Goal: Task Accomplishment & Management: Use online tool/utility

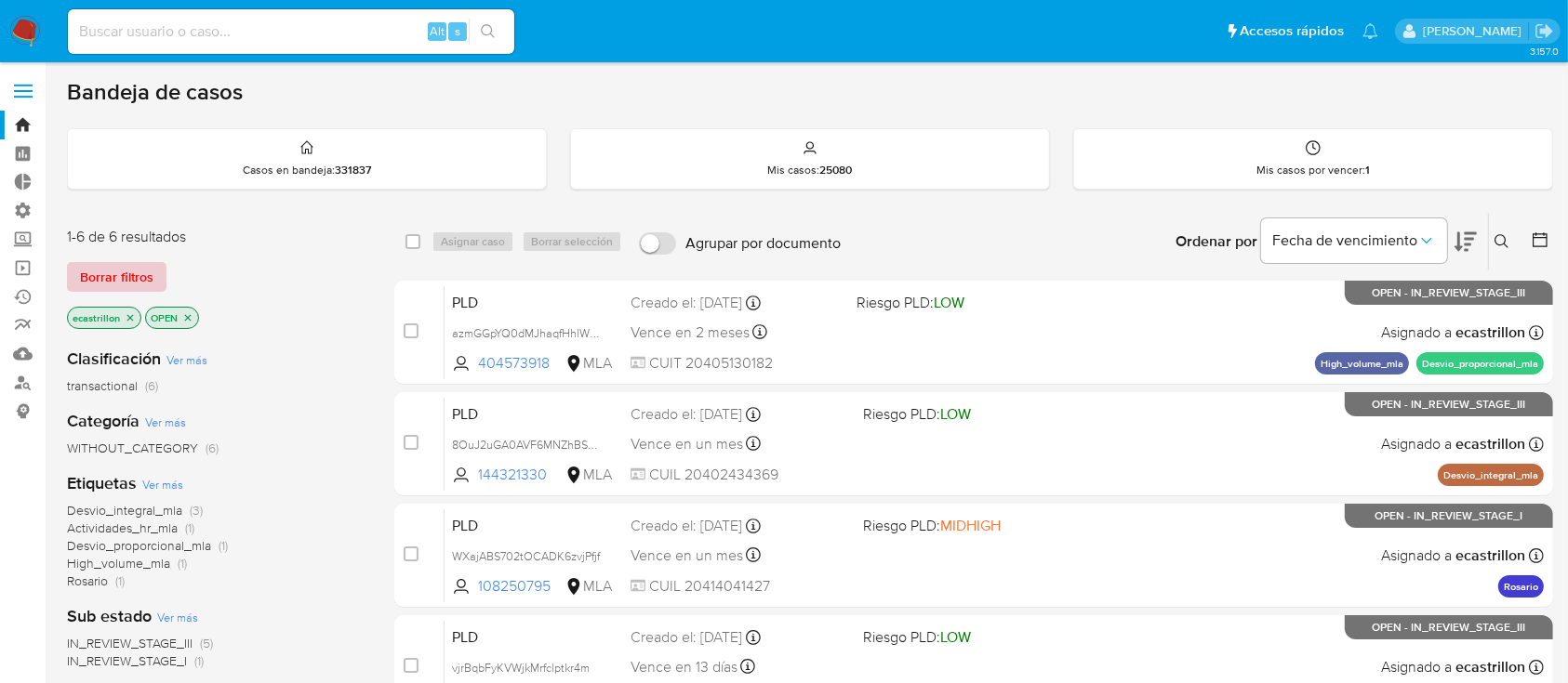
click at [130, 268] on span "Borrar filtros" at bounding box center [117, 276] width 73 height 26
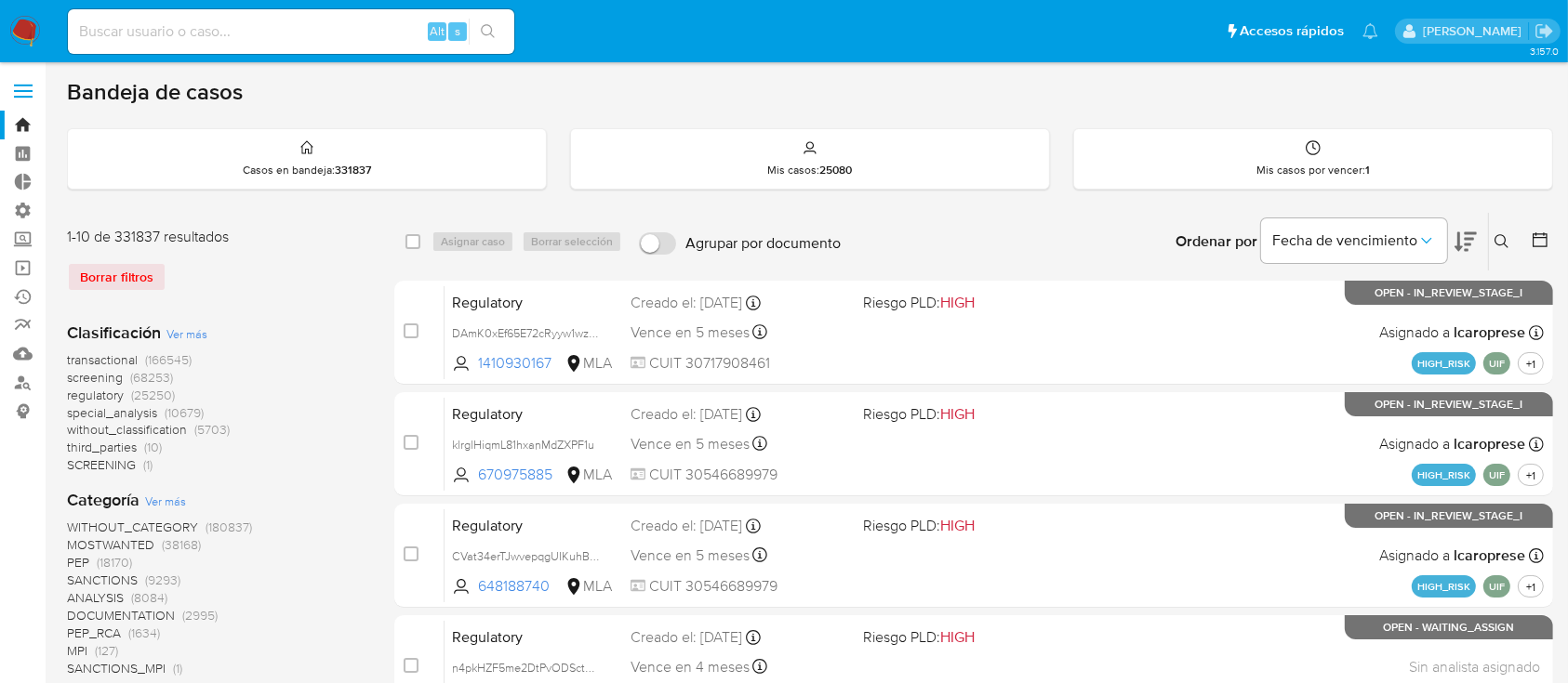
click at [122, 20] on input at bounding box center [291, 32] width 446 height 24
paste input "vjrBqbFyKVWjkMrfclptkr4m"
type input "vjrBqbFyKVWjkMrfclptkr4m"
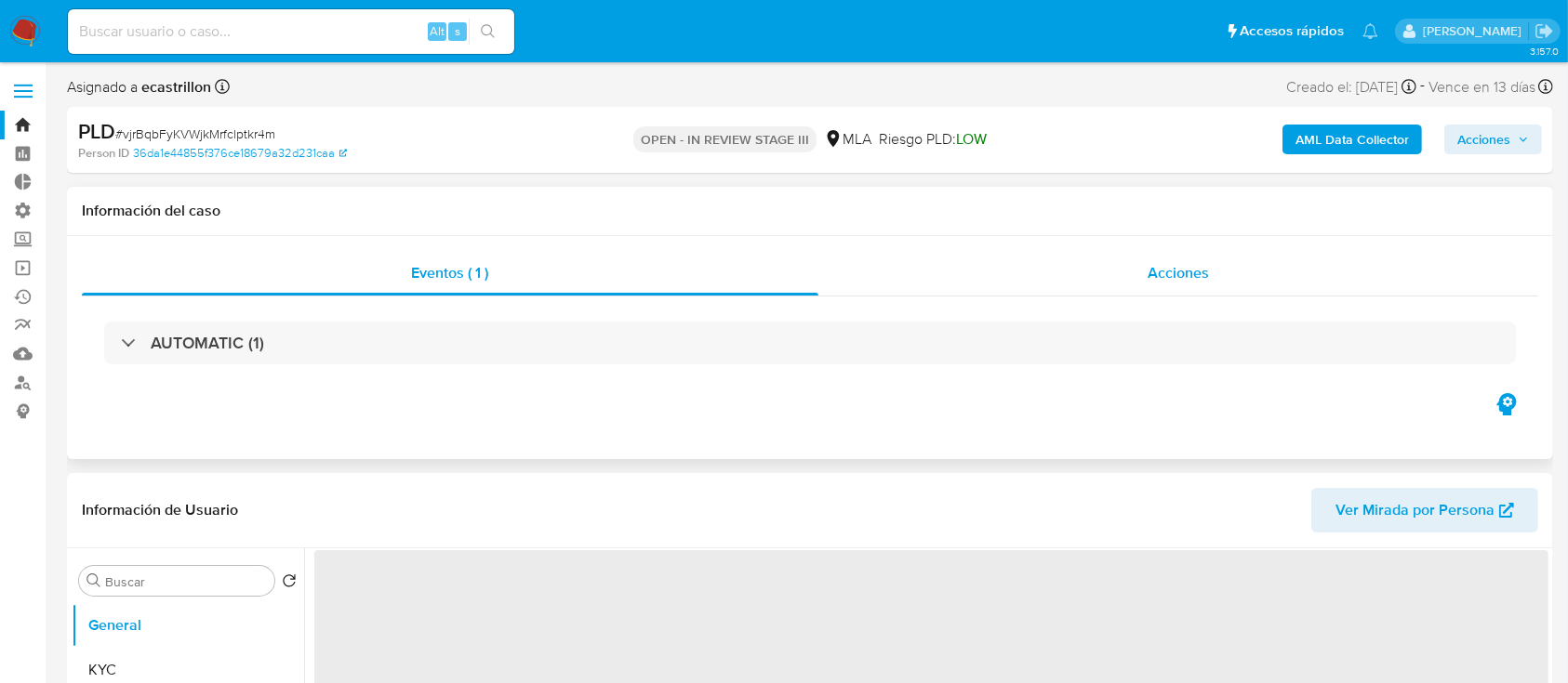
select select "10"
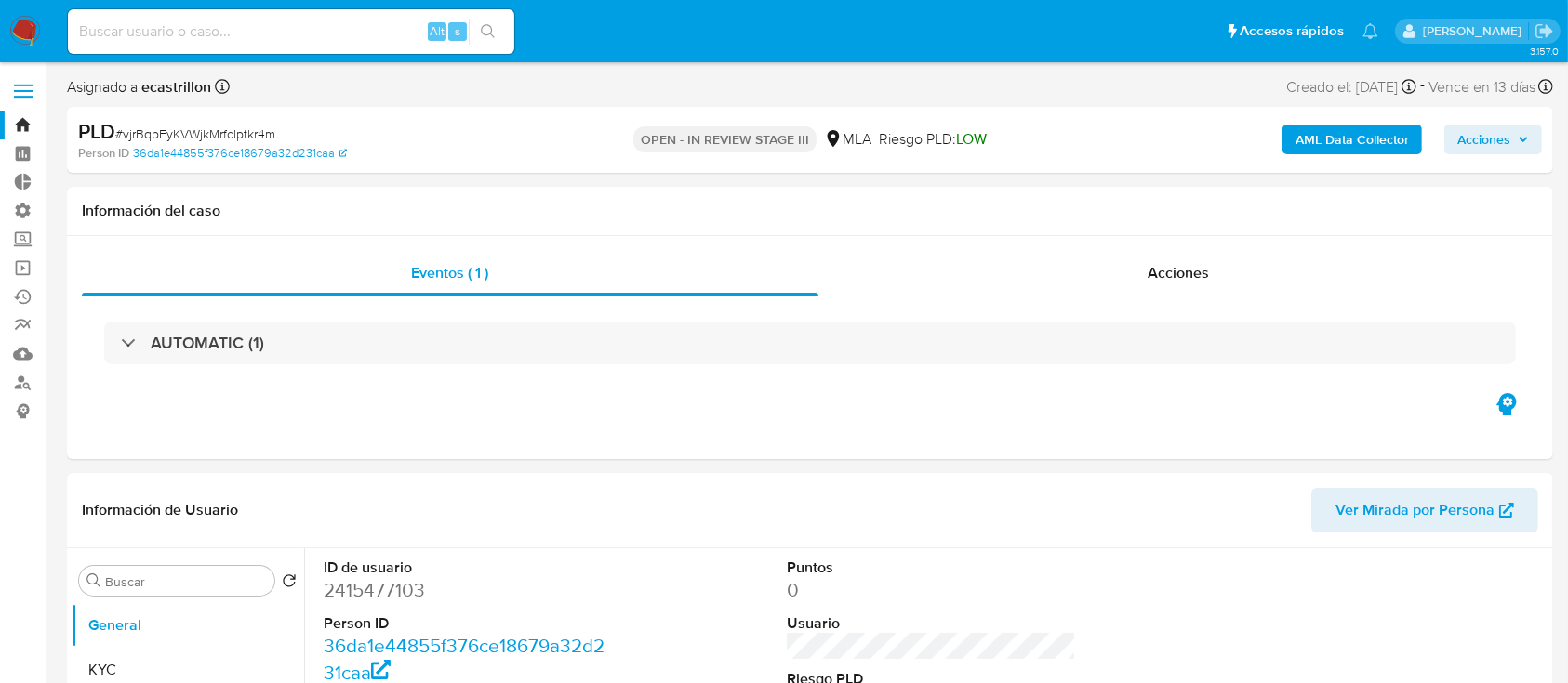
click at [357, 17] on div "Alt s" at bounding box center [291, 31] width 446 height 44
click at [329, 20] on input at bounding box center [291, 32] width 446 height 24
paste input "4Pwbt1kB1q3t71K6RATF3BoG"
type input "4Pwbt1kB1q3t71K6RATF3BoG"
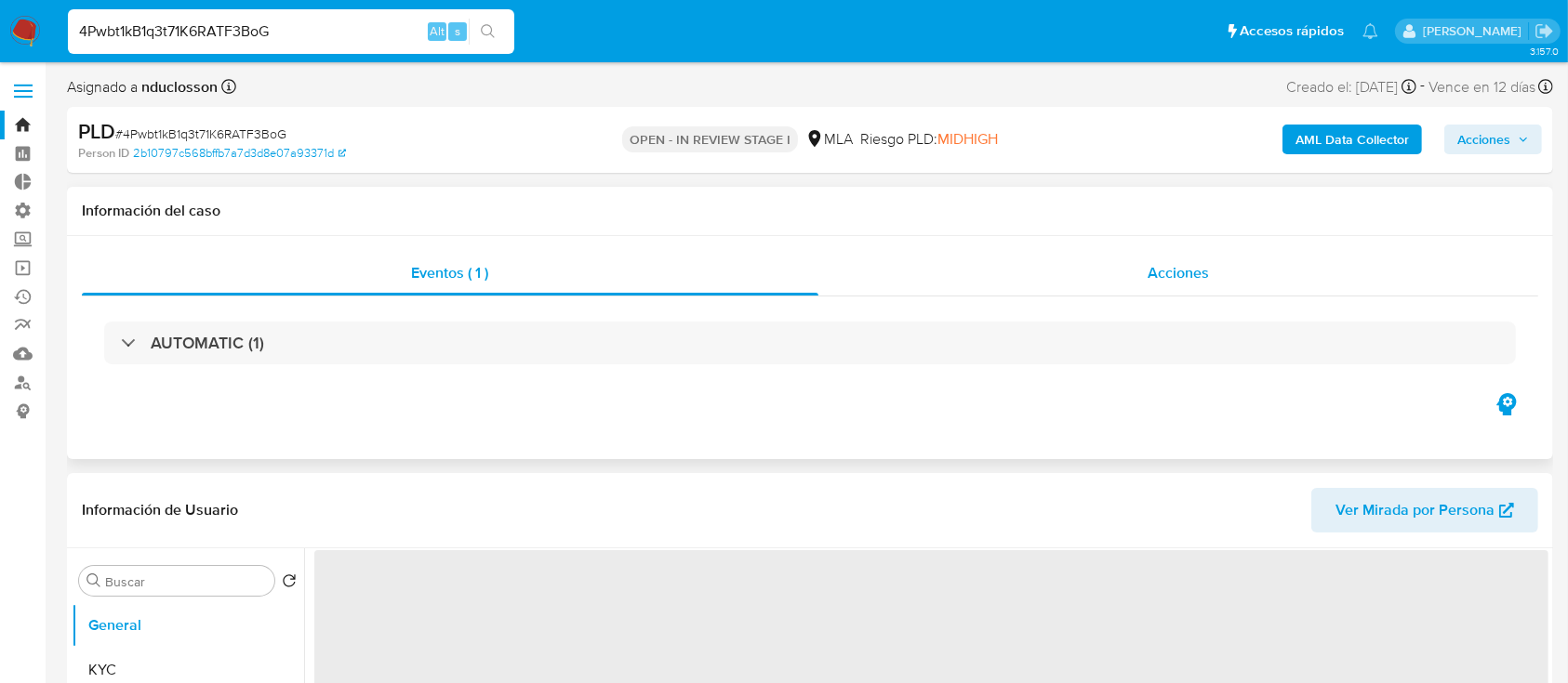
click at [907, 278] on div "Acciones" at bounding box center [1179, 272] width 721 height 44
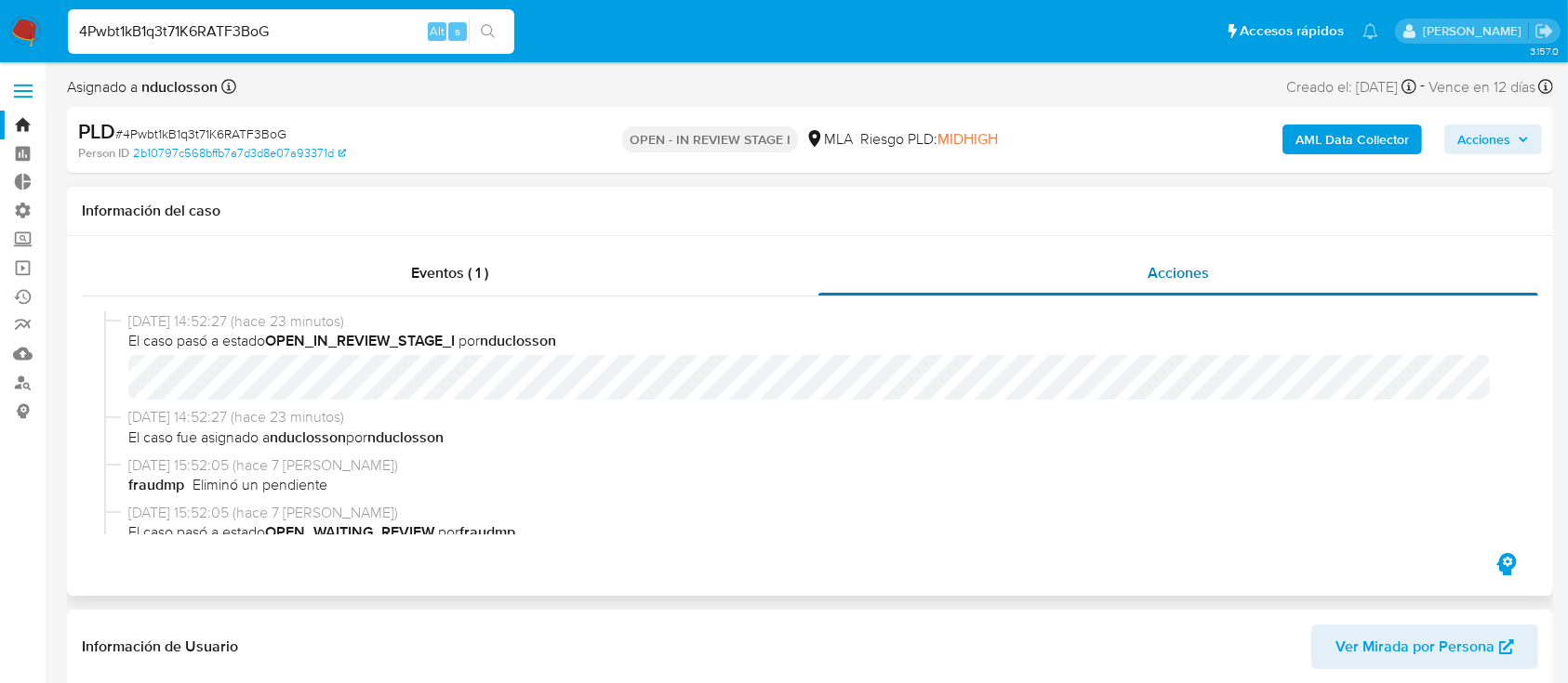
select select "10"
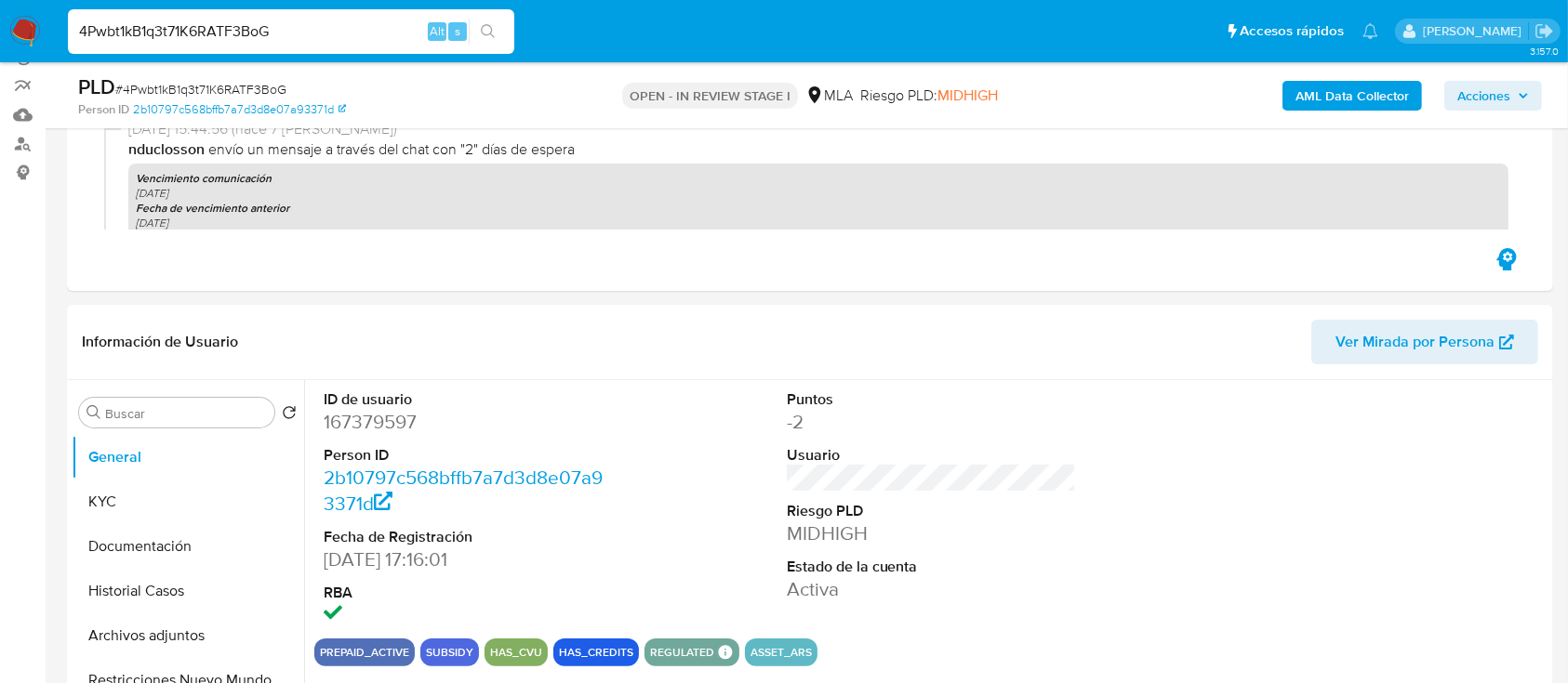
scroll to position [248, 0]
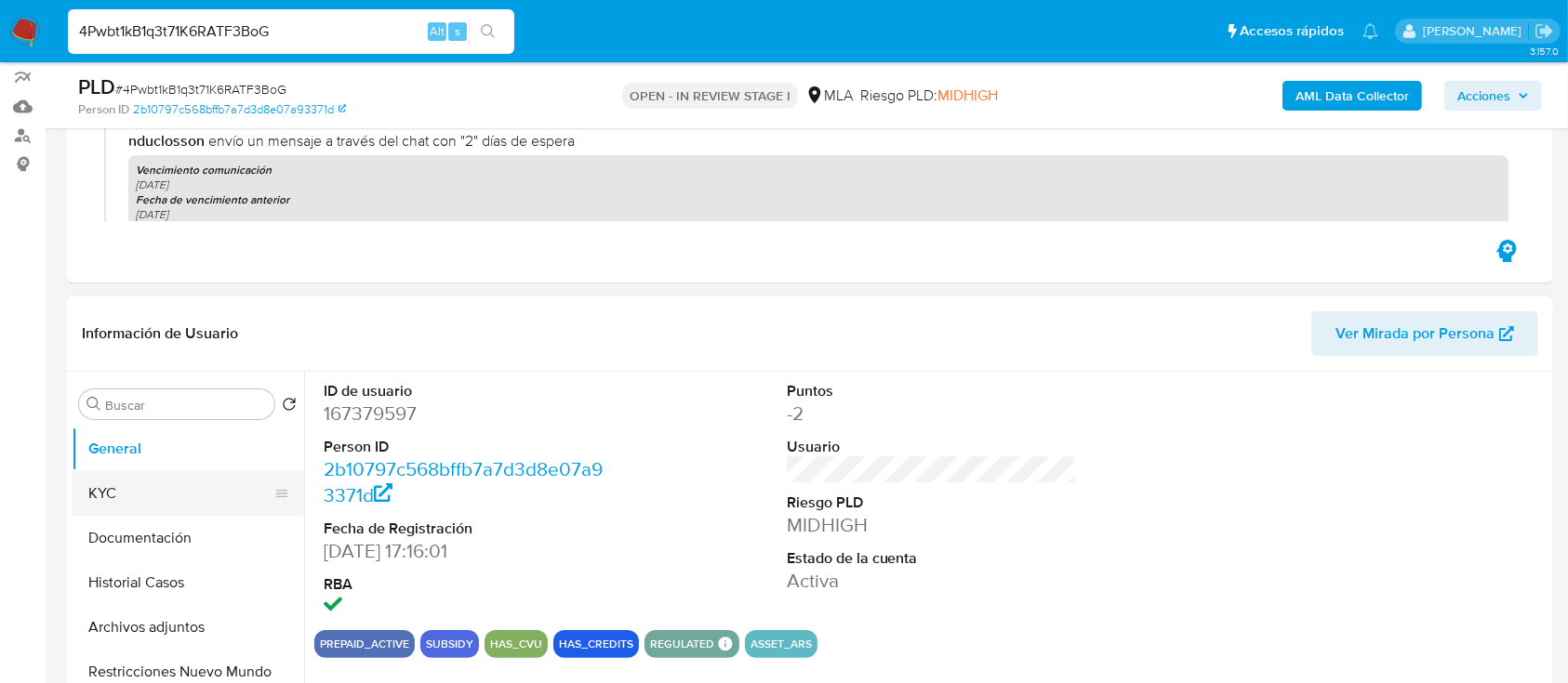
click at [193, 502] on button "KYC" at bounding box center [181, 493] width 217 height 44
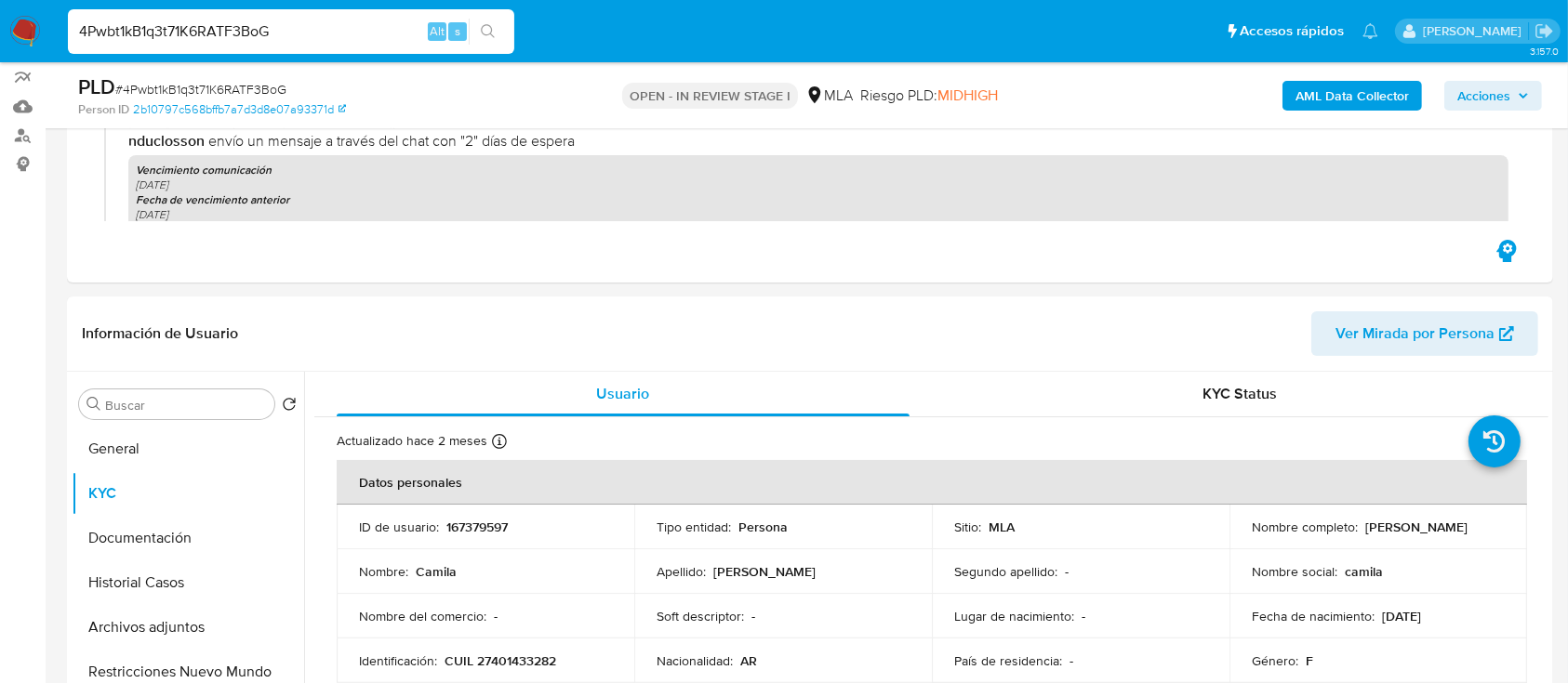
click at [325, 26] on input "4Pwbt1kB1q3t71K6RATF3BoG" at bounding box center [291, 32] width 446 height 24
paste input "2VAVrweqUOTqsWCg6Vs83BkO"
type input "2VAVrweqUOTqsWCg6Vs83BkO}"
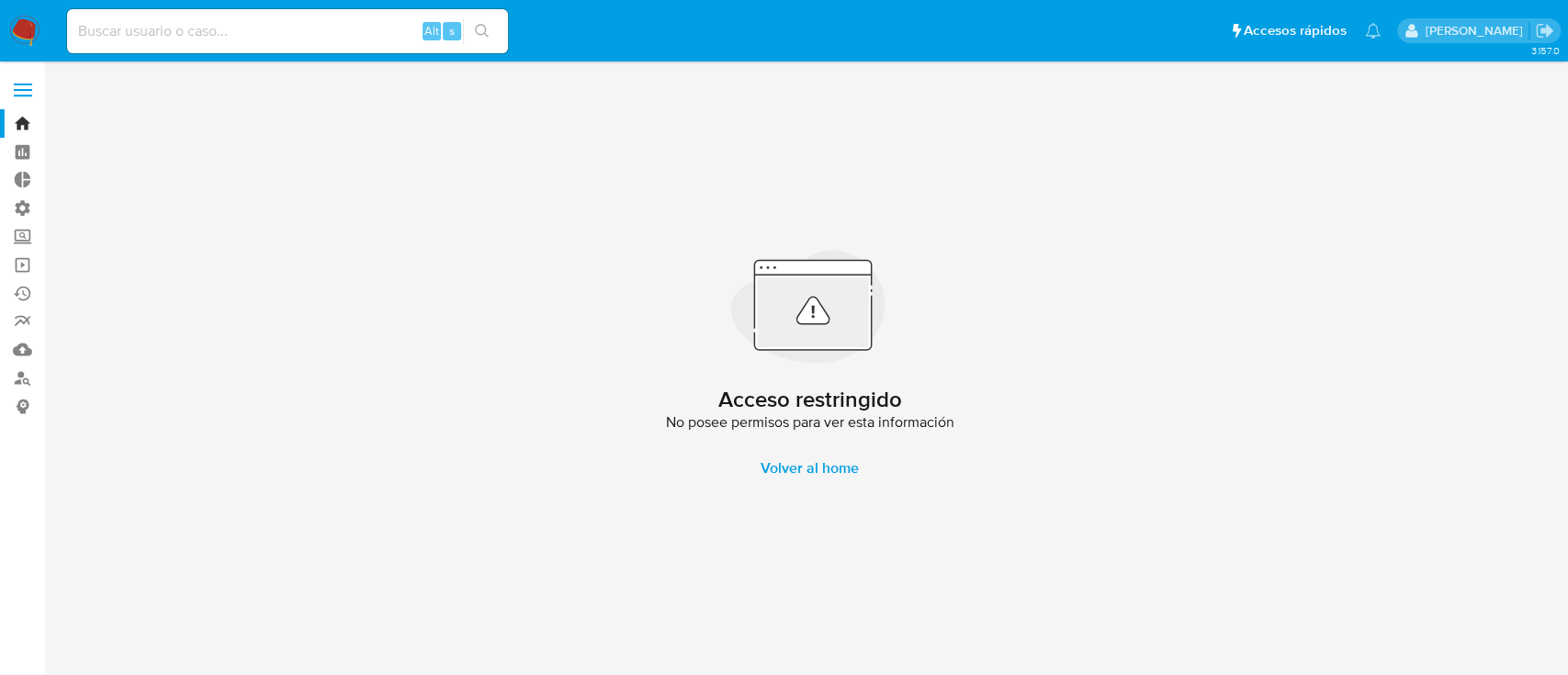
click at [321, 25] on input at bounding box center [288, 31] width 441 height 23
paste input "2VAVrweqUOTqsWCg6Vs83BkO"
type input "2VAVrweqUOTqsWCg6Vs83Bk"
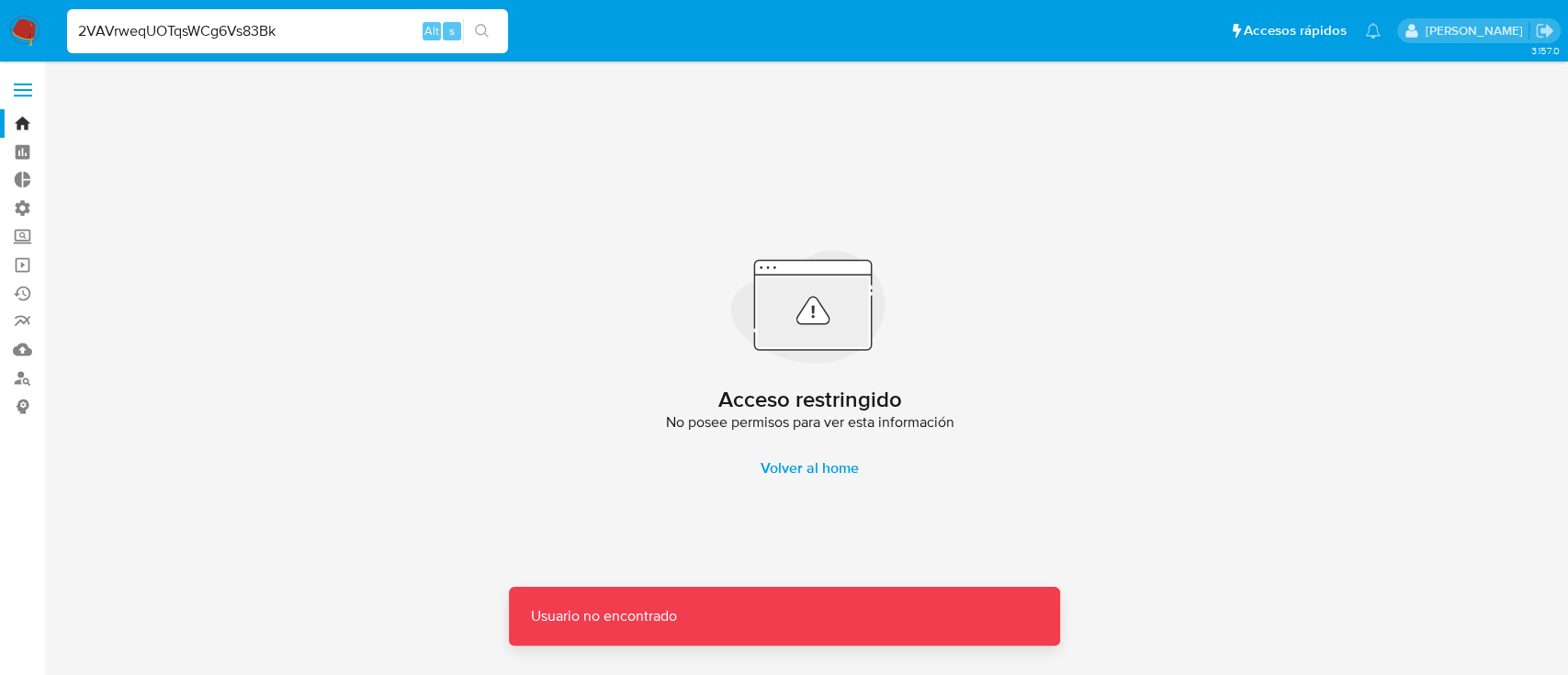
click at [299, 71] on main "Usuario no encontrado Usuario no encontrado 3.157.0 Acceso restringido No posee…" at bounding box center [784, 338] width 1568 height 675
click at [307, 30] on input "2VAVrweqUOTqsWCg6Vs83Bk" at bounding box center [288, 31] width 441 height 23
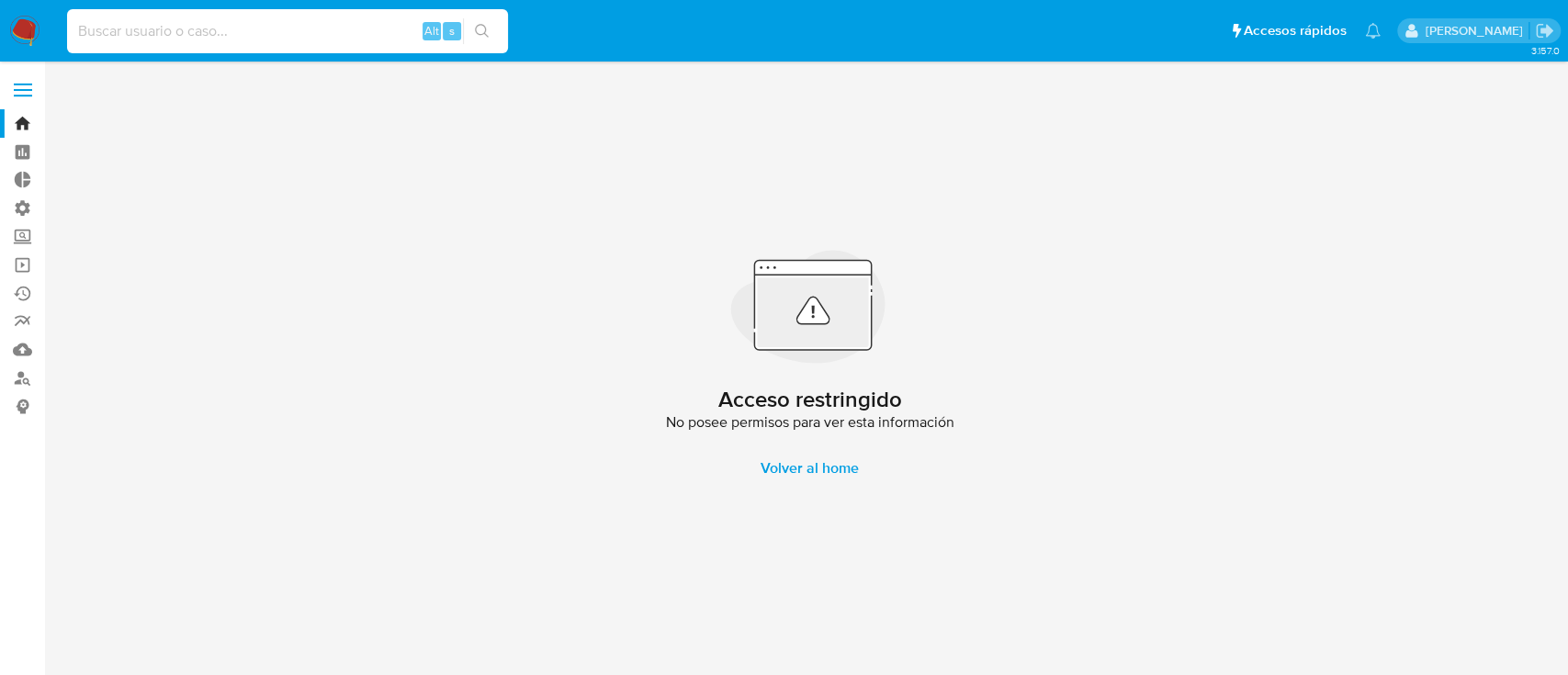
paste input "2VAVrweqUOTqsWCg6Vs83BkO"
type input "2VAVrweqUOTqsWCg6Vs83BkO"
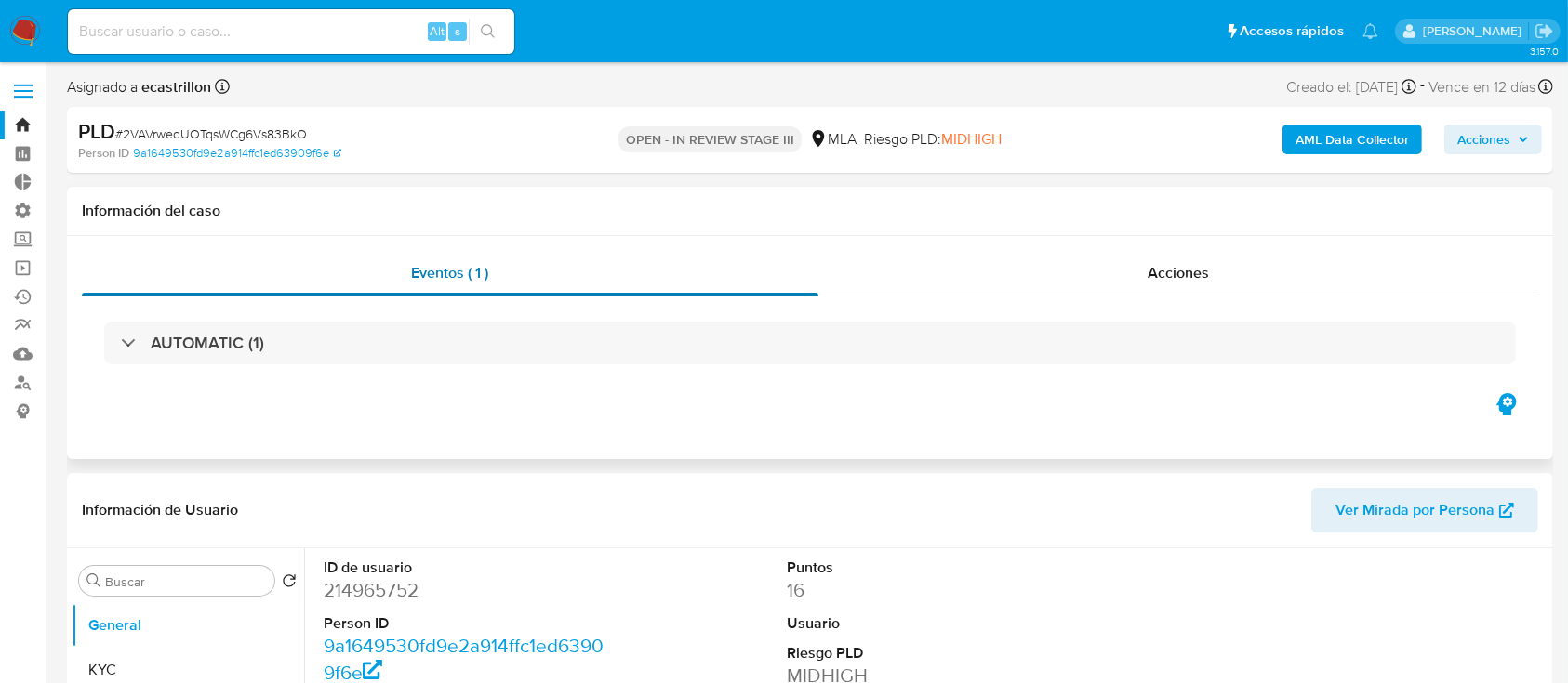
select select "10"
click at [353, 41] on input at bounding box center [291, 32] width 446 height 24
paste input "pPaMEgd2jvTmJ8flAq8G3kZM"
type input "pPaMEgd2jvTmJ8flAq8G3kZM"
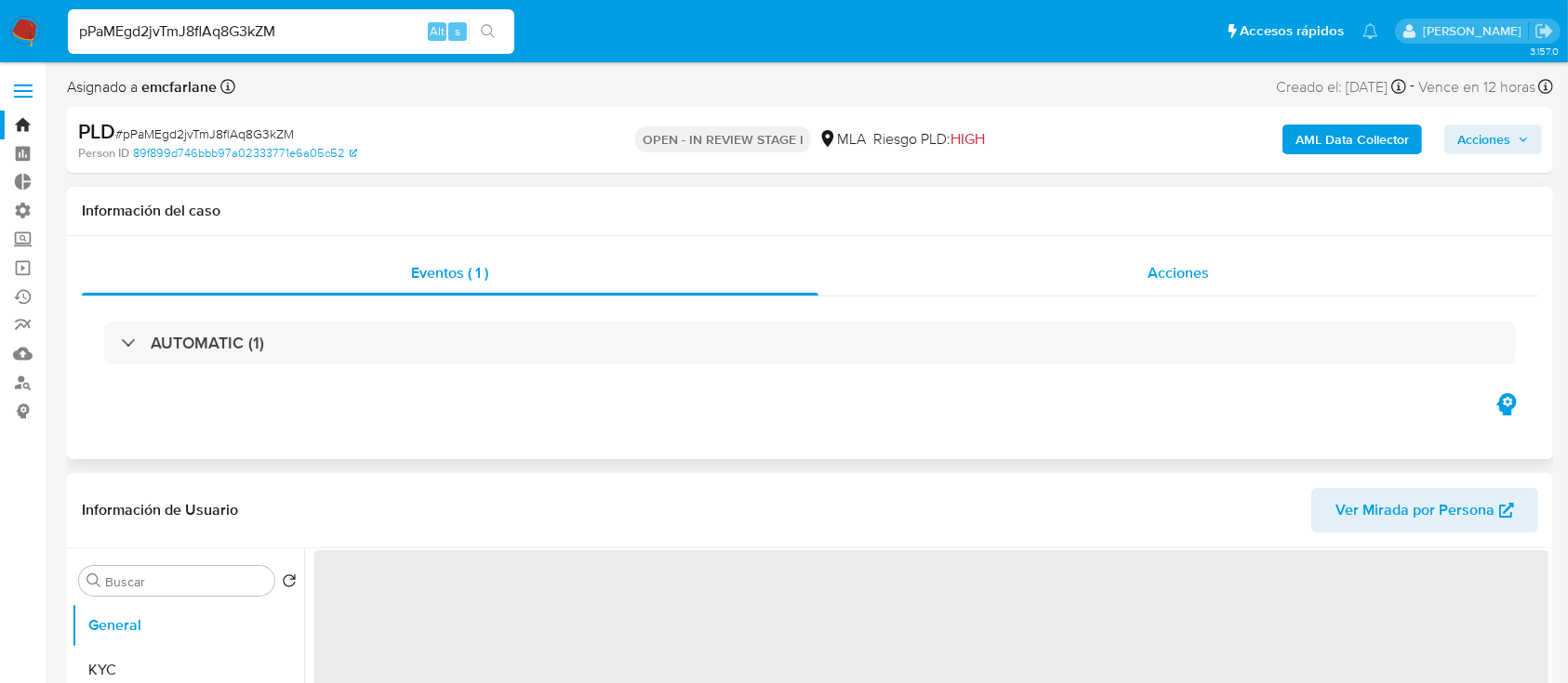
click at [950, 271] on div "Acciones" at bounding box center [1179, 272] width 721 height 44
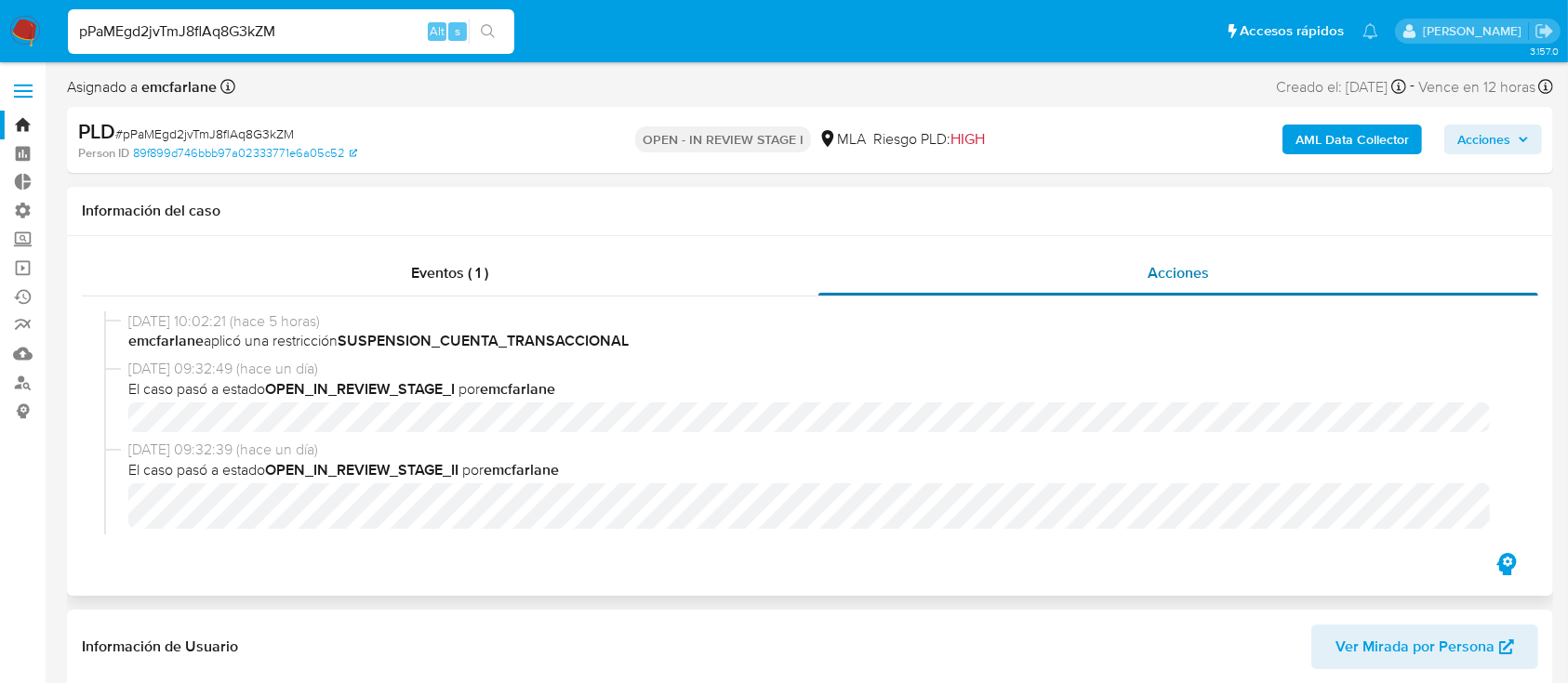
select select "10"
click at [345, 22] on input "pPaMEgd2jvTmJ8flAq8G3kZM" at bounding box center [291, 32] width 446 height 24
paste input "4CktDj3fkm11psb49nldWstC"
type input "4CktDj3fkm11psb49nldWstC"
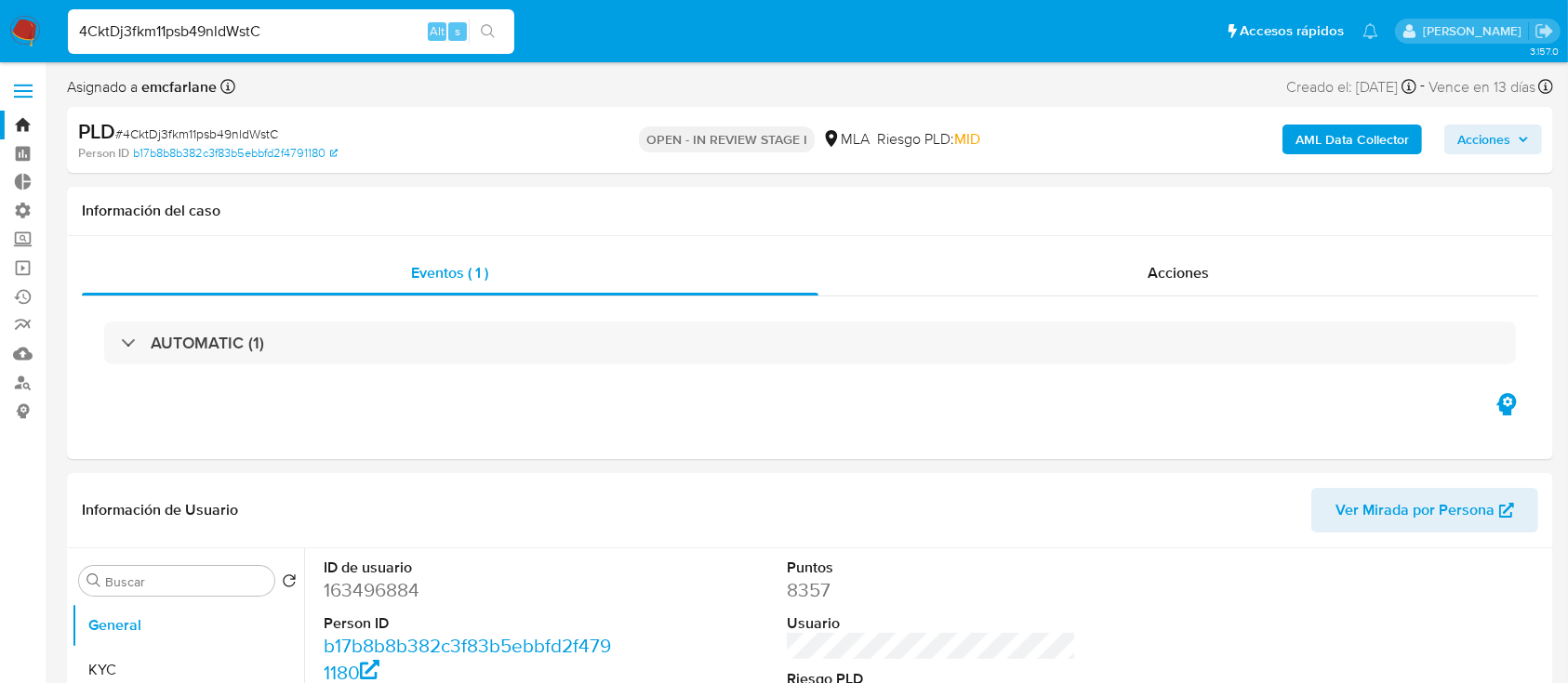
select select "10"
click at [345, 22] on input "4CktDj3fkm11psb49nldWstC" at bounding box center [291, 32] width 446 height 24
paste input "jNTZC71FIYkfeyM6j00bpPcP"
type input "jNTZC71FIYkfeyM6j00bpPcP"
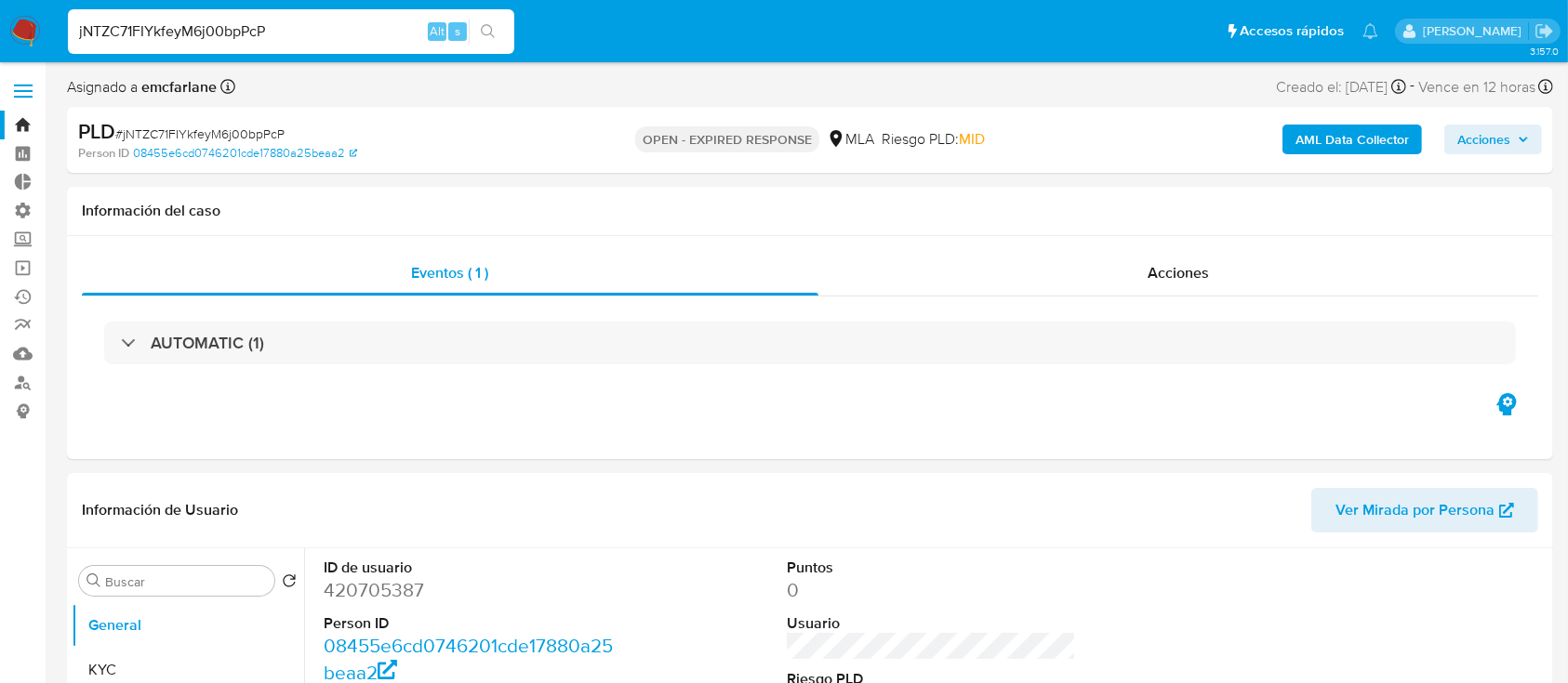
select select "10"
click at [345, 22] on input "jNTZC71FIYkfeyM6j00bpPcP" at bounding box center [291, 32] width 446 height 24
paste input "NOj323Jyag45Crwa8ZBGQcIs"
type input "NOj323Jyag45Crwa8ZBGQcIs"
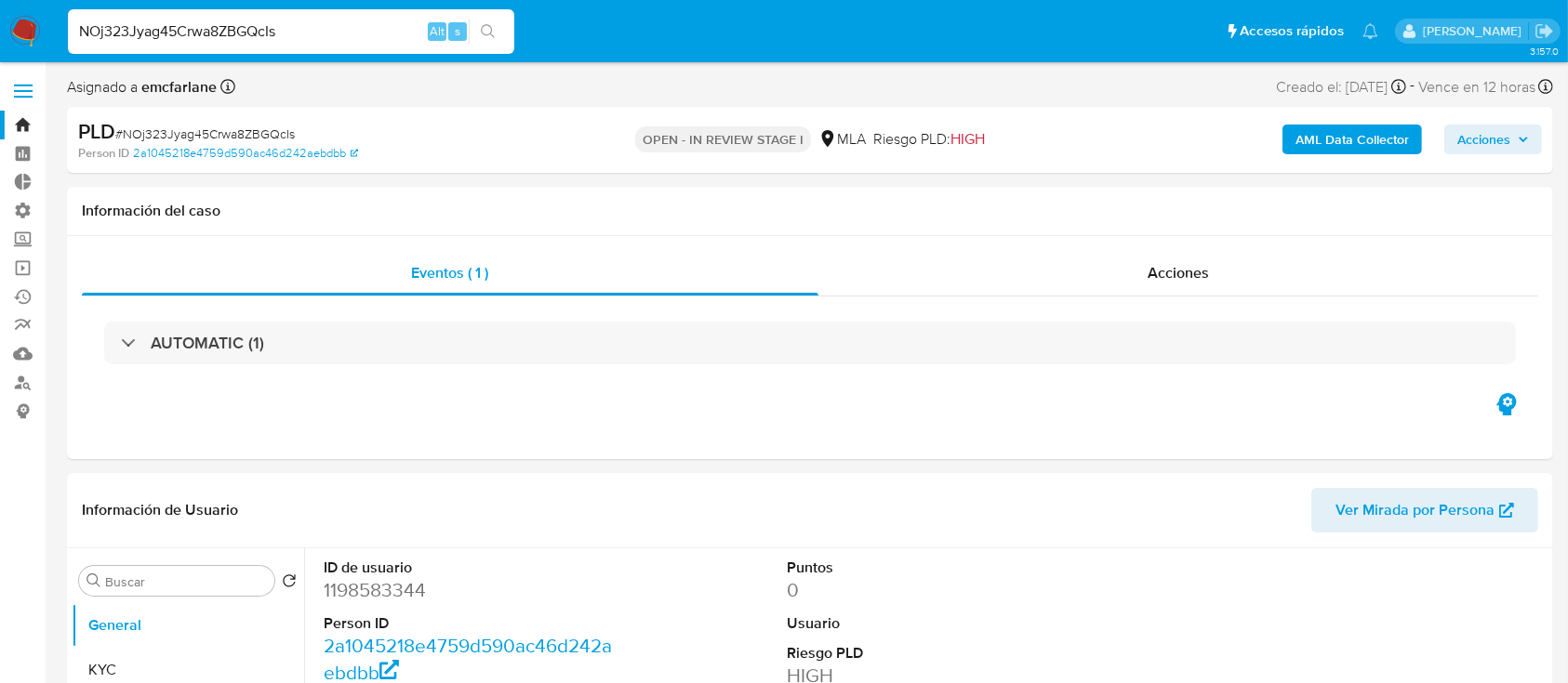
select select "10"
click at [139, 40] on input "NOj323Jyag45Crwa8ZBGQcIs" at bounding box center [291, 32] width 446 height 24
paste input "rZcQLkKDTAKtB29GMlVd83Rn"
type input "rZcQLkKDTAKtB29GMlVd83Rn"
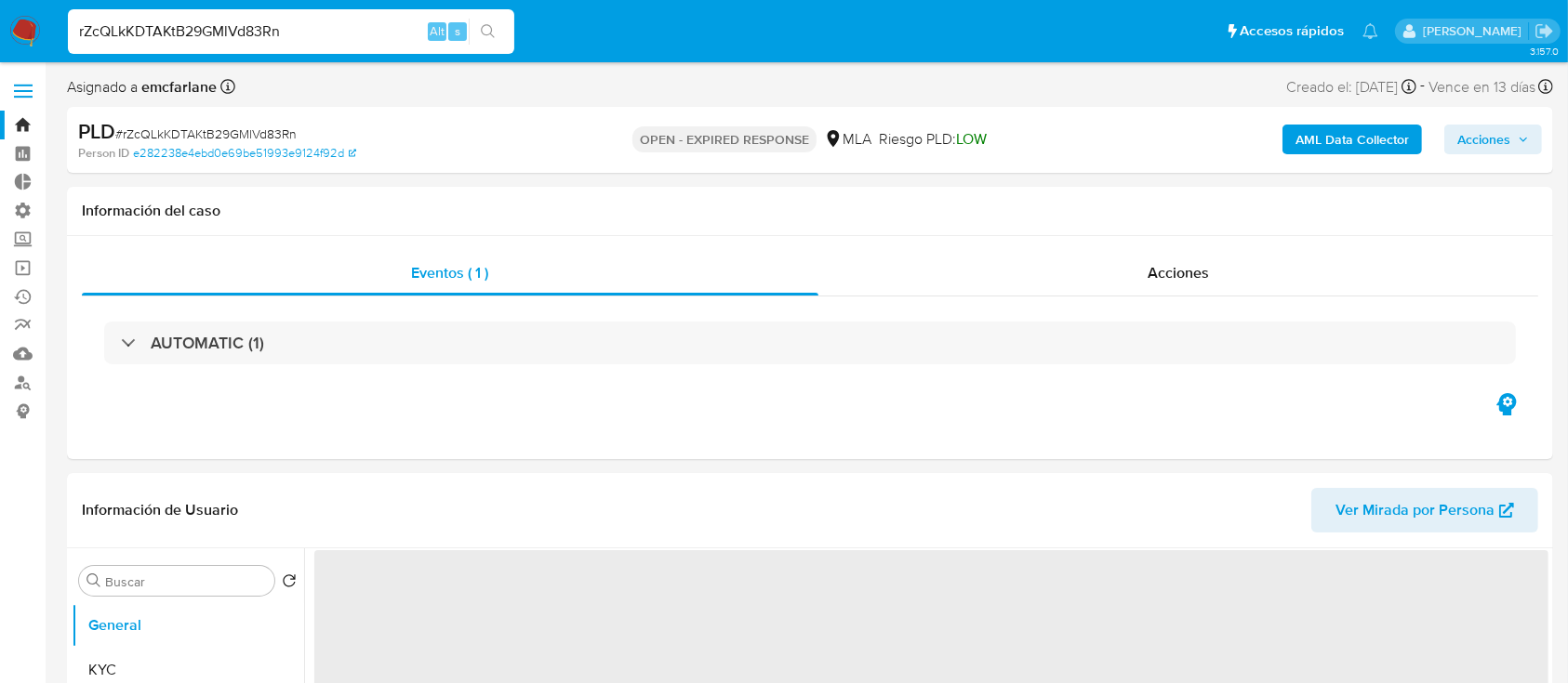
select select "10"
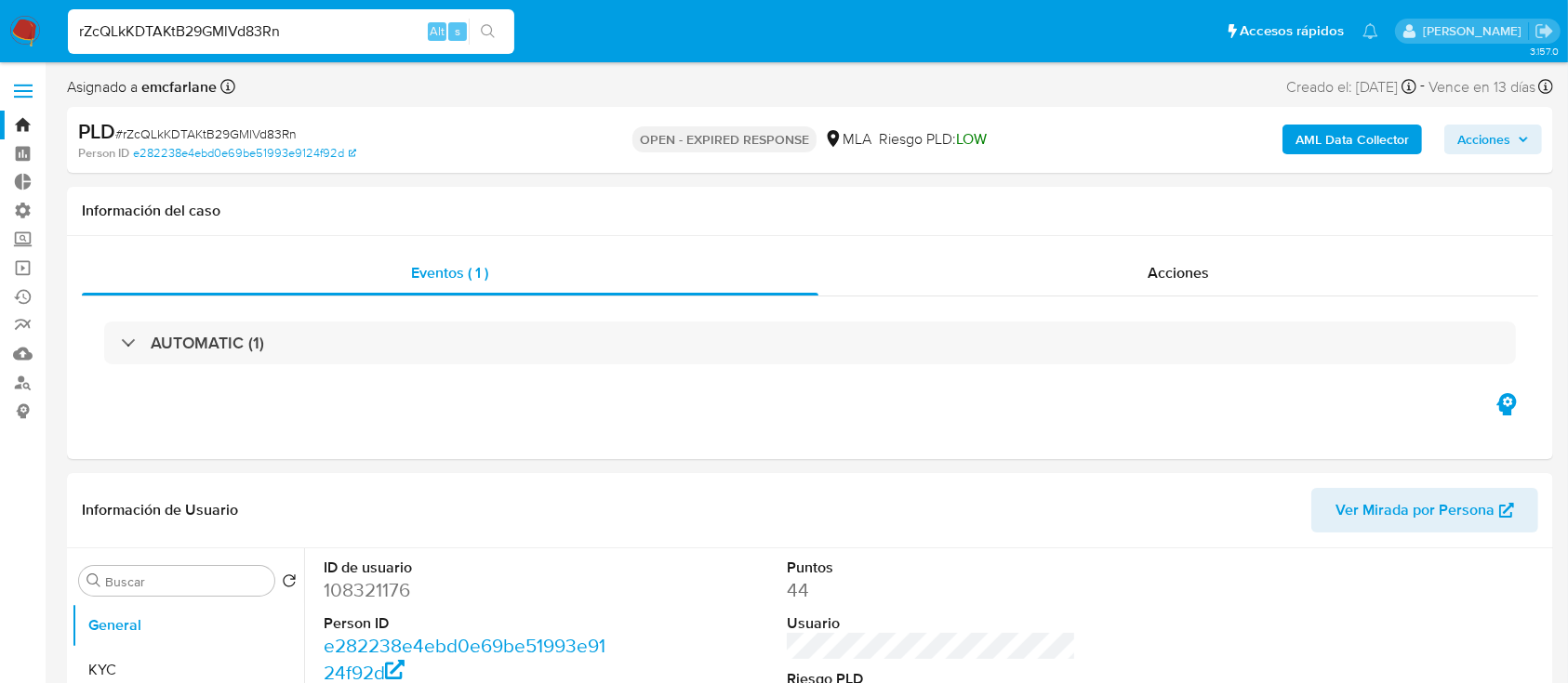
click at [139, 40] on input "rZcQLkKDTAKtB29GMlVd83Rn" at bounding box center [291, 32] width 446 height 24
paste input "5kFVDm32cLc0HnLkTl7cHadx"
type input "5kFVDm32cLc0HnLkTl7cHadx"
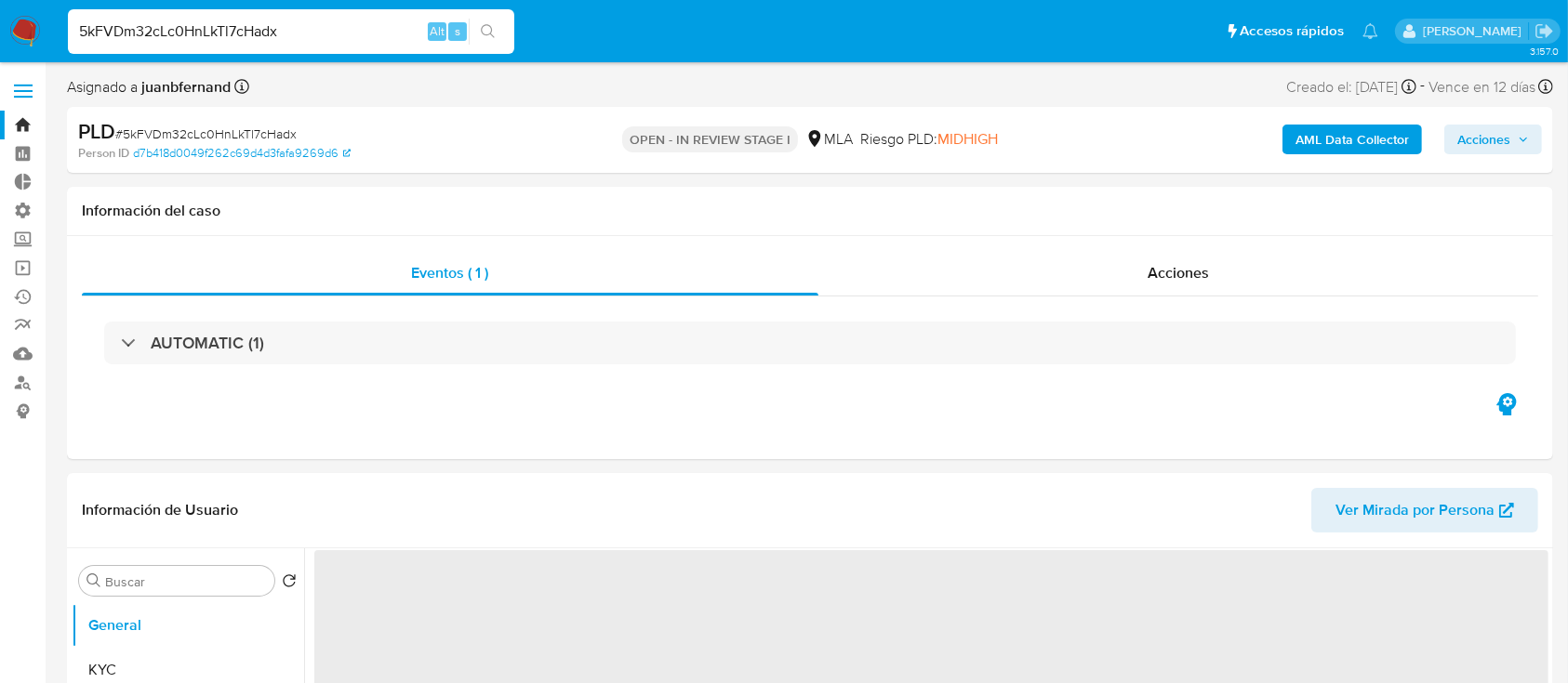
select select "10"
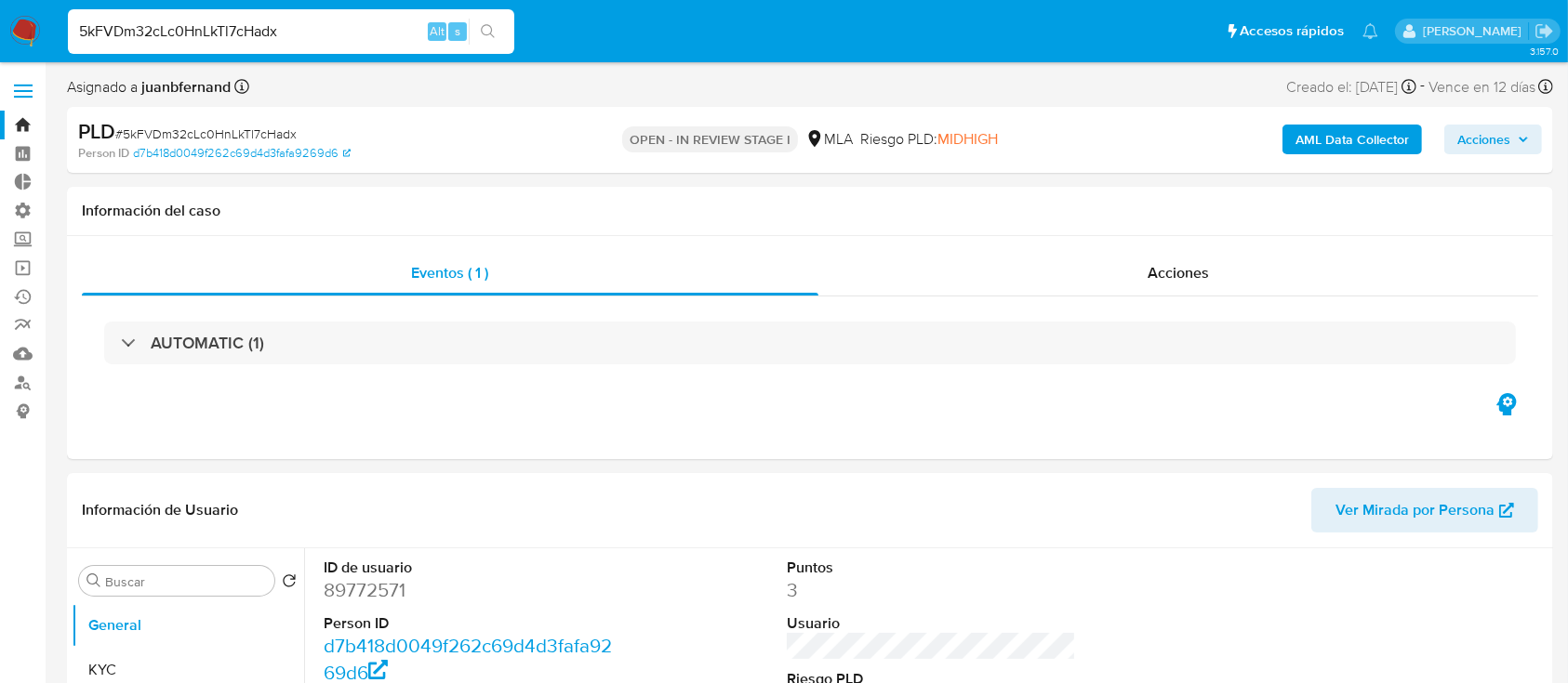
click at [161, 36] on input "5kFVDm32cLc0HnLkTl7cHadx" at bounding box center [291, 32] width 446 height 24
paste input "4CktDj3fkm11psb49nldWstC"
type input "4CktDj3fkm11psb49nldWstC"
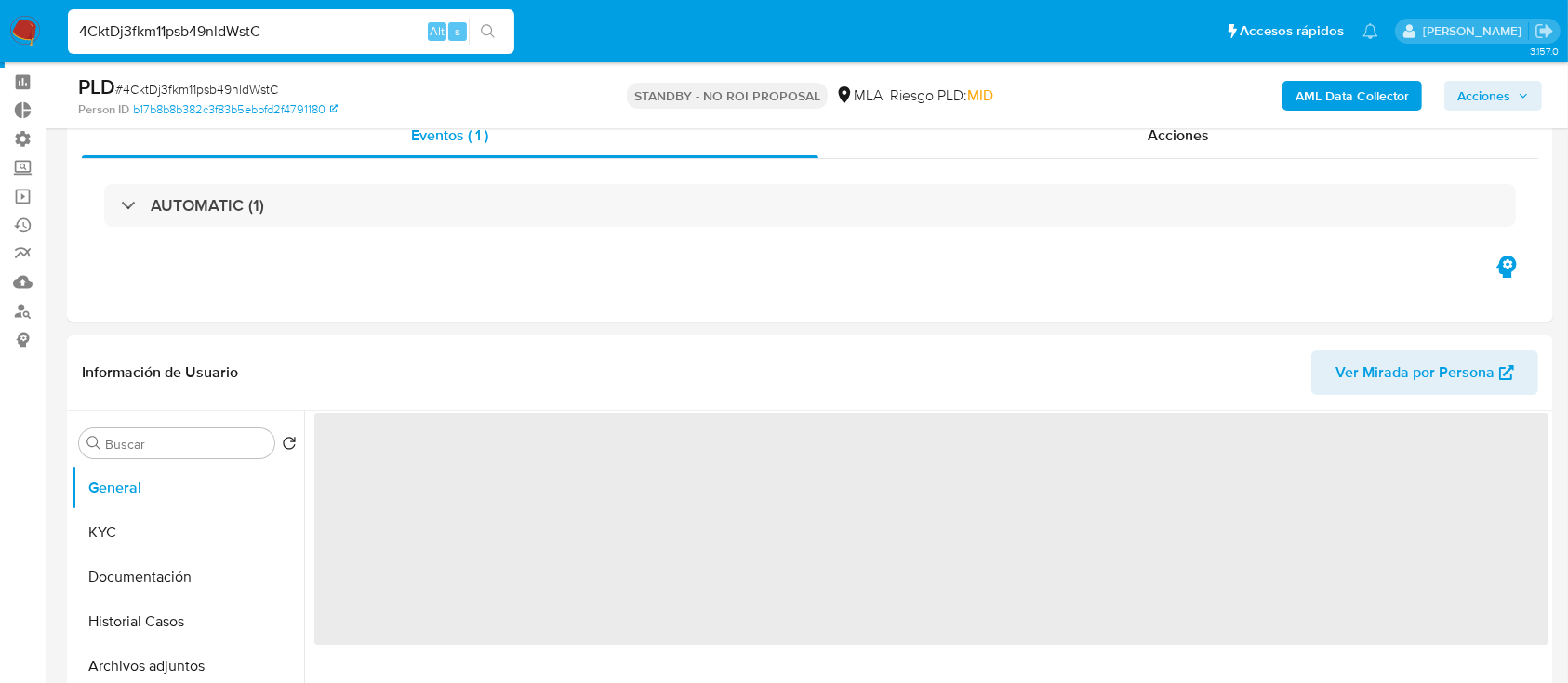
scroll to position [73, 0]
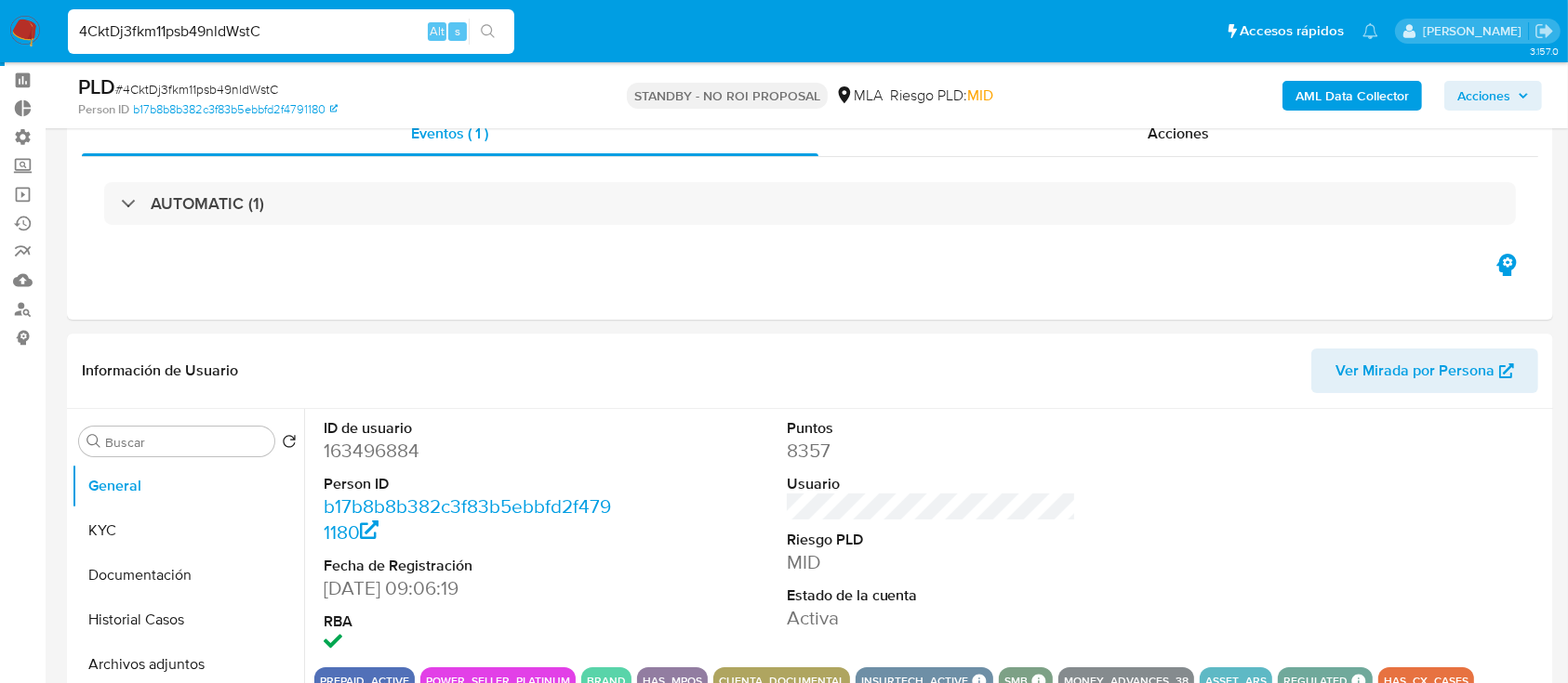
select select "10"
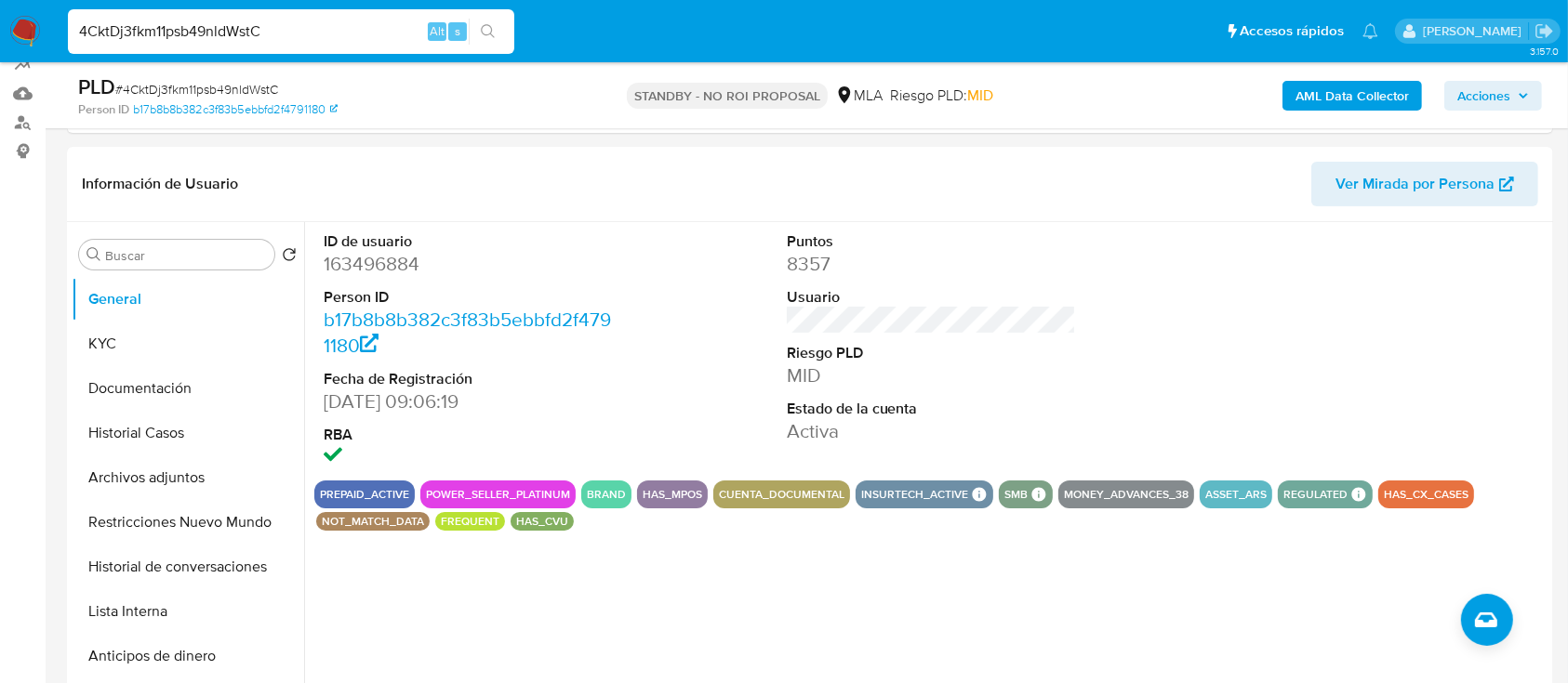
scroll to position [0, 0]
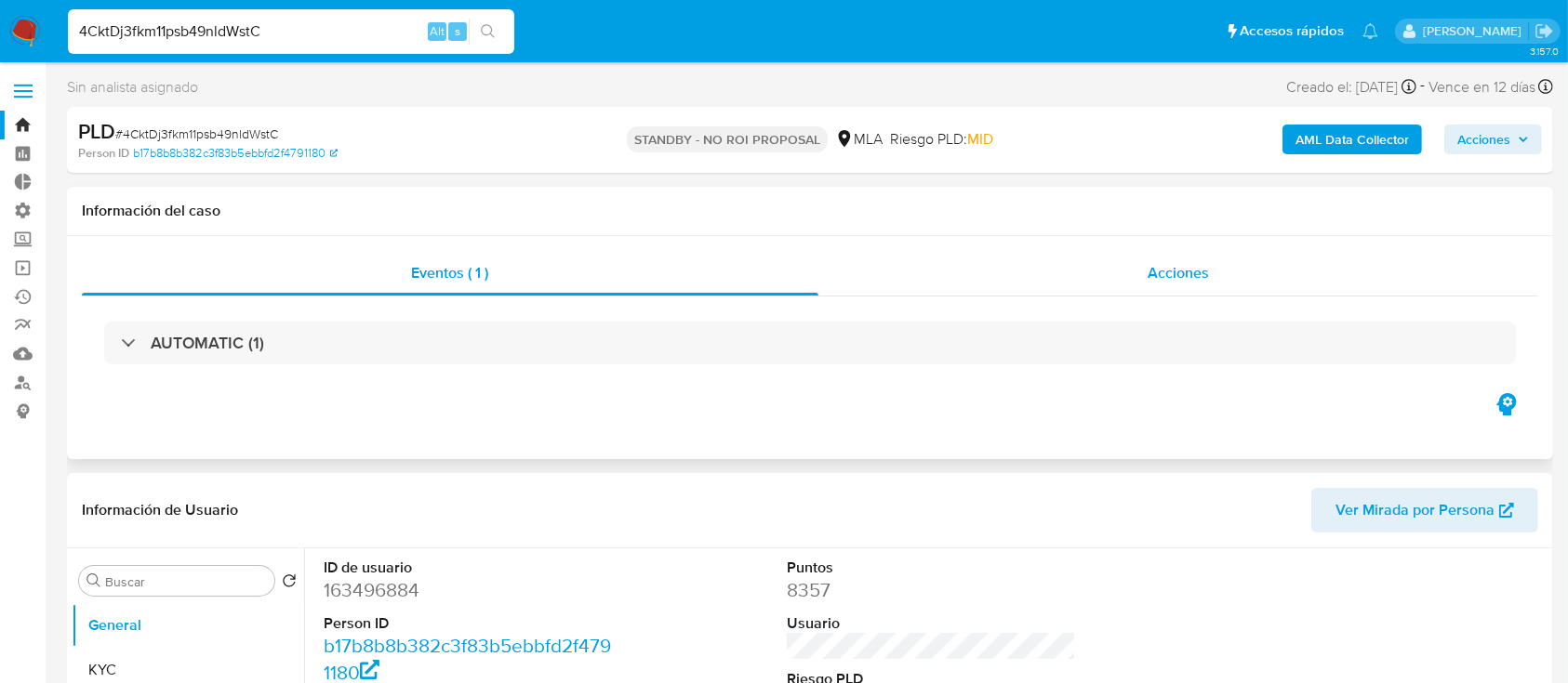
click at [1067, 257] on div "Acciones" at bounding box center [1179, 272] width 721 height 44
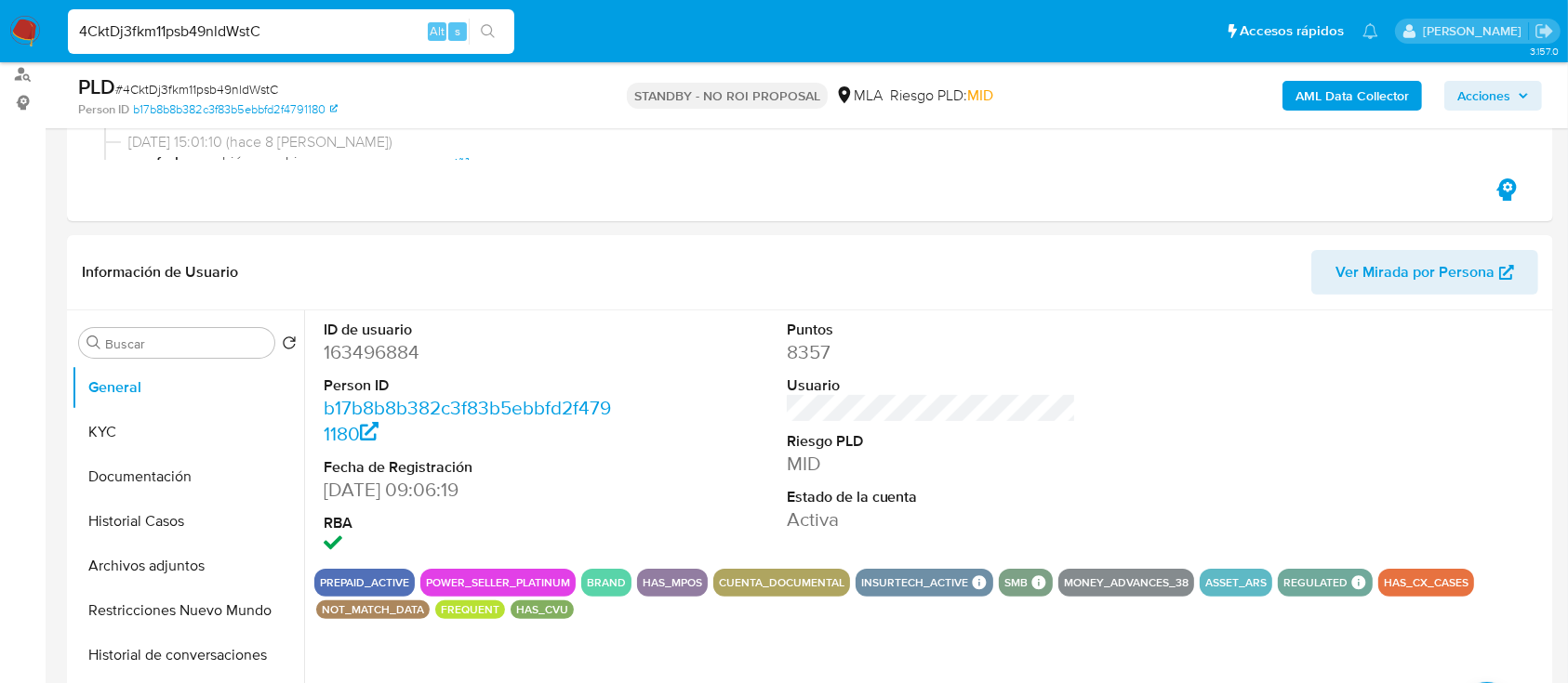
scroll to position [310, 0]
click at [106, 518] on button "Historial Casos" at bounding box center [181, 520] width 217 height 44
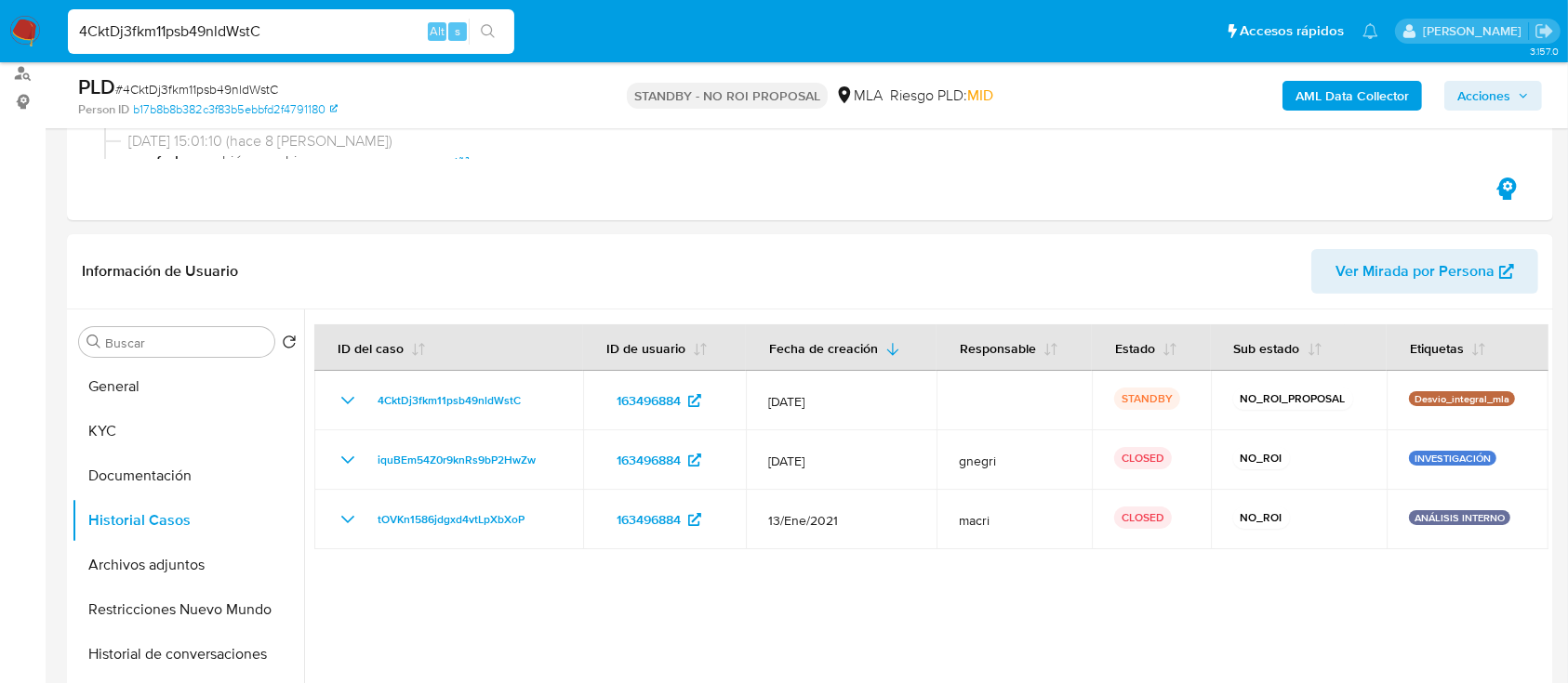
click at [241, 18] on div "4CktDj3fkm11psb49nldWstC Alt s" at bounding box center [291, 31] width 446 height 44
click at [243, 31] on input "4CktDj3fkm11psb49nldWstC" at bounding box center [291, 32] width 446 height 24
paste input "rZcQLkKDTAKtB29GMlVd83Rn"
click at [308, 32] on input "rZcQLkKDTAKtB29GMlVd83Rn" at bounding box center [291, 32] width 446 height 24
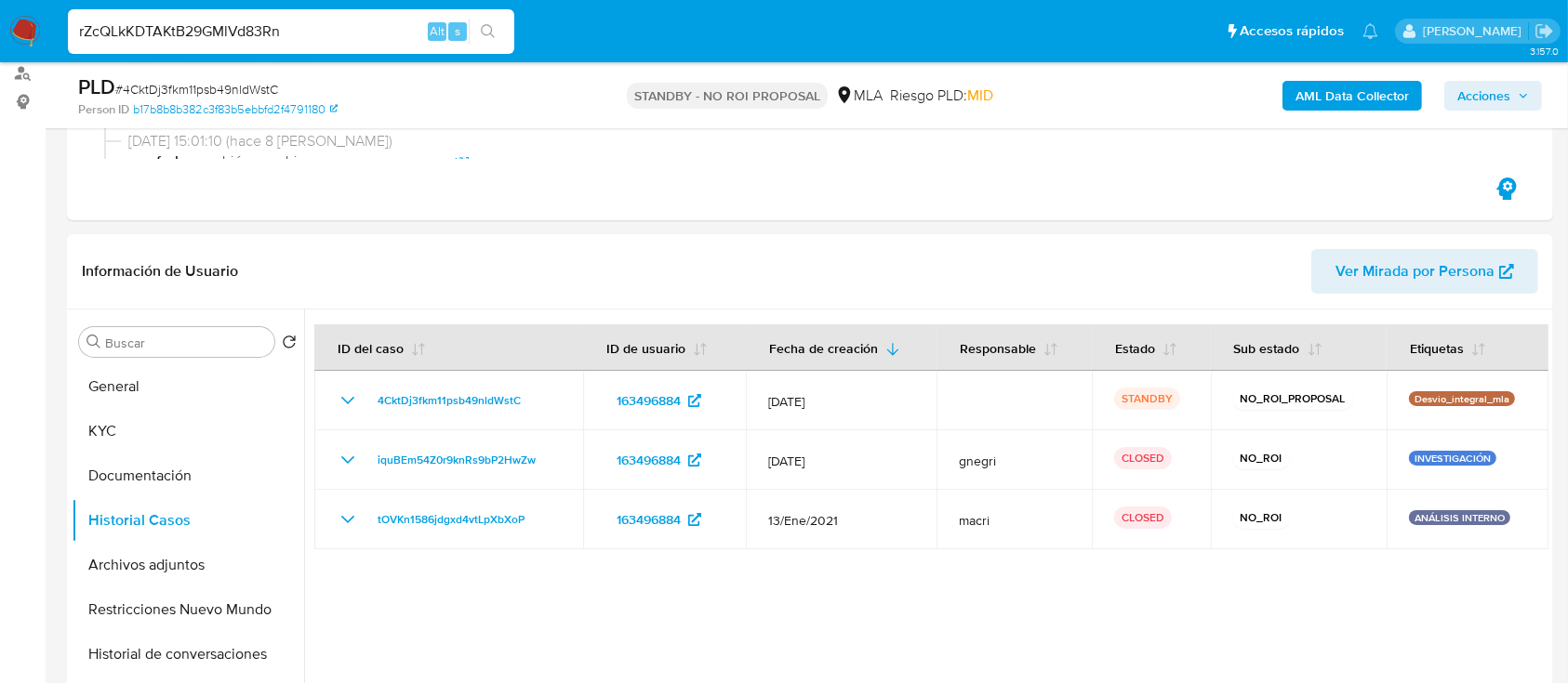
type input "rZcQLkKDTAKtB29GMlVd83Rn"
click at [498, 31] on button "search-icon" at bounding box center [488, 32] width 39 height 26
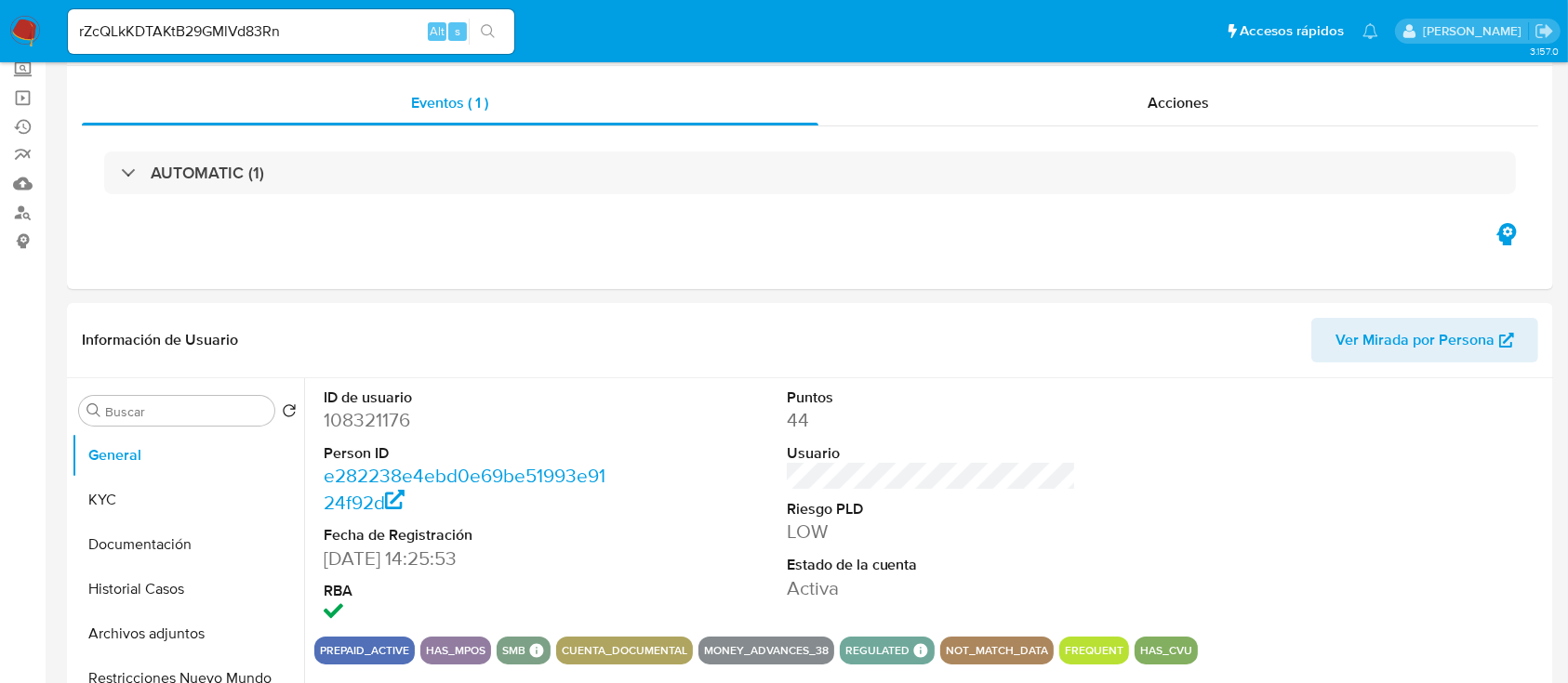
select select "10"
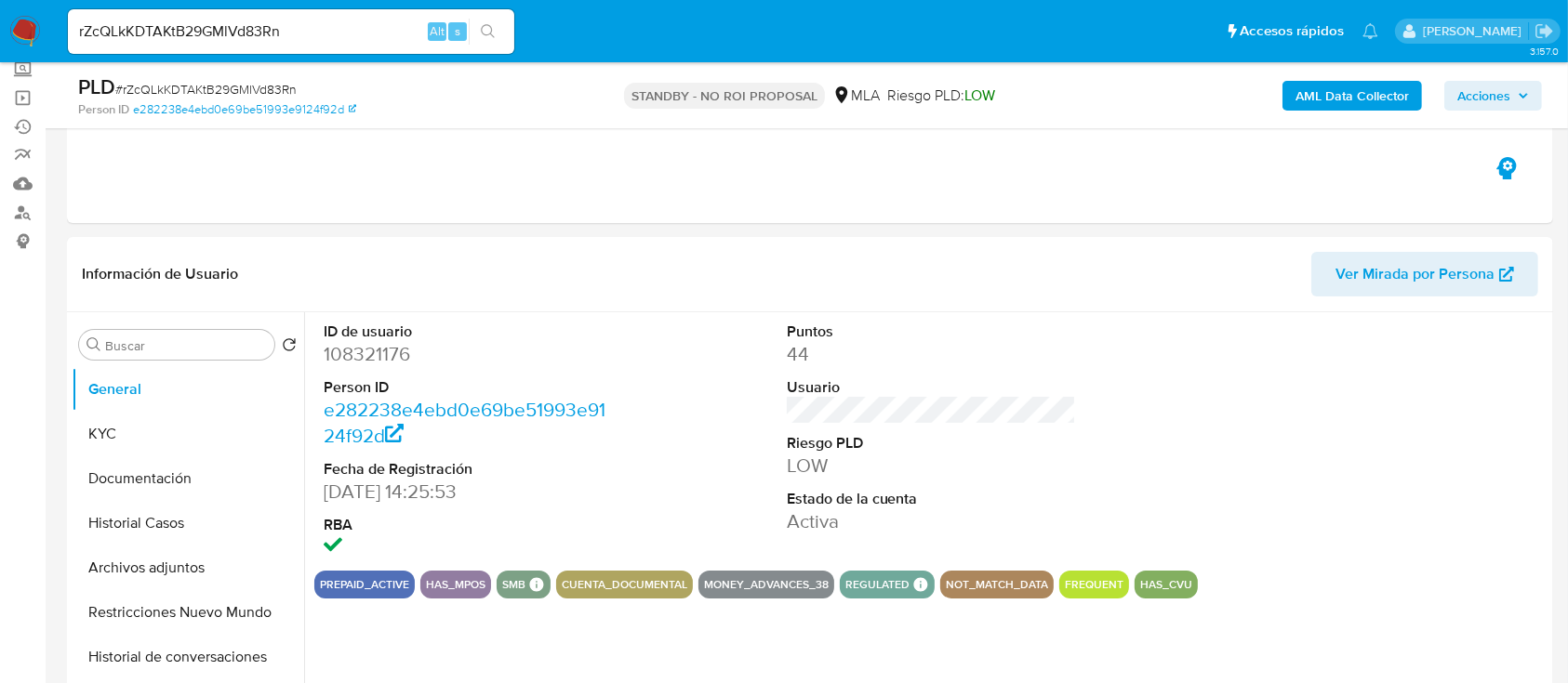
scroll to position [171, 0]
click at [92, 523] on button "Historial Casos" at bounding box center [181, 522] width 217 height 44
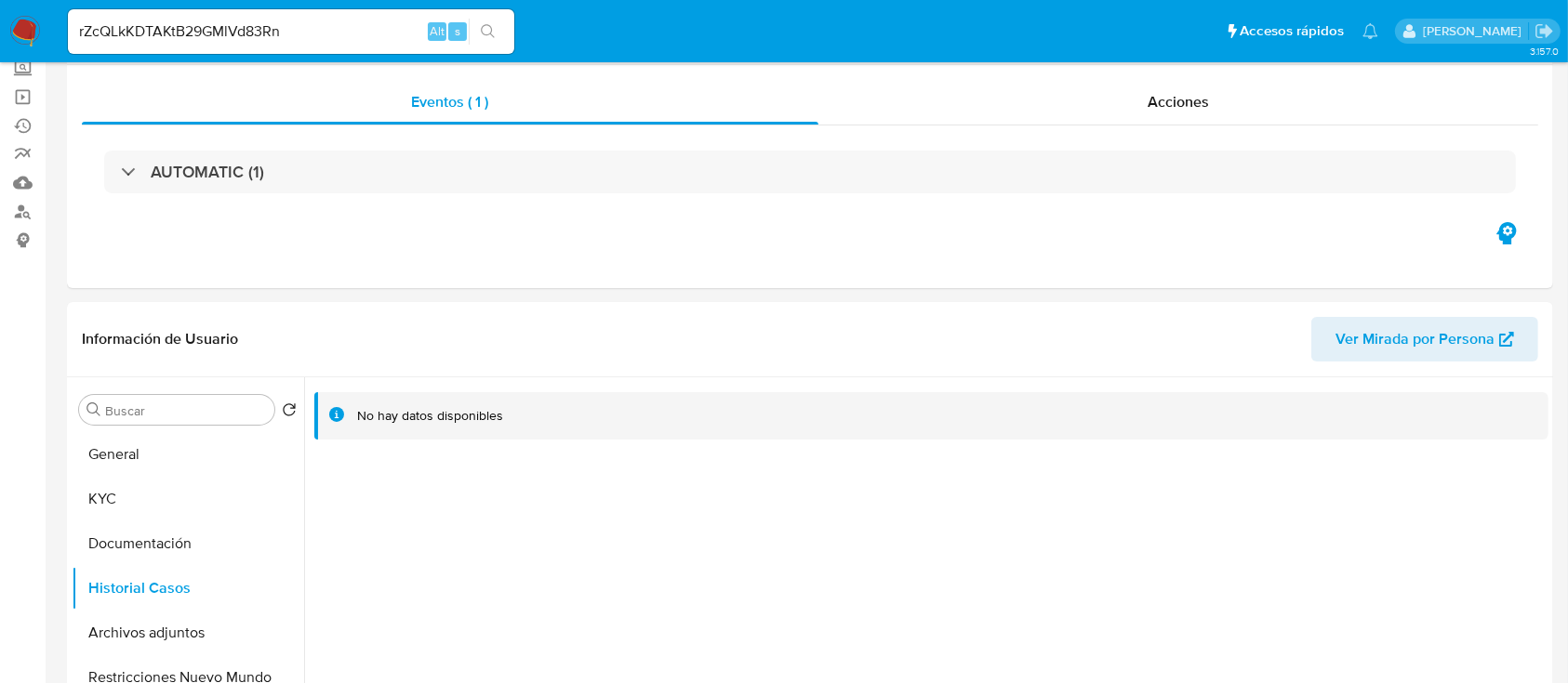
scroll to position [0, 0]
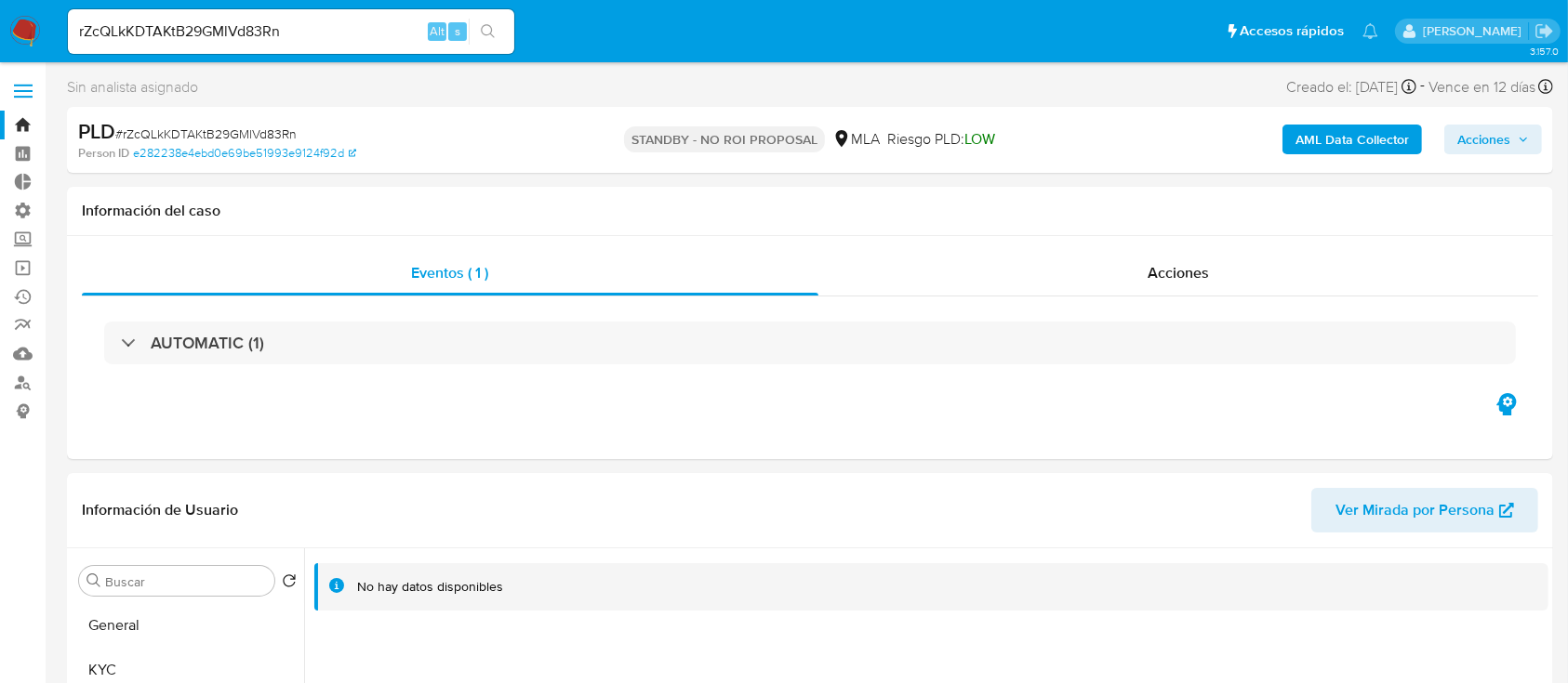
click at [307, 22] on input "rZcQLkKDTAKtB29GMlVd83Rn" at bounding box center [291, 32] width 446 height 24
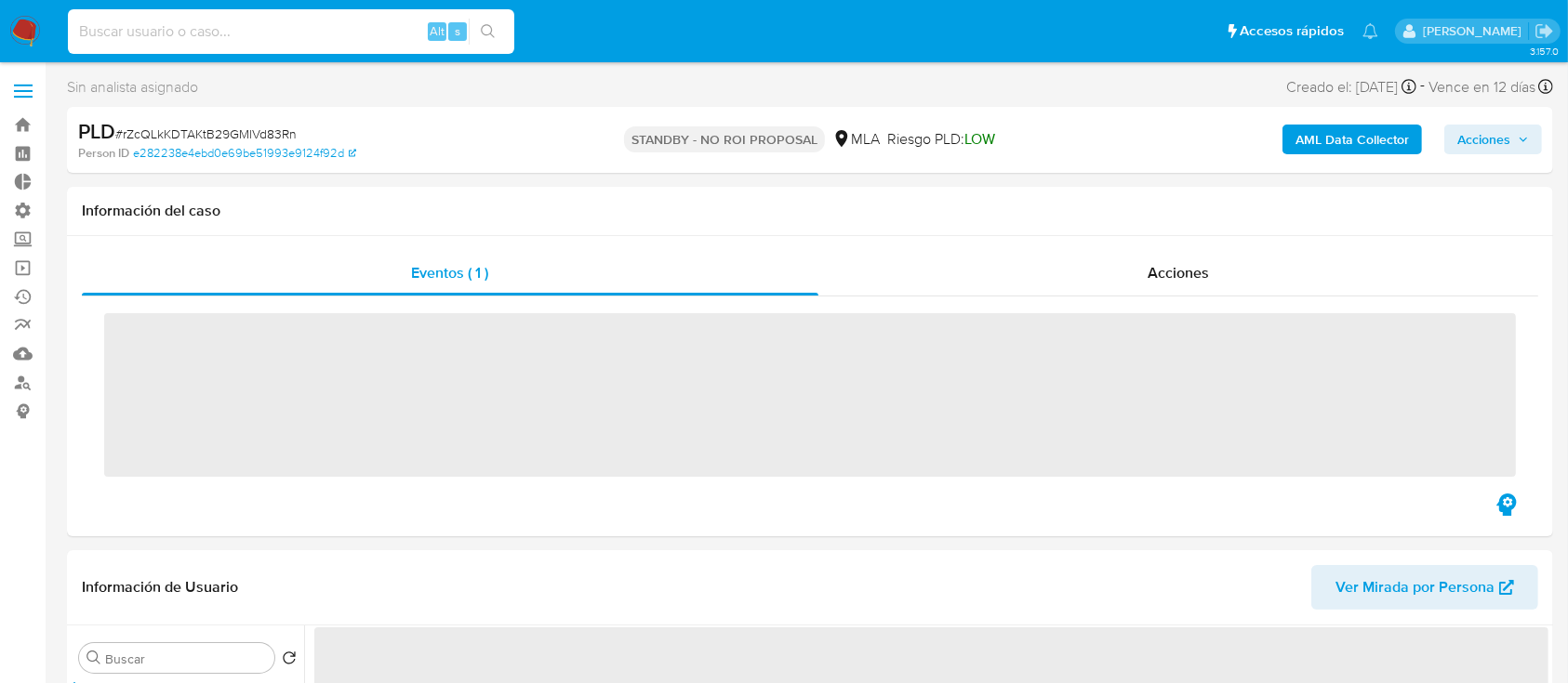
click at [278, 40] on input at bounding box center [291, 32] width 446 height 24
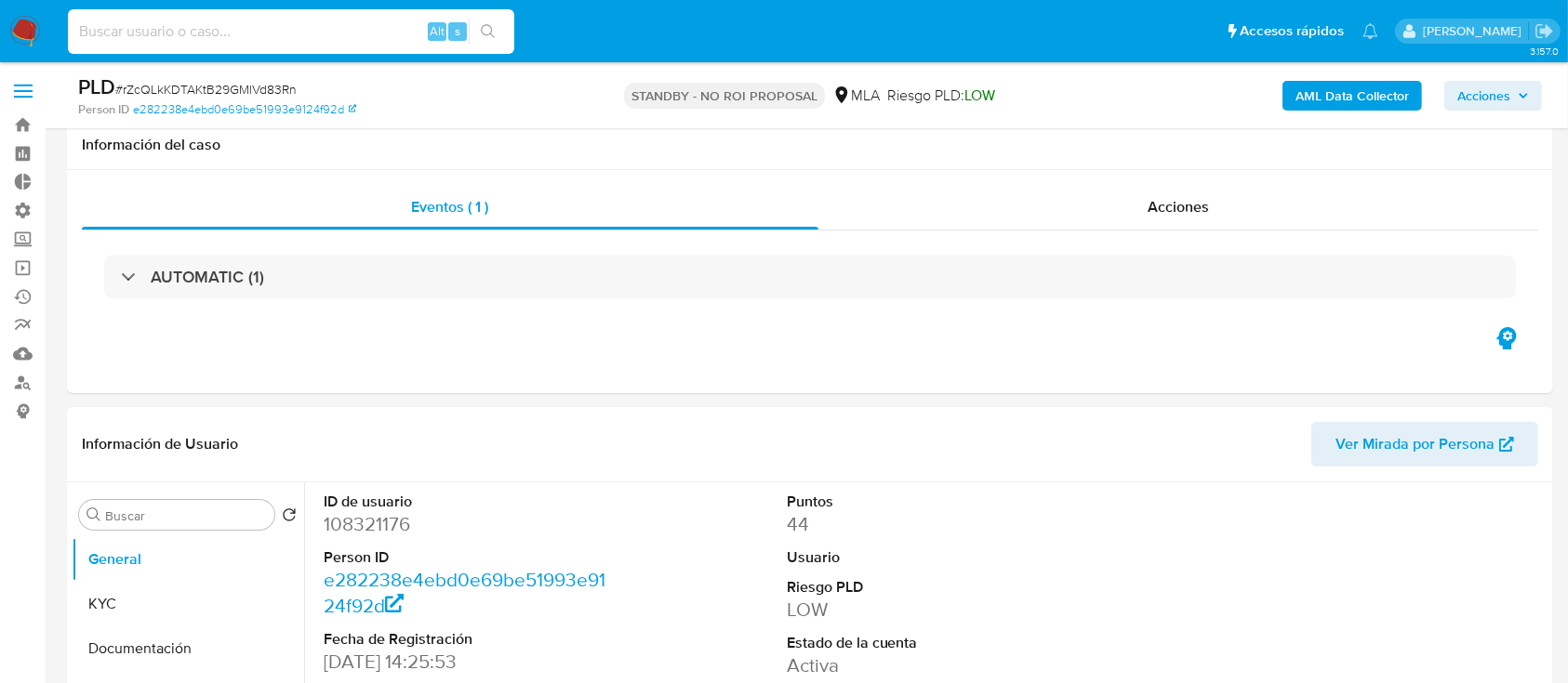
scroll to position [220, 0]
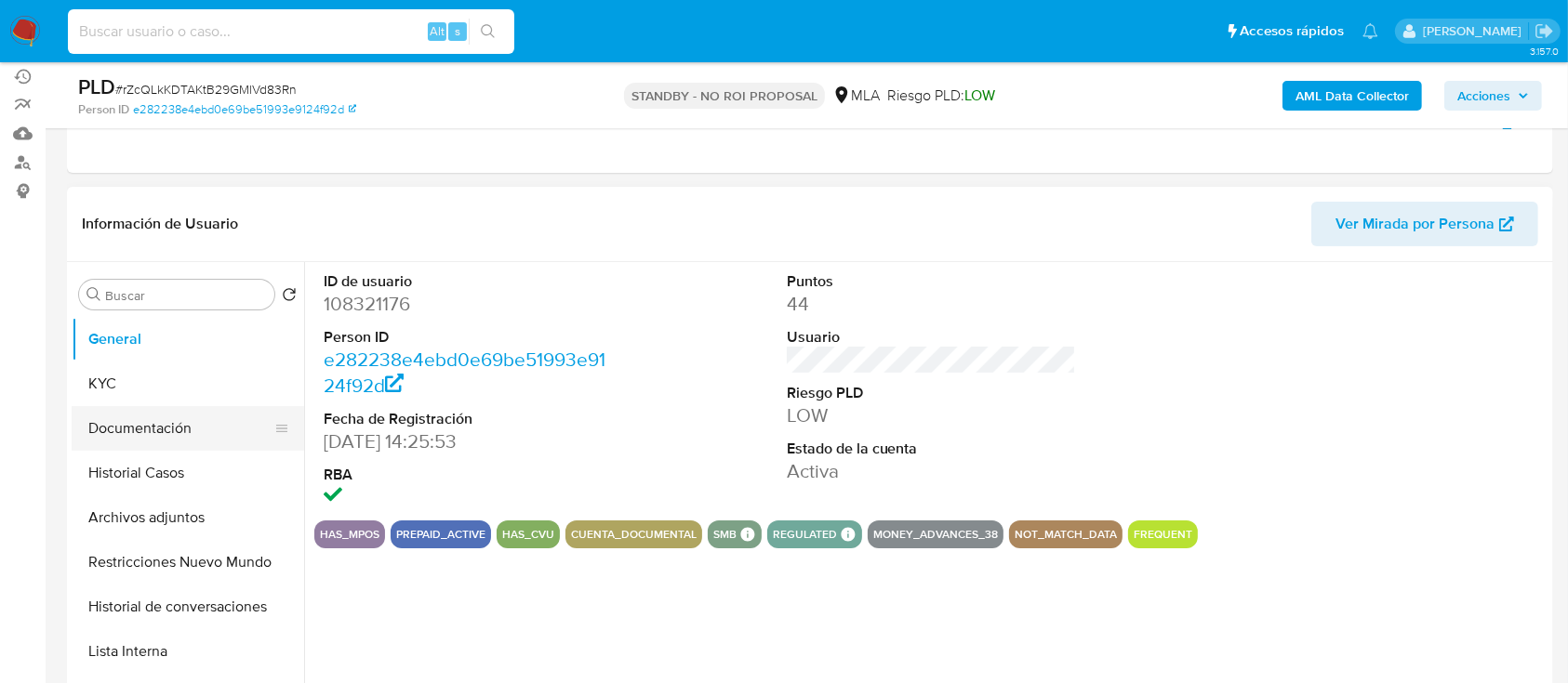
select select "10"
click at [162, 458] on button "Historial Casos" at bounding box center [181, 473] width 217 height 44
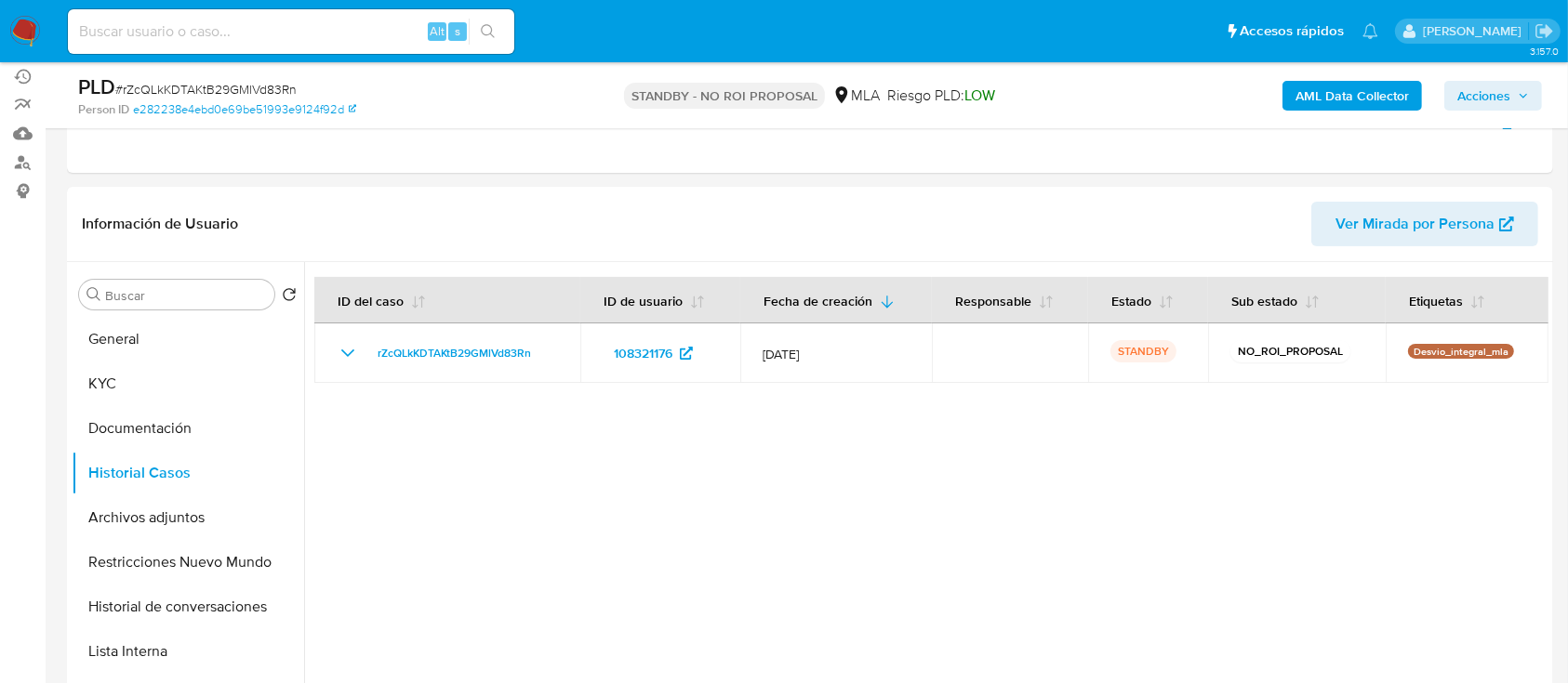
scroll to position [0, 0]
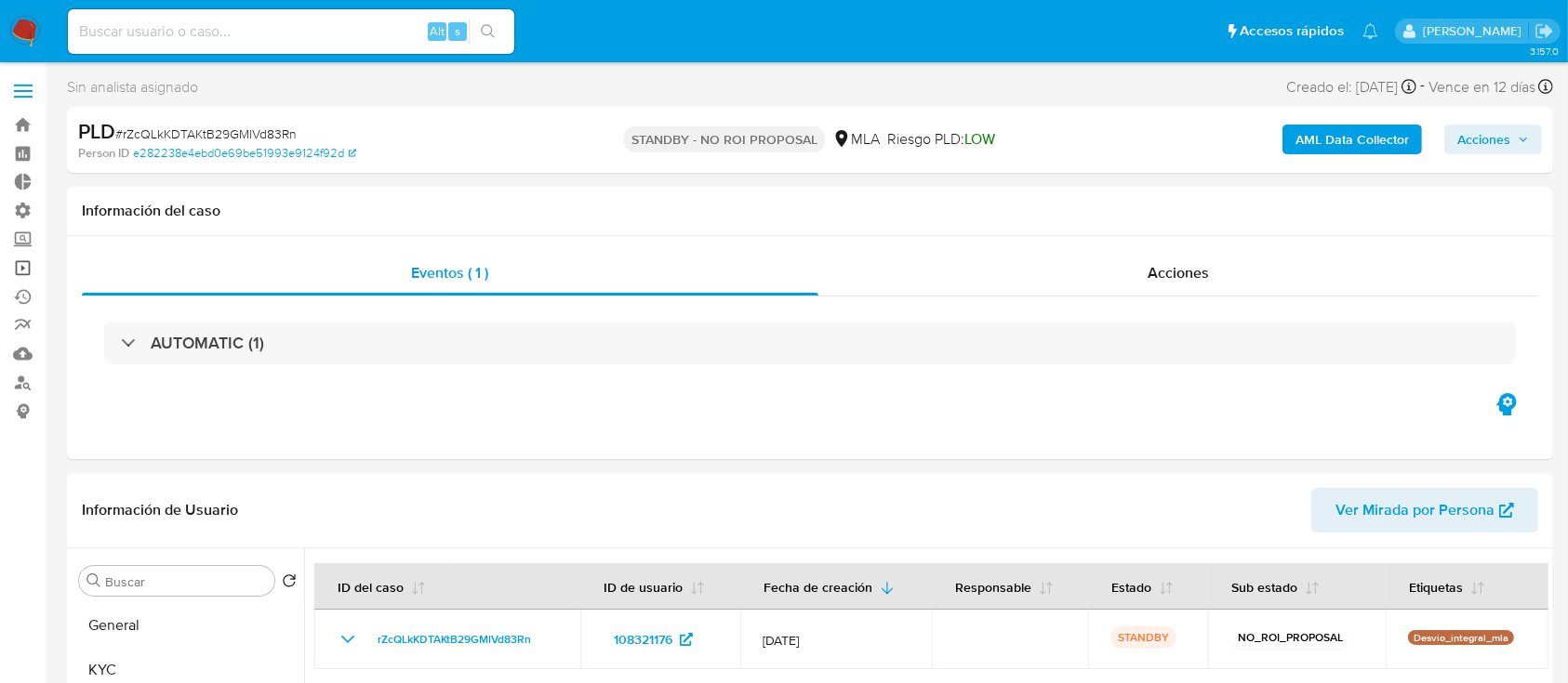
click at [17, 262] on link "Operaciones masivas" at bounding box center [111, 267] width 221 height 29
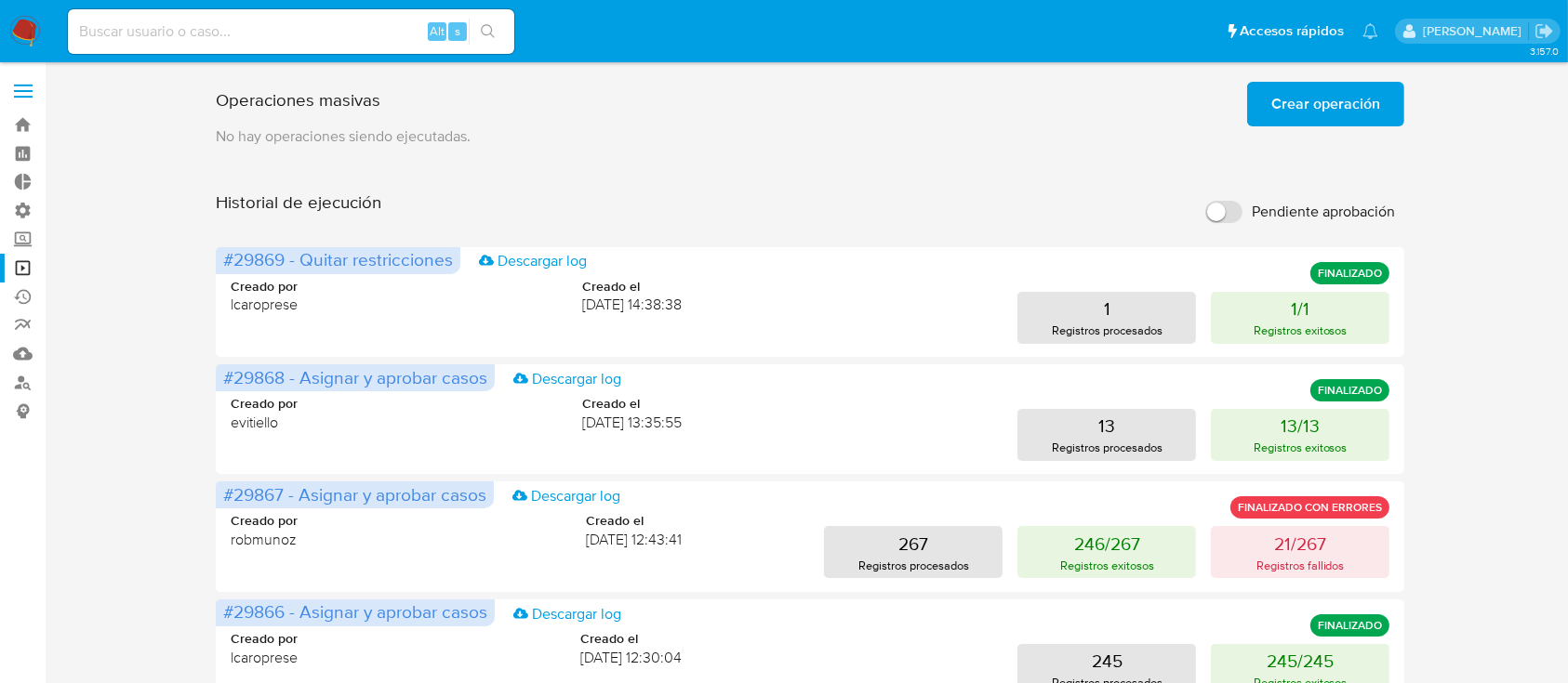
click at [1309, 114] on span "Crear operación" at bounding box center [1325, 104] width 109 height 40
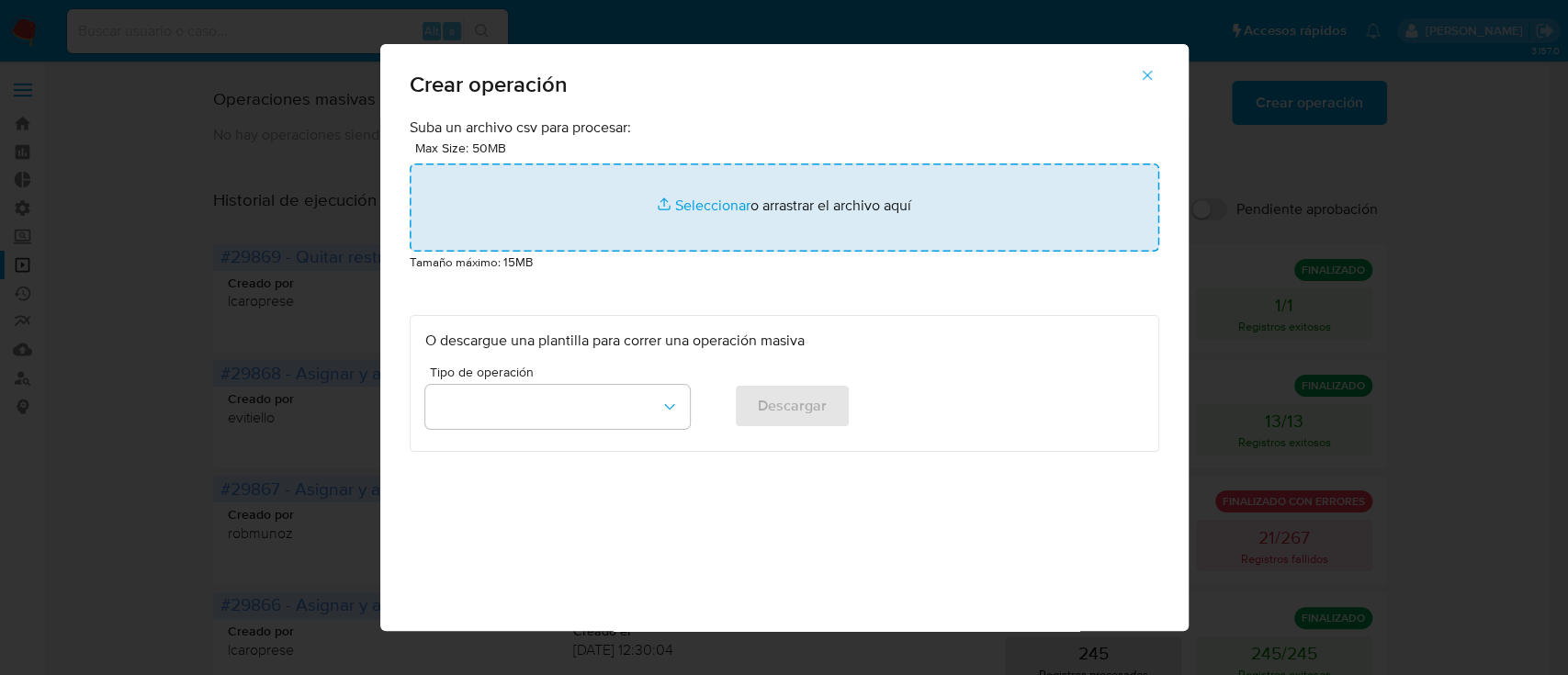
click at [804, 235] on input "file" at bounding box center [784, 208] width 749 height 88
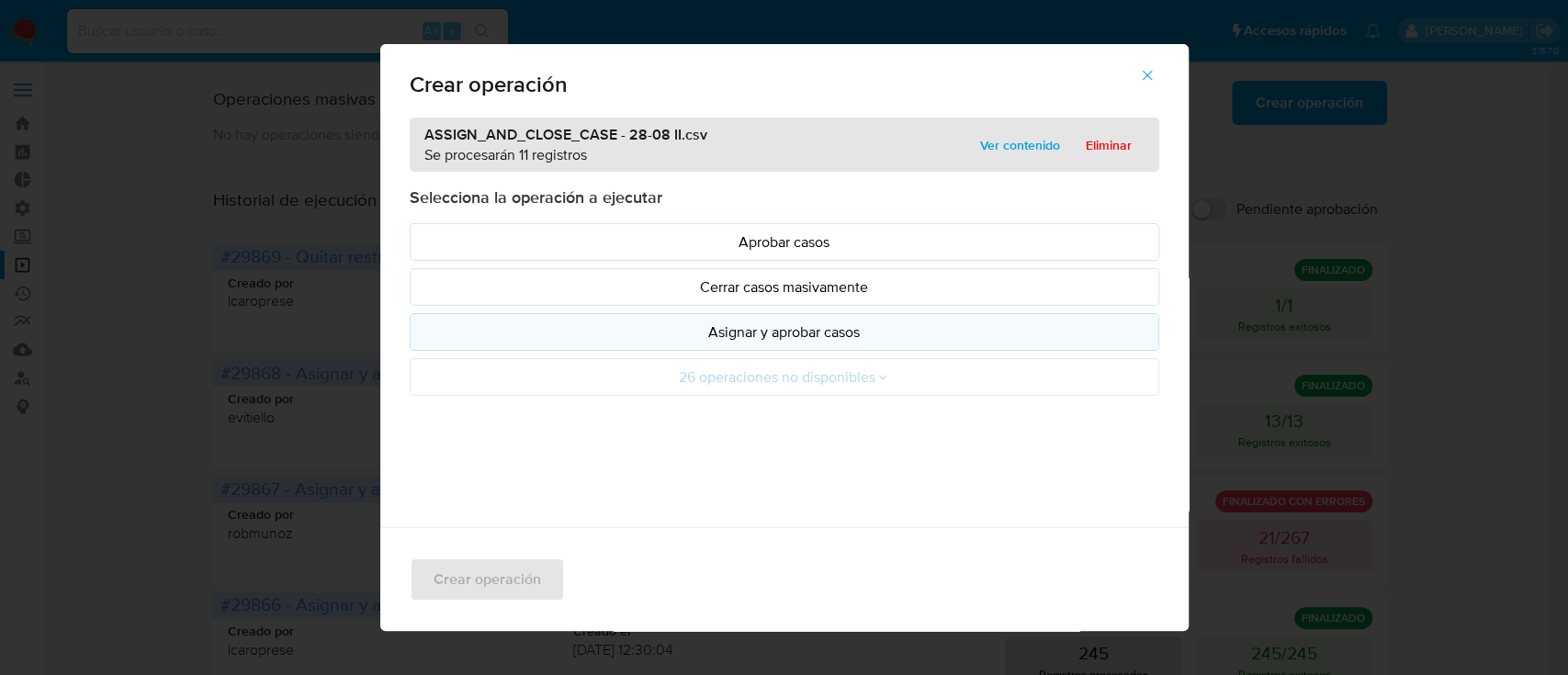
click at [528, 337] on p "Asignar y aprobar casos" at bounding box center [784, 333] width 718 height 21
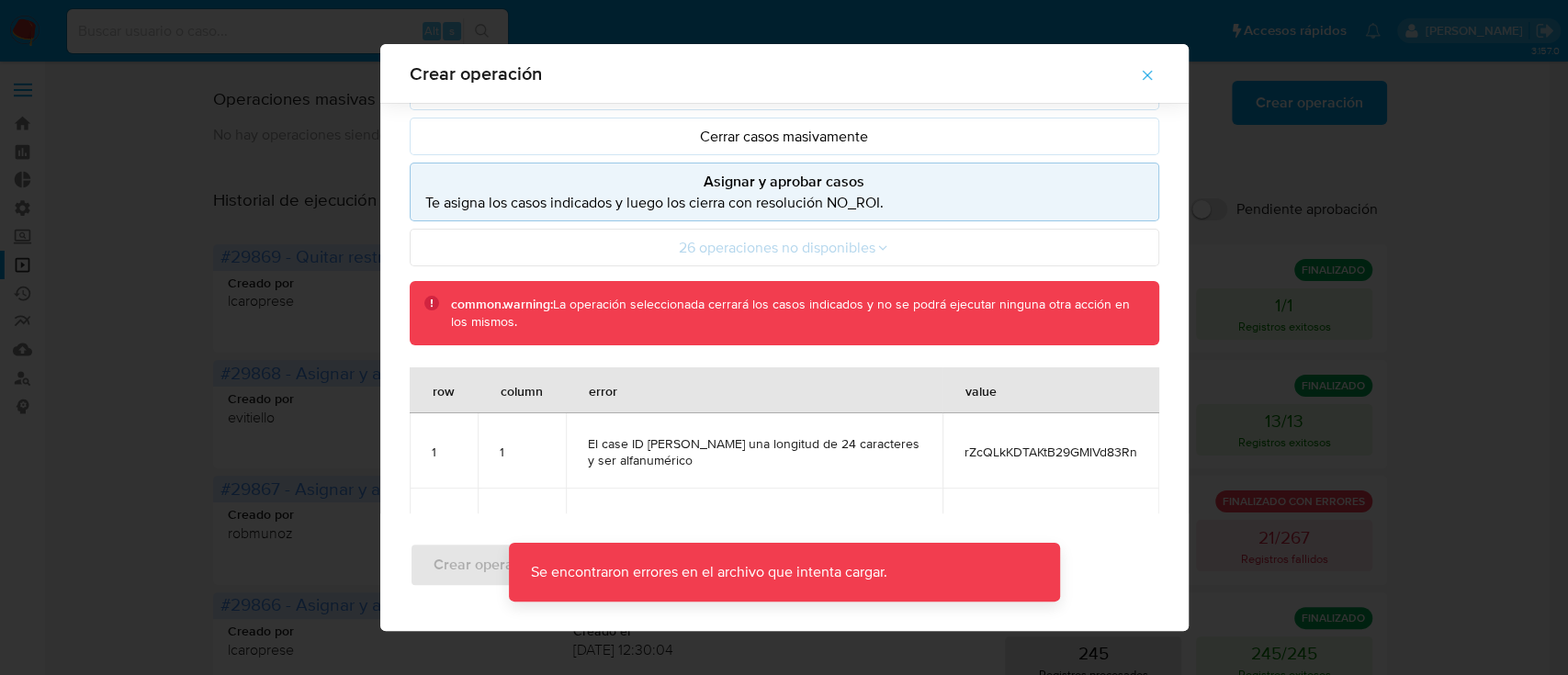
scroll to position [147, 0]
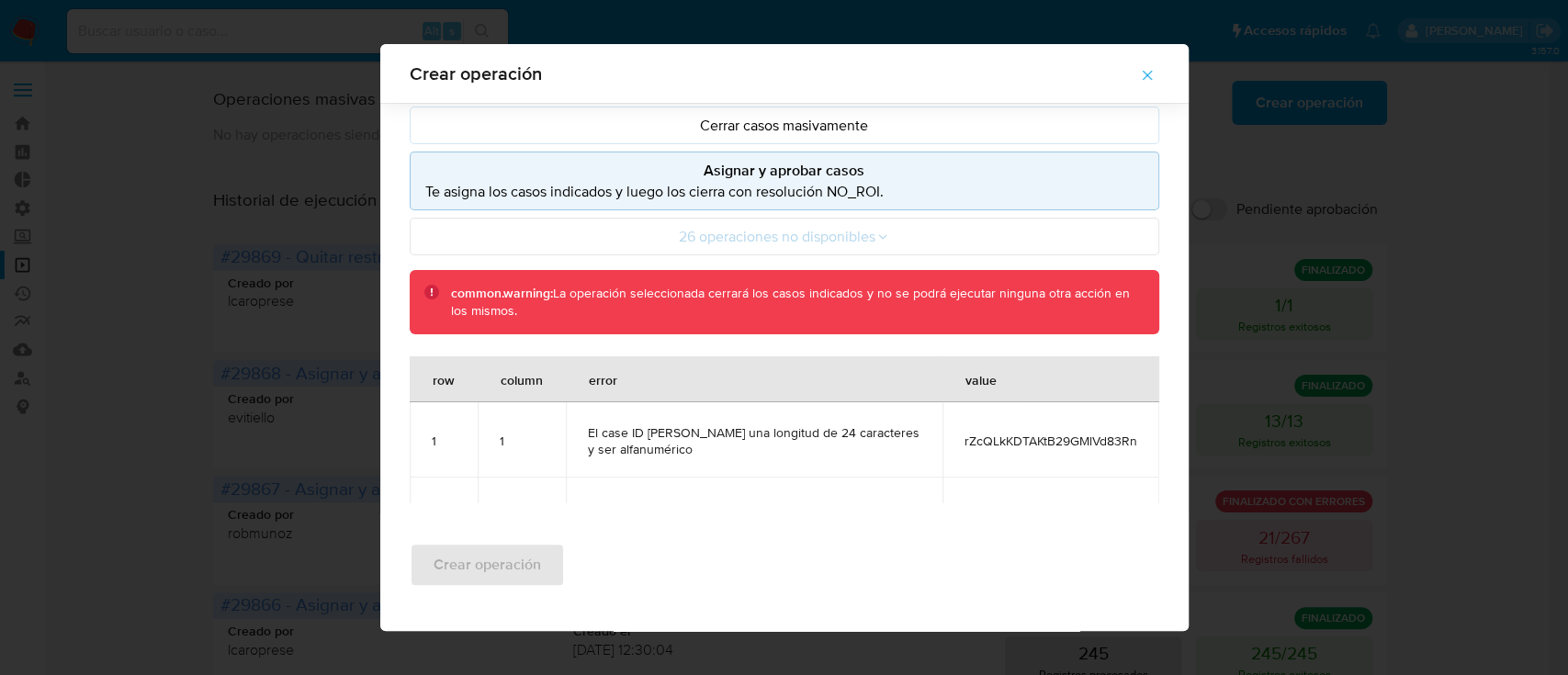
click at [1156, 77] on icon "button" at bounding box center [1147, 75] width 17 height 17
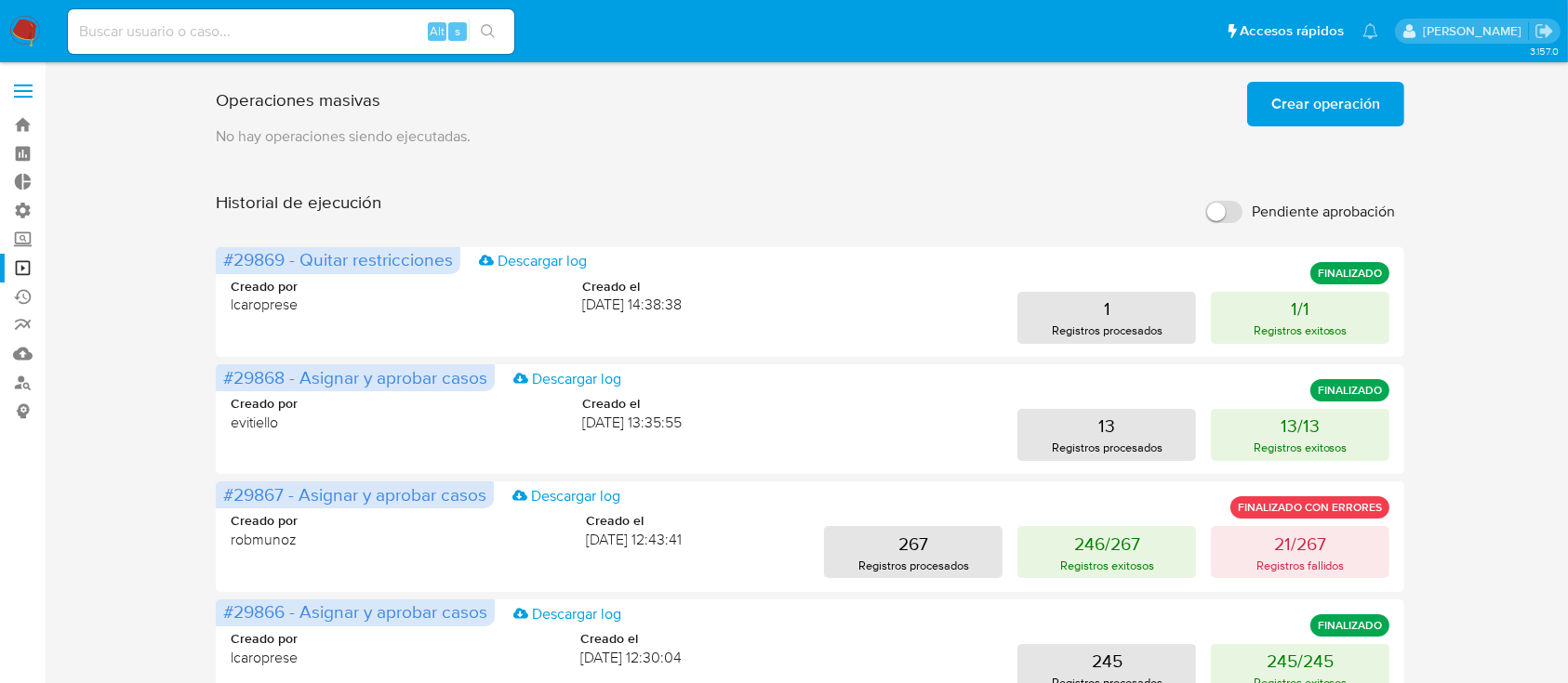
click at [1283, 102] on span "Crear operación" at bounding box center [1325, 104] width 109 height 40
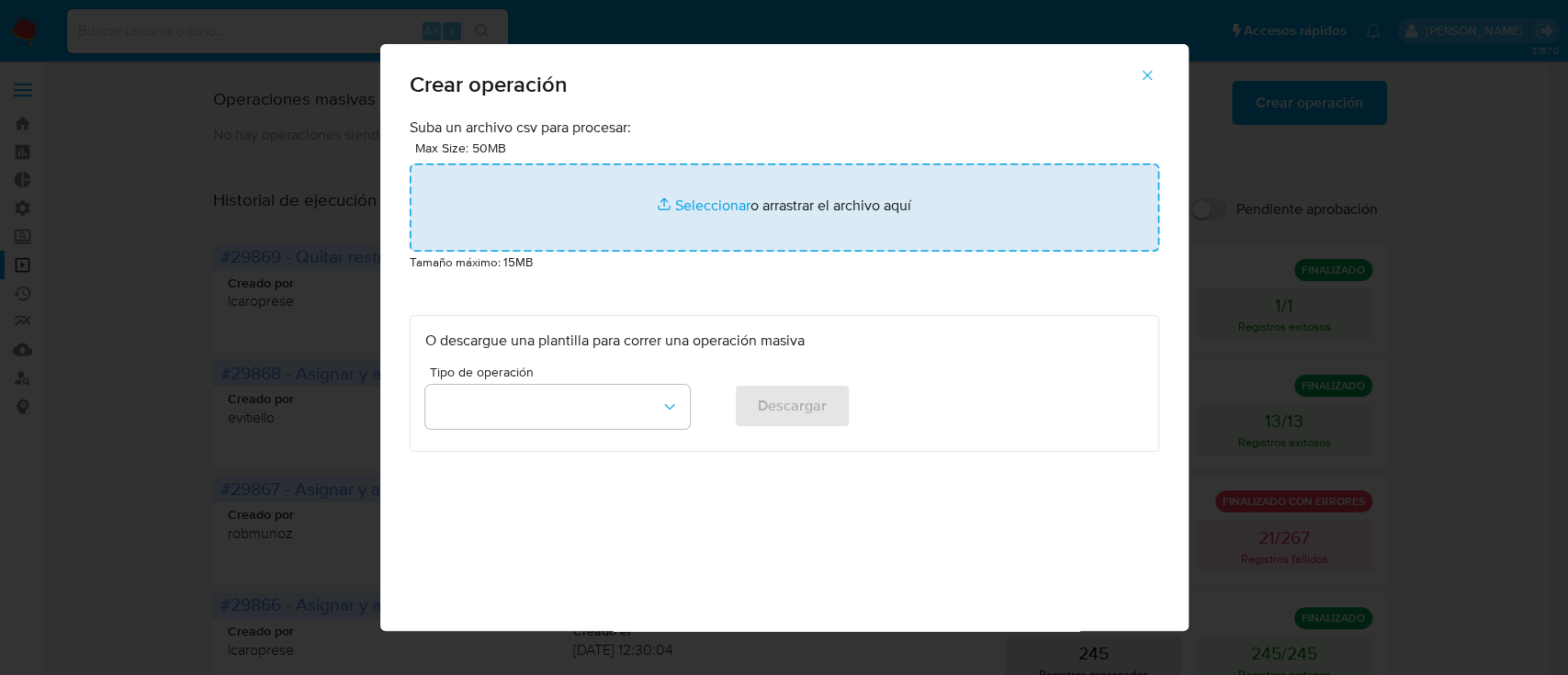
click at [915, 185] on input "file" at bounding box center [784, 208] width 749 height 88
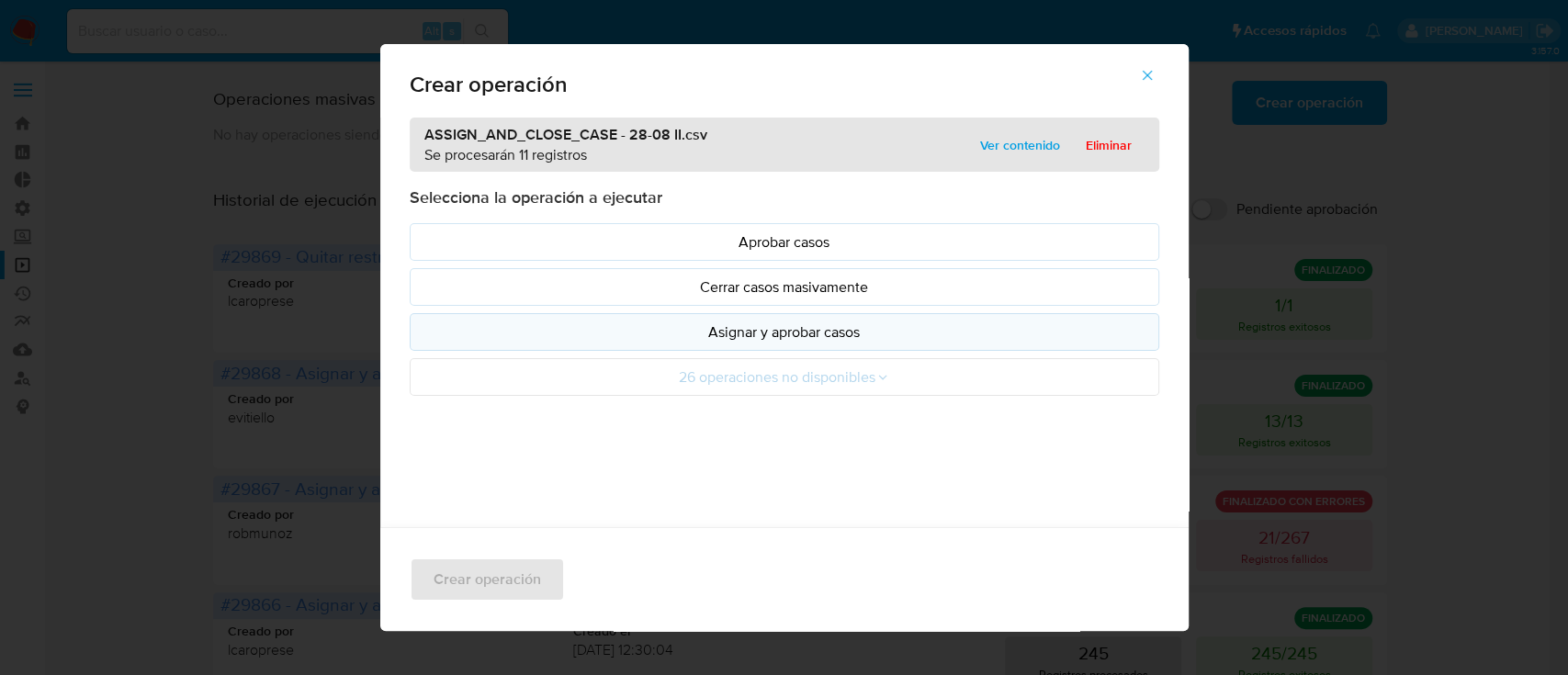
click at [705, 332] on p "Asignar y aprobar casos" at bounding box center [784, 333] width 718 height 21
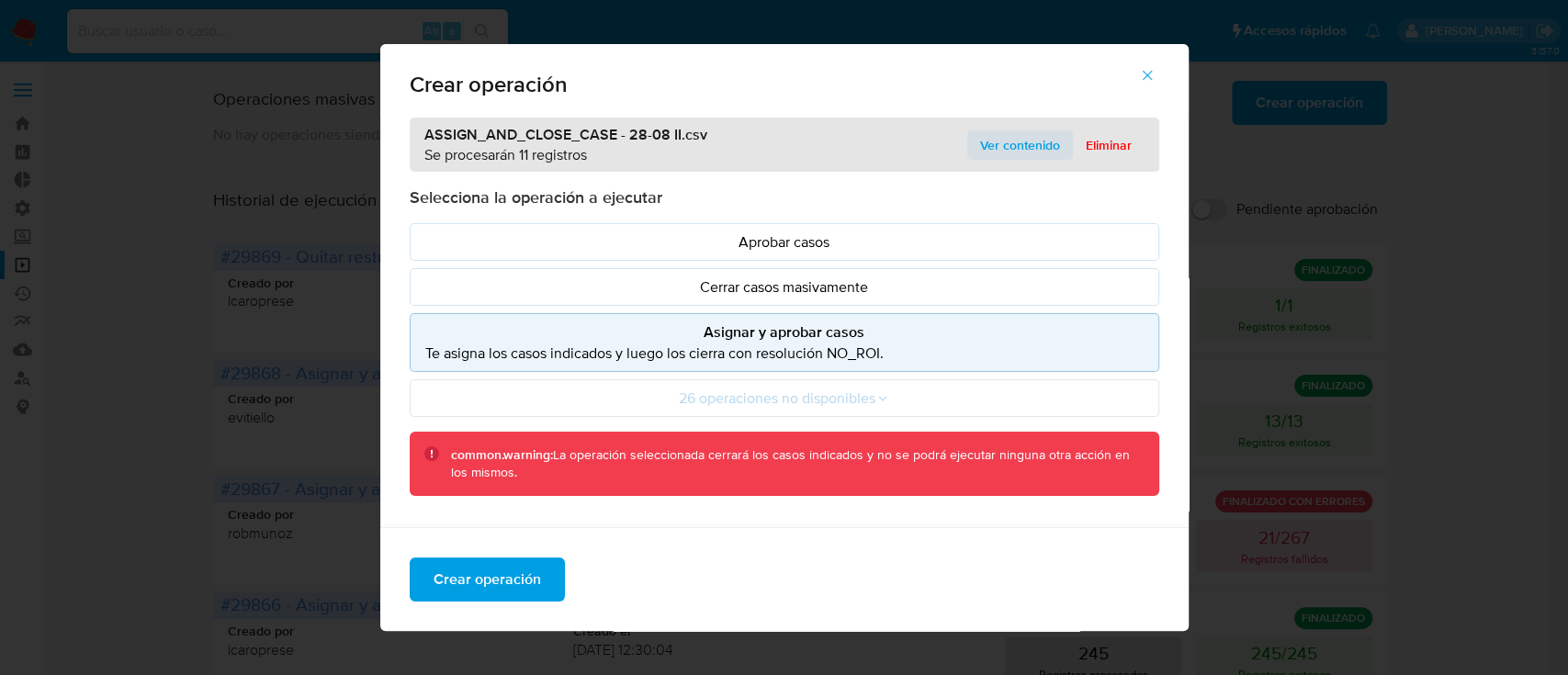
click at [992, 149] on span "Ver contenido" at bounding box center [1020, 145] width 80 height 25
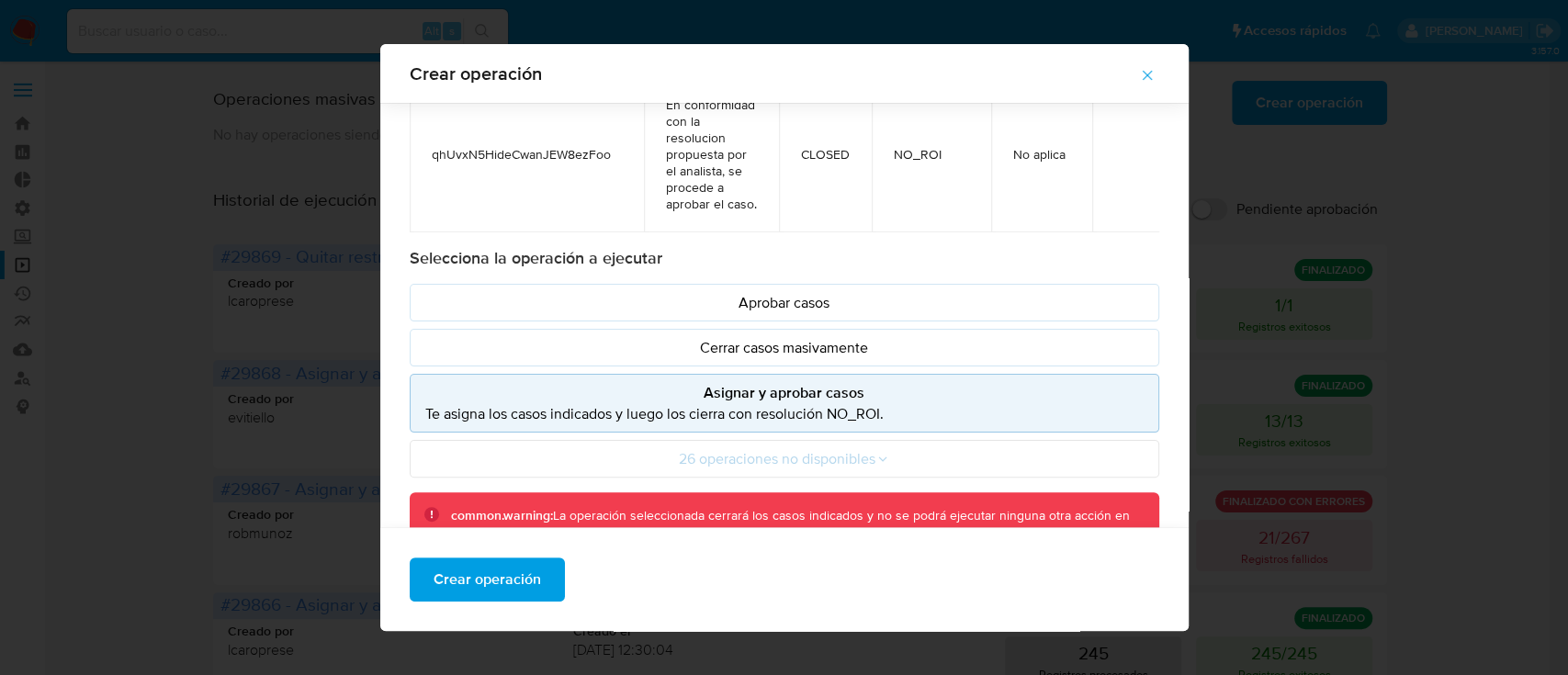
scroll to position [199, 0]
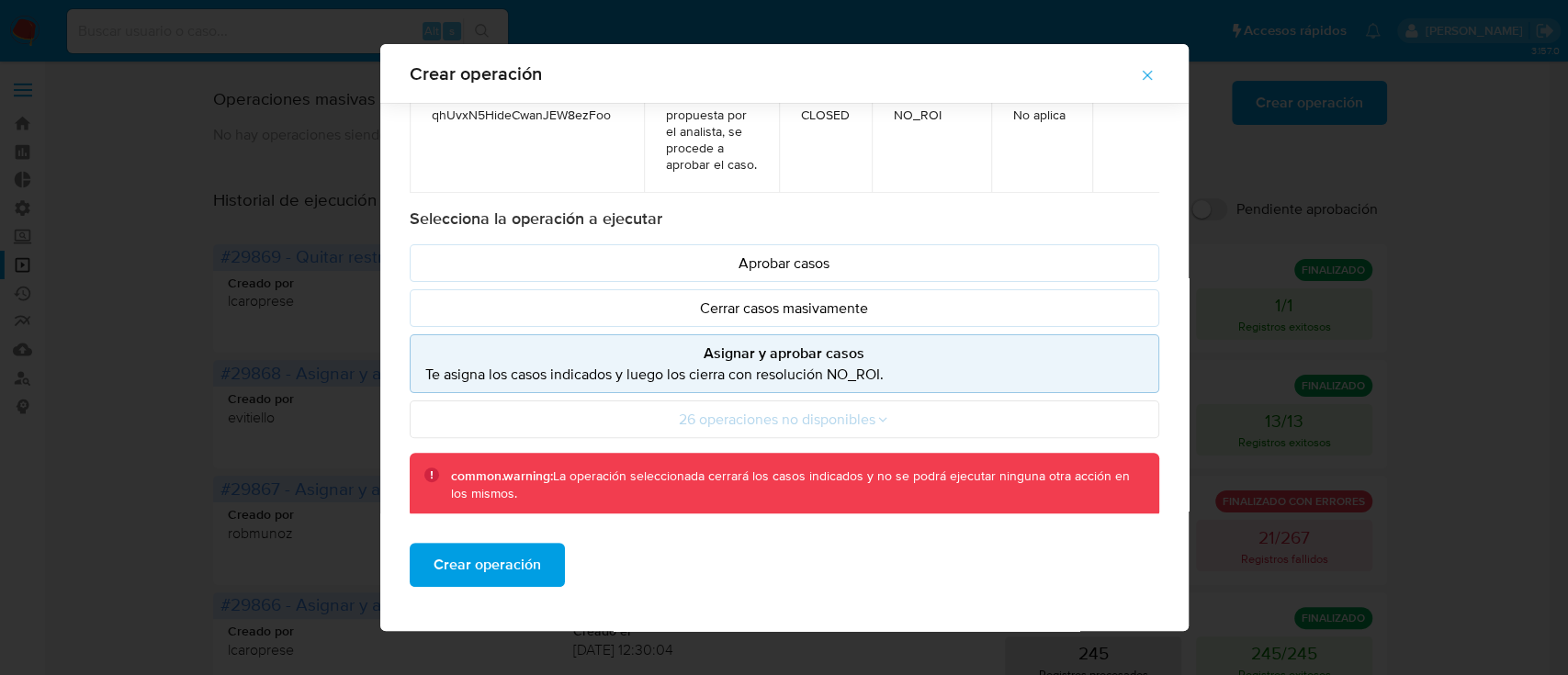
click at [743, 342] on p "Asignar y aprobar casos" at bounding box center [784, 353] width 718 height 21
click at [483, 558] on span "Crear operación" at bounding box center [488, 564] width 107 height 40
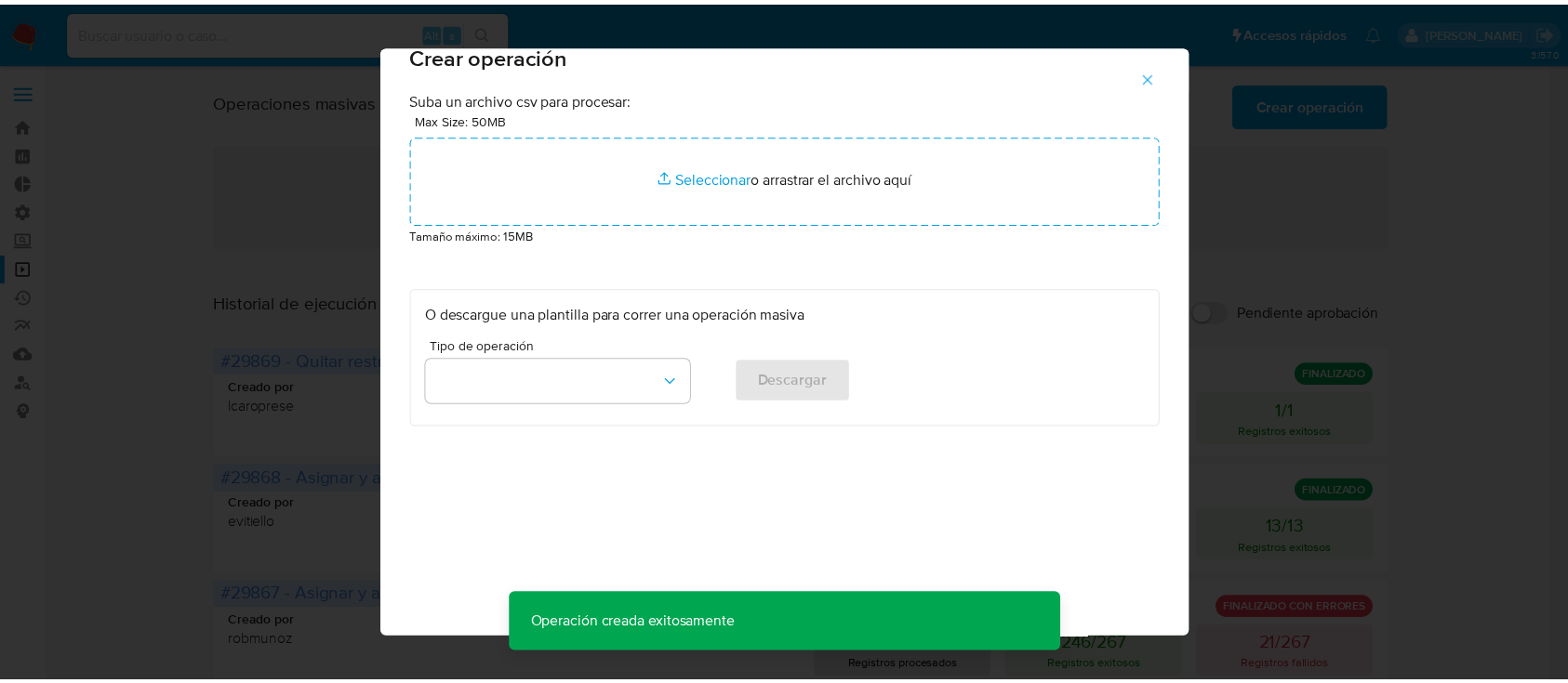
scroll to position [15, 0]
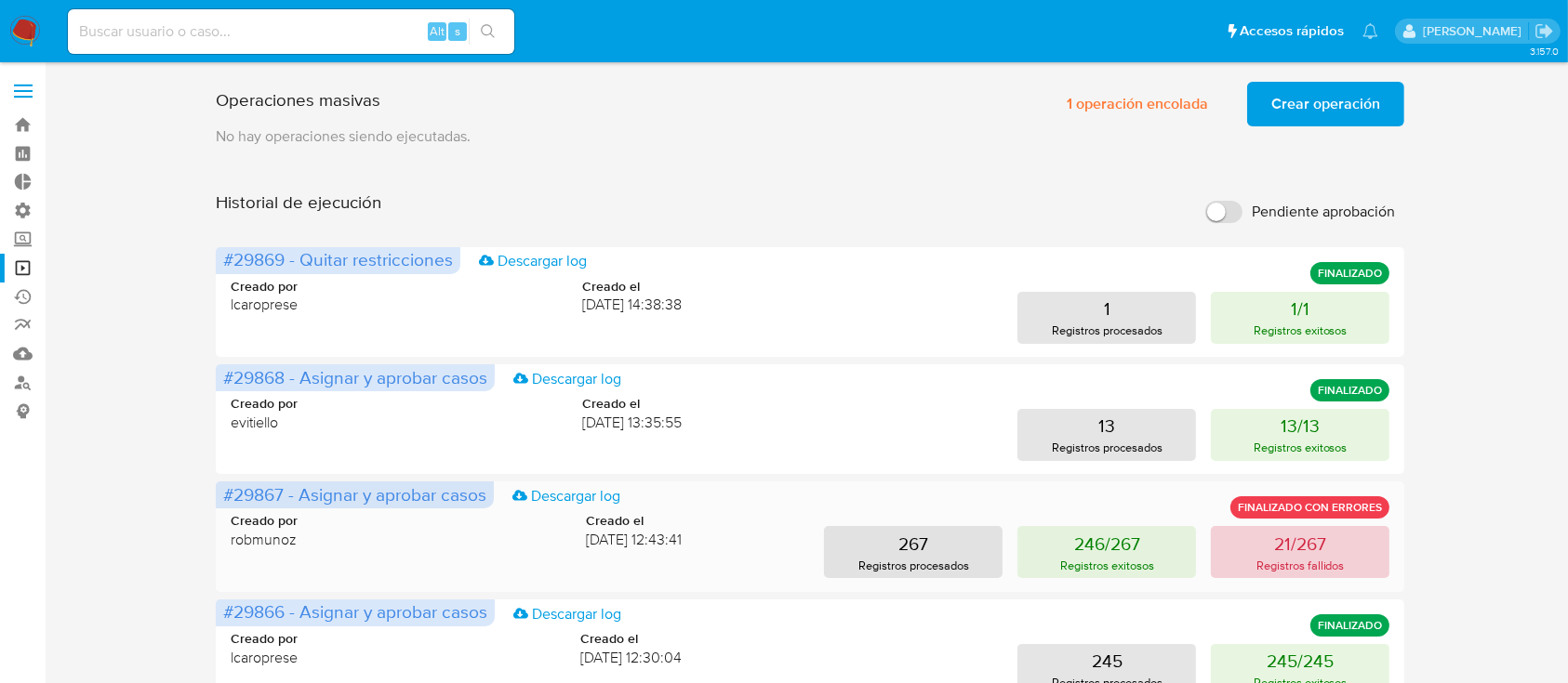
click at [1252, 568] on button "21/267 Registros fallidos" at bounding box center [1299, 552] width 179 height 52
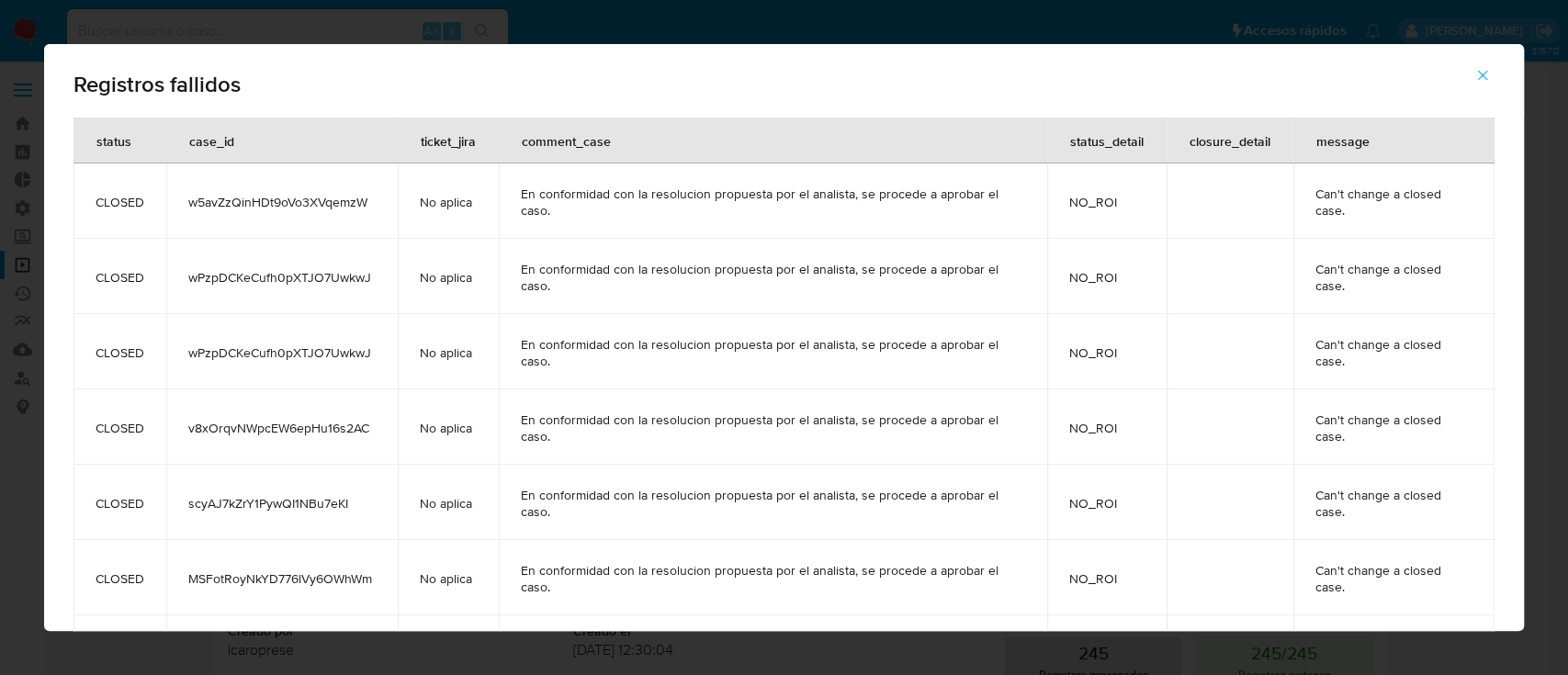
click at [1467, 62] on button "button" at bounding box center [1482, 75] width 64 height 44
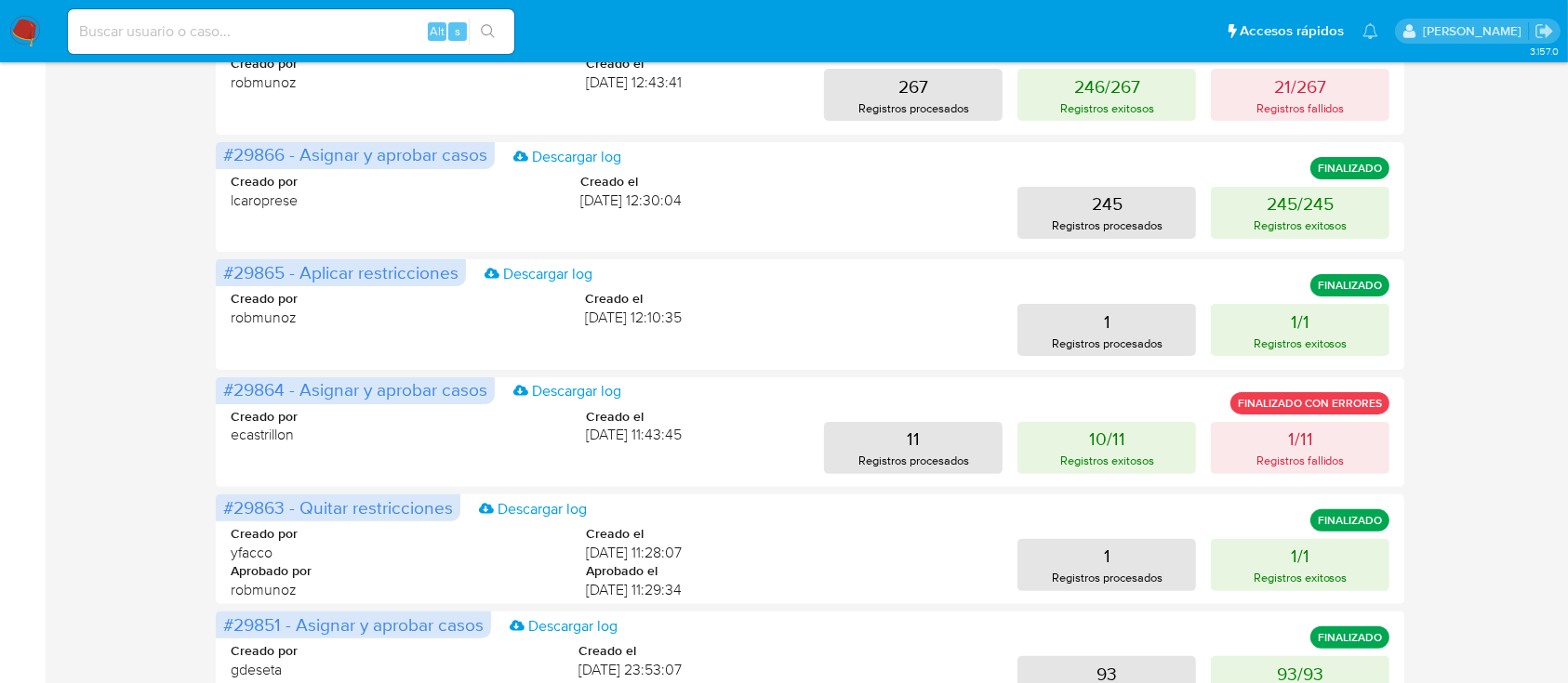
scroll to position [495, 0]
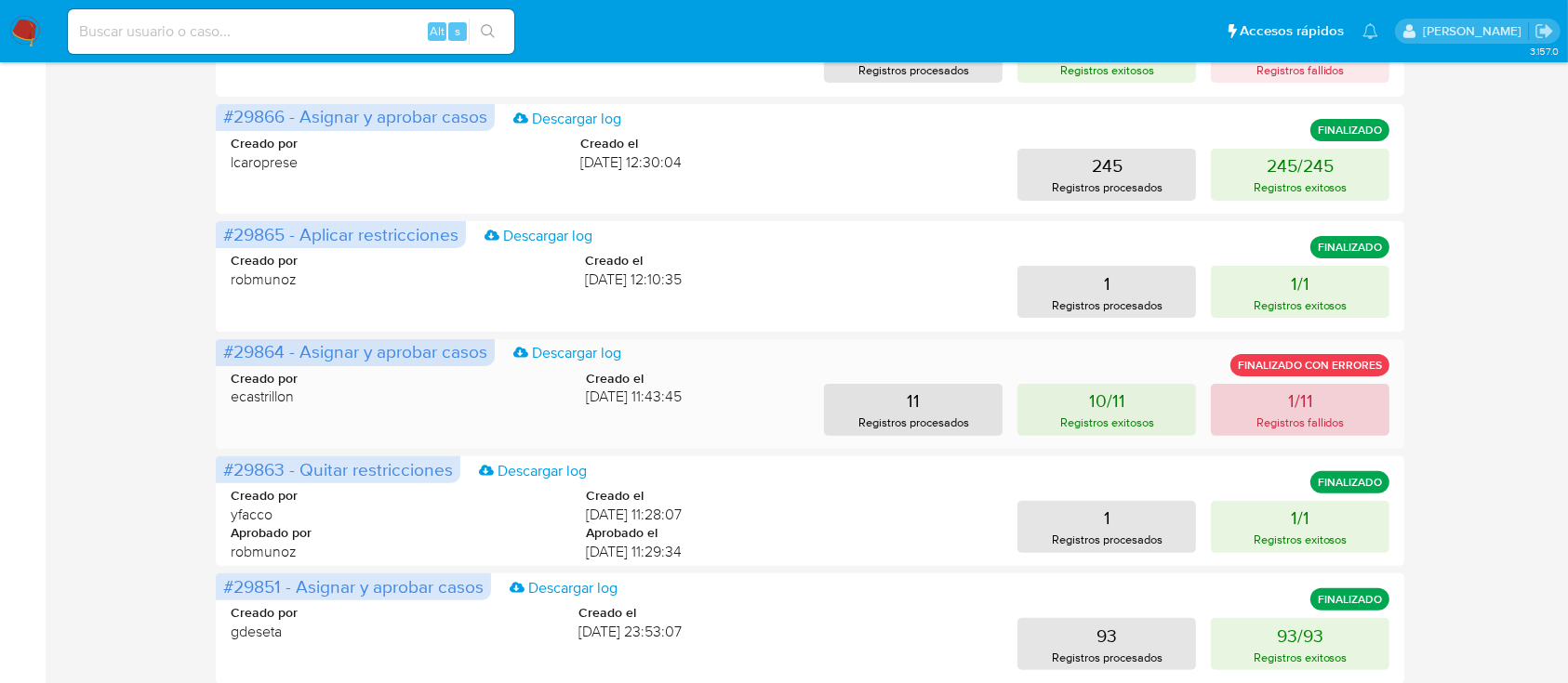
click at [1336, 427] on p "Registros fallidos" at bounding box center [1299, 422] width 88 height 18
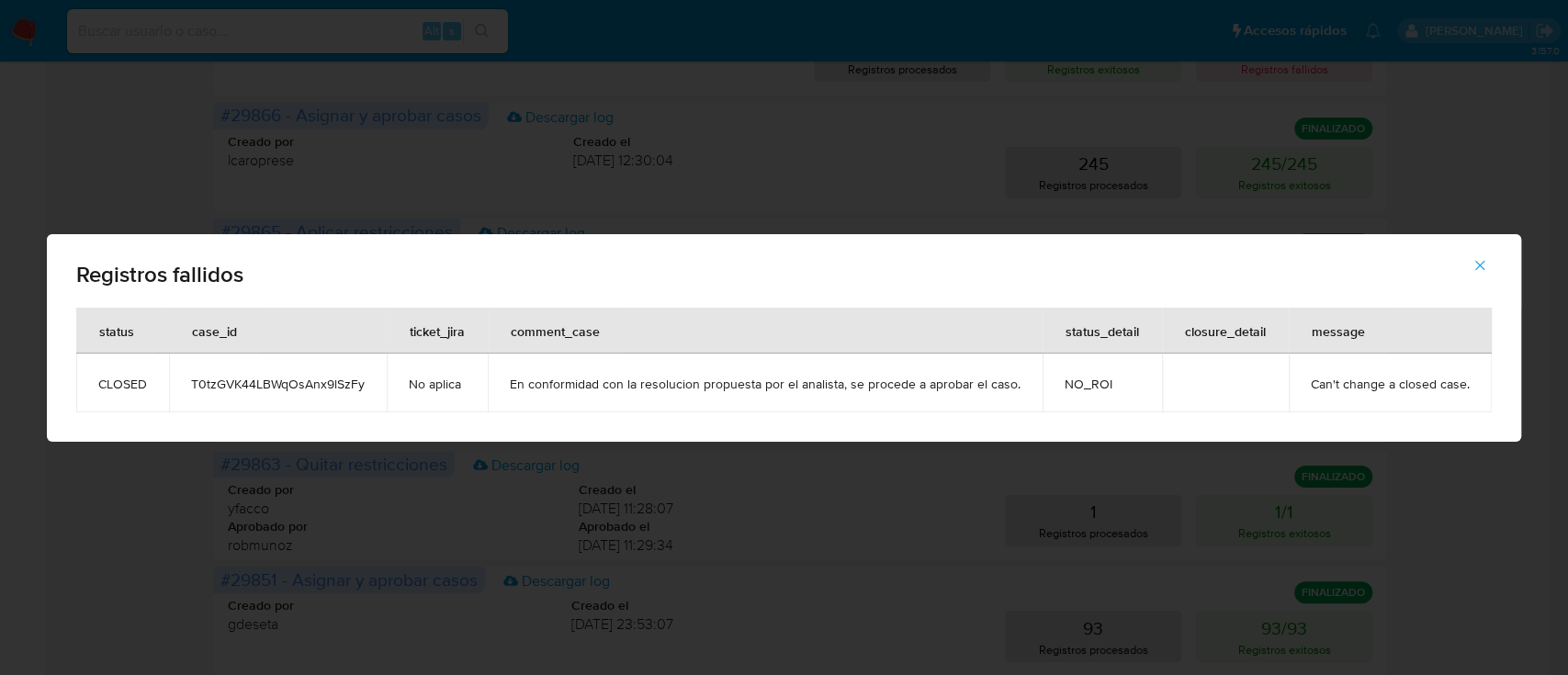
click at [1483, 260] on icon "button" at bounding box center [1479, 265] width 17 height 17
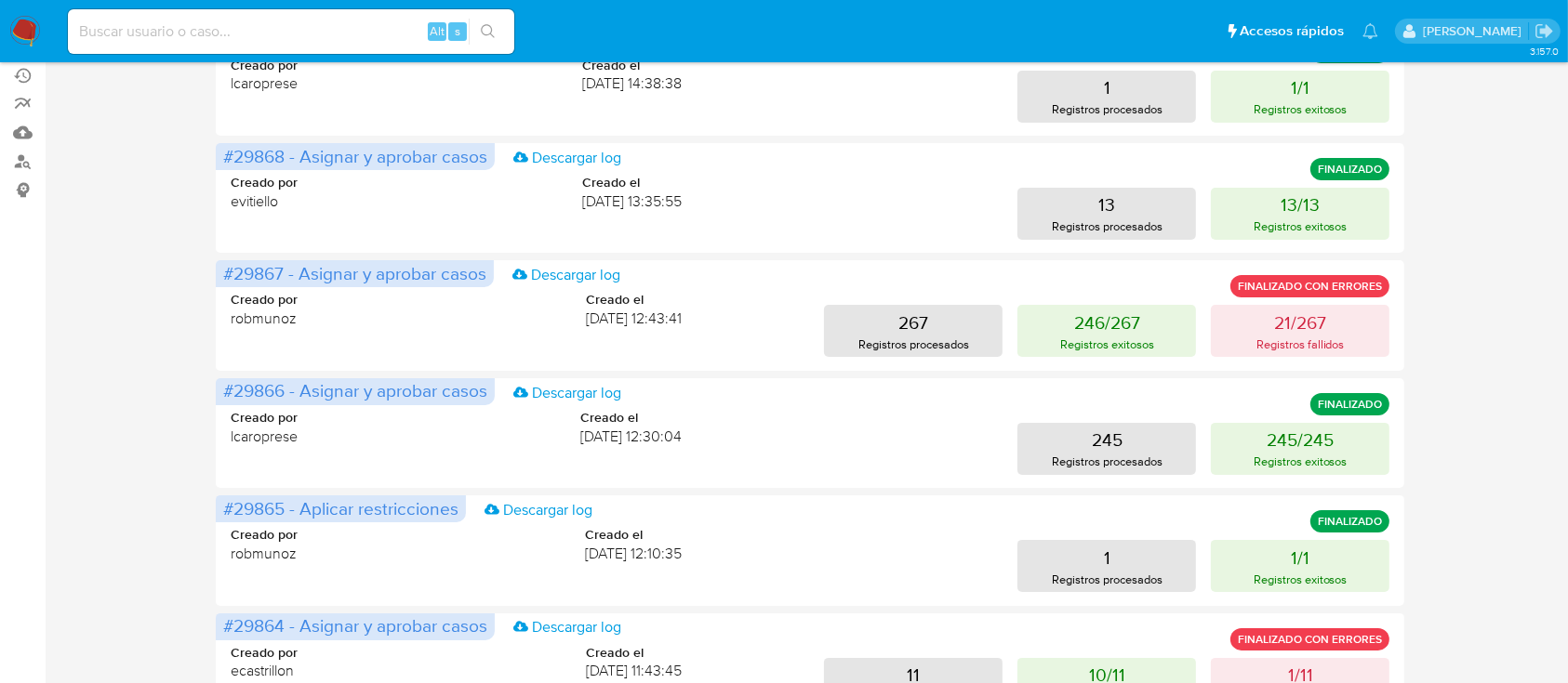
scroll to position [0, 0]
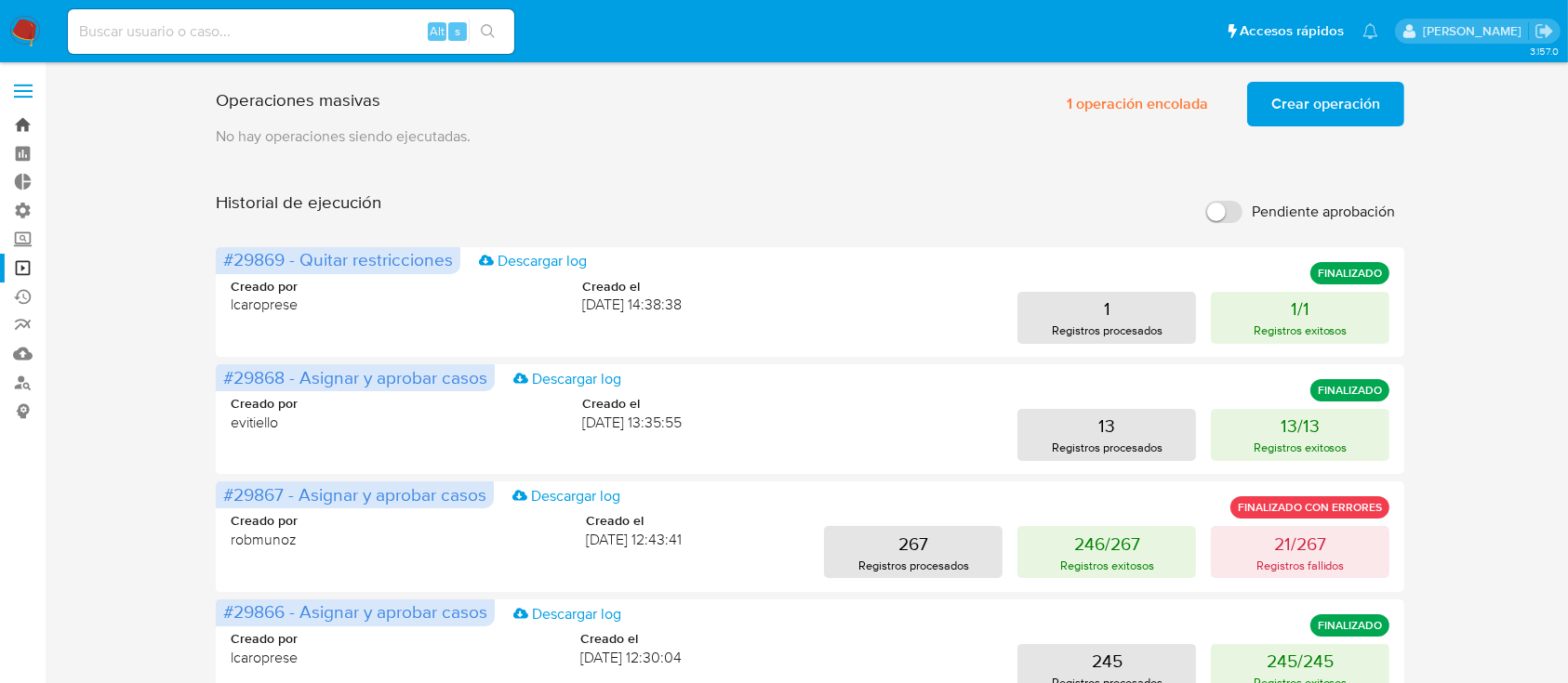
click at [33, 136] on link "Bandeja" at bounding box center [111, 124] width 221 height 29
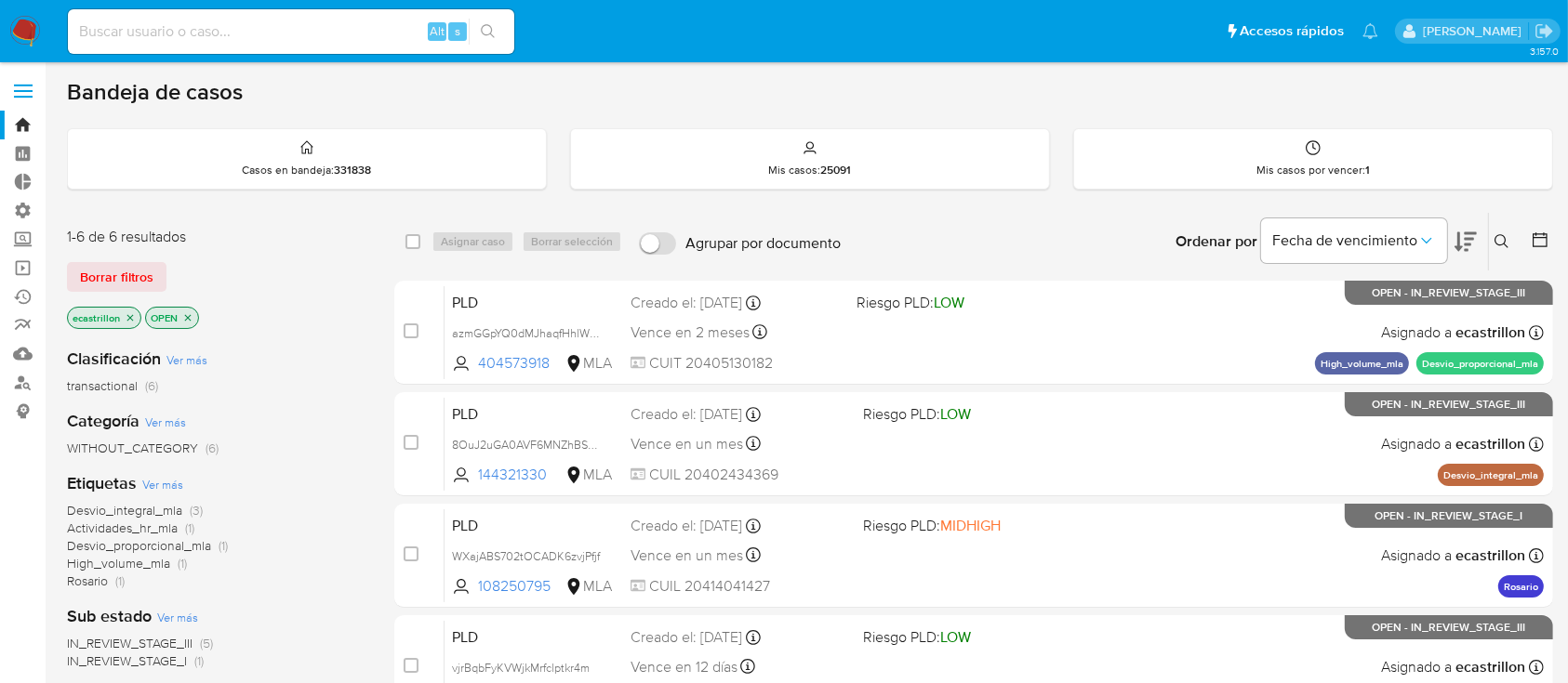
drag, startPoint x: 118, startPoint y: 277, endPoint x: 119, endPoint y: 250, distance: 27.0
click at [119, 264] on span "Borrar filtros" at bounding box center [117, 276] width 73 height 26
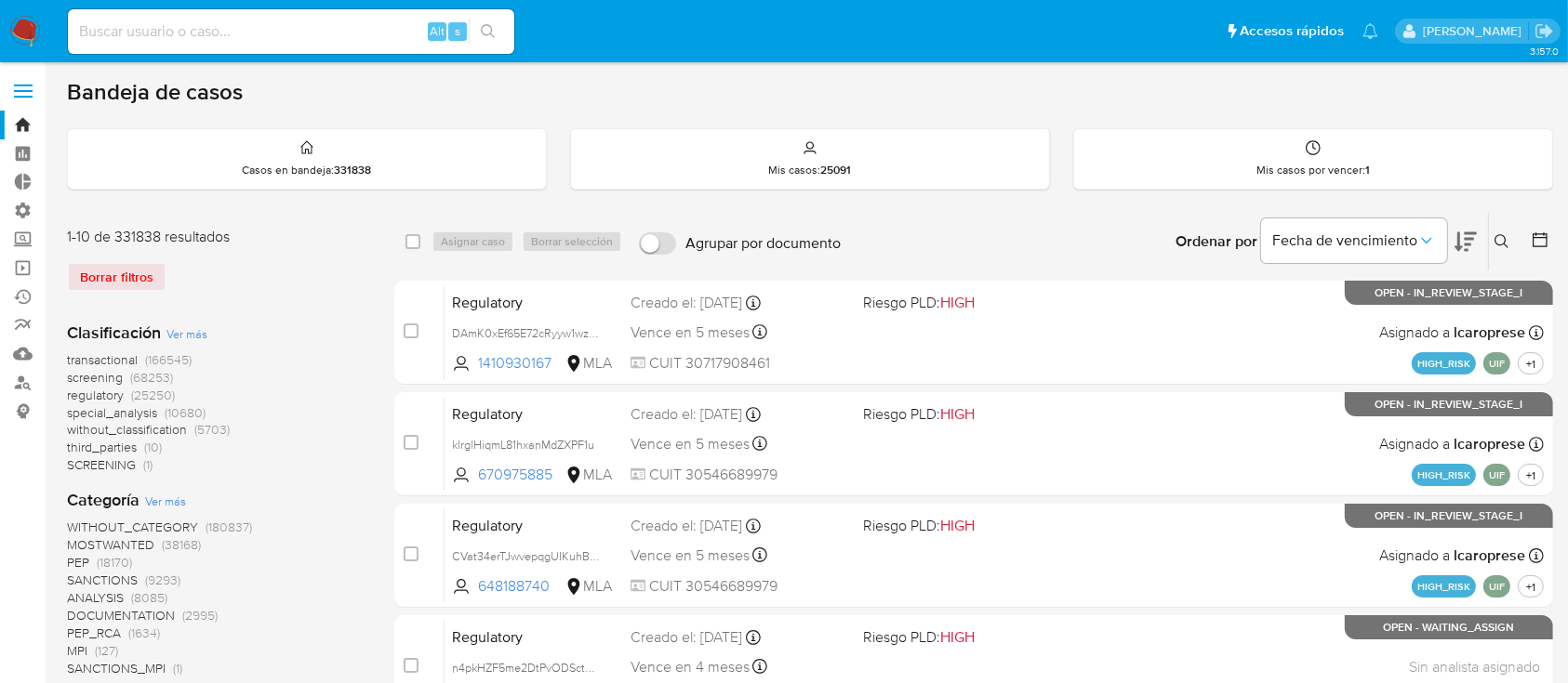
click at [89, 375] on span "screening" at bounding box center [95, 377] width 56 height 19
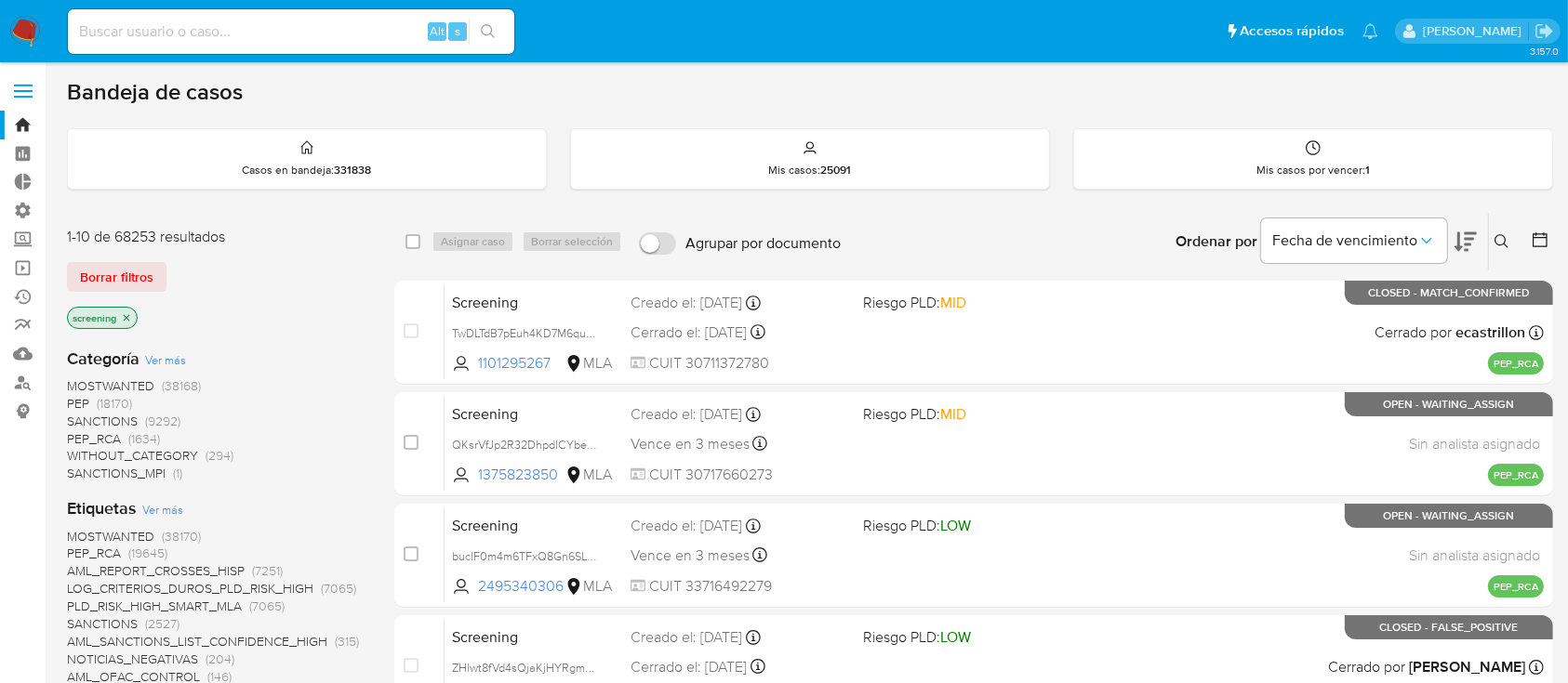
scroll to position [123, 0]
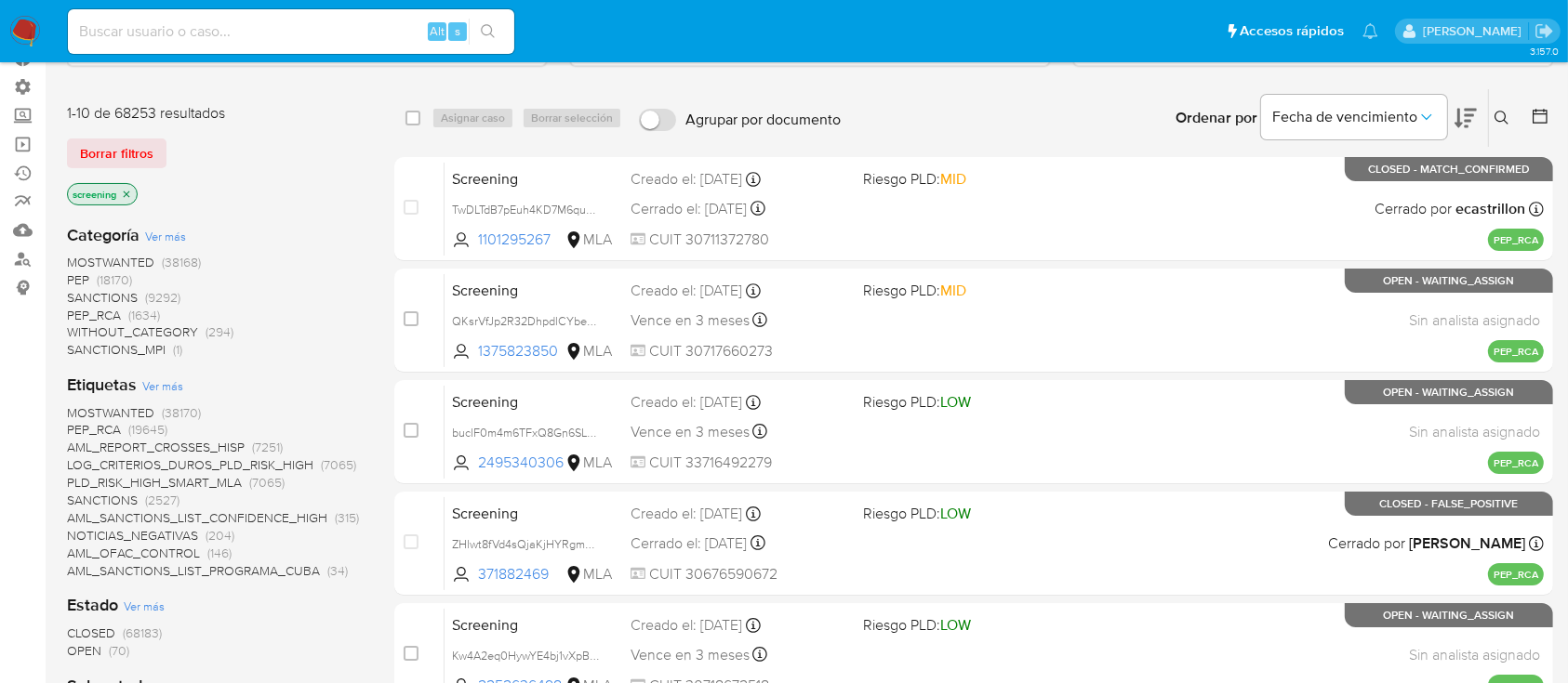
click at [119, 536] on span "NOTICIAS_NEGATIVAS" at bounding box center [132, 535] width 131 height 19
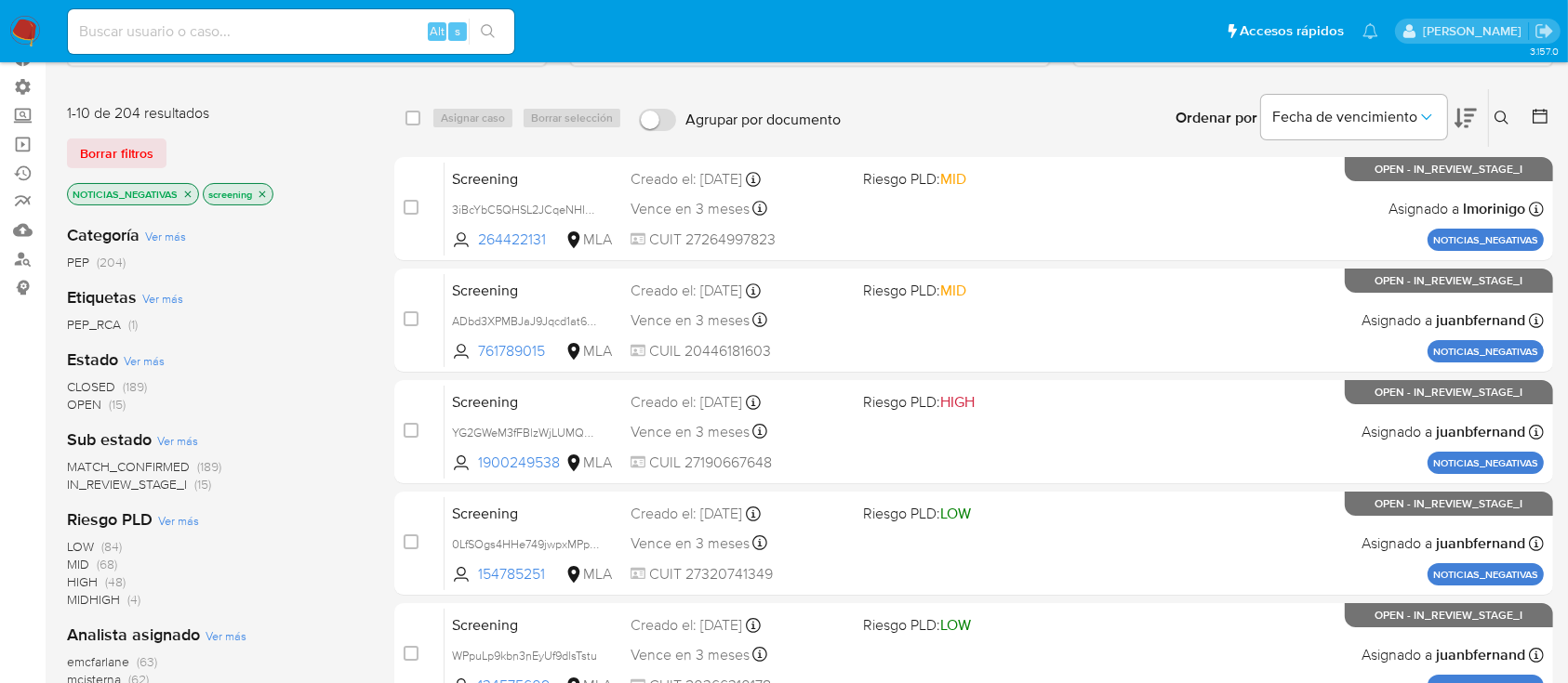
scroll to position [248, 0]
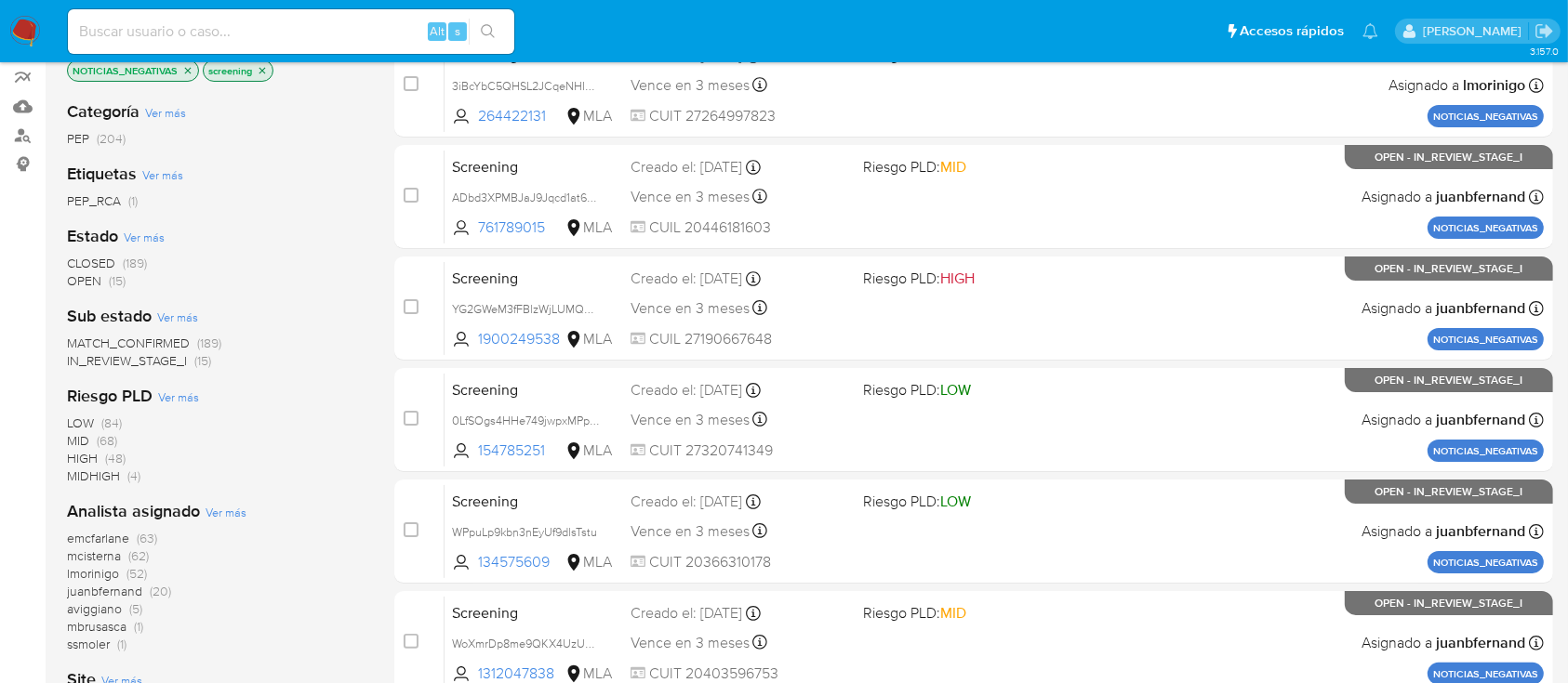
click at [101, 272] on span "OPEN (15)" at bounding box center [96, 281] width 58 height 18
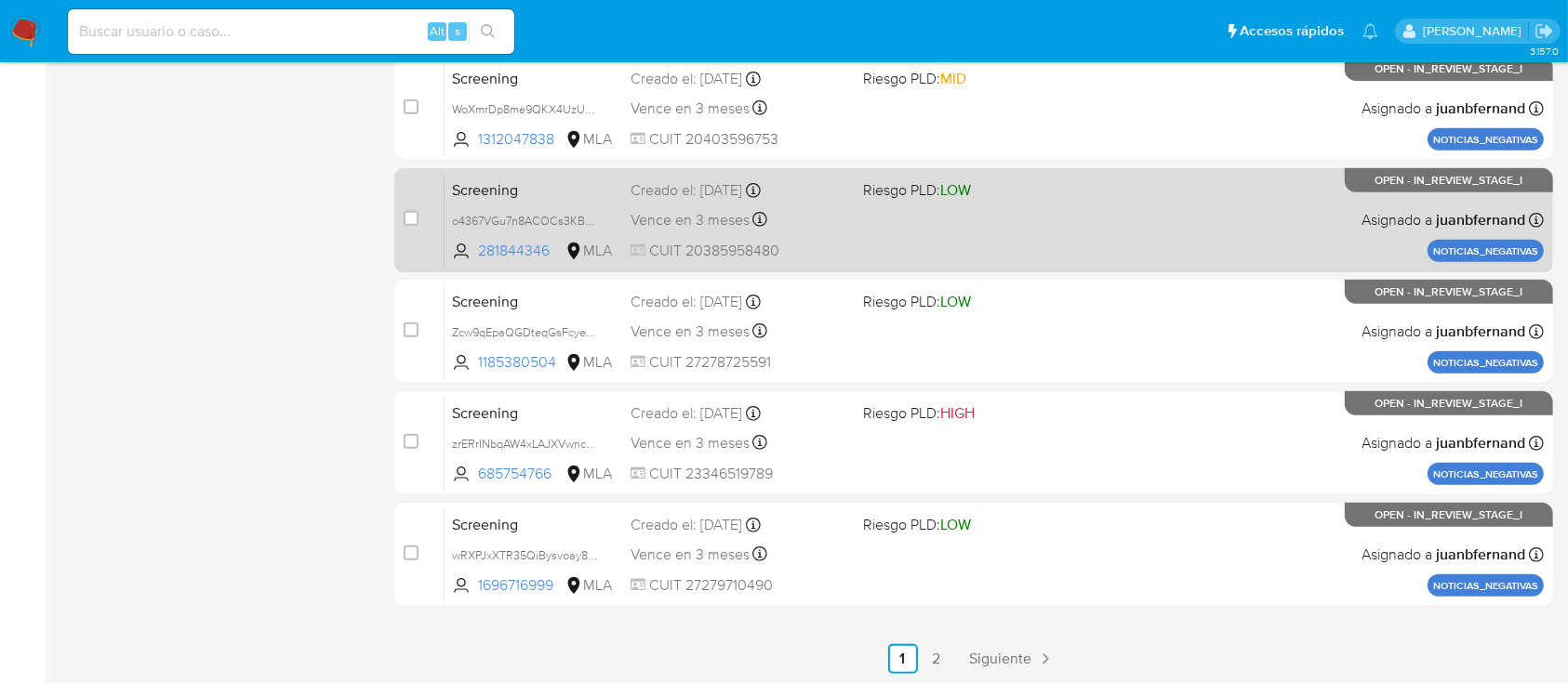
scroll to position [783, 0]
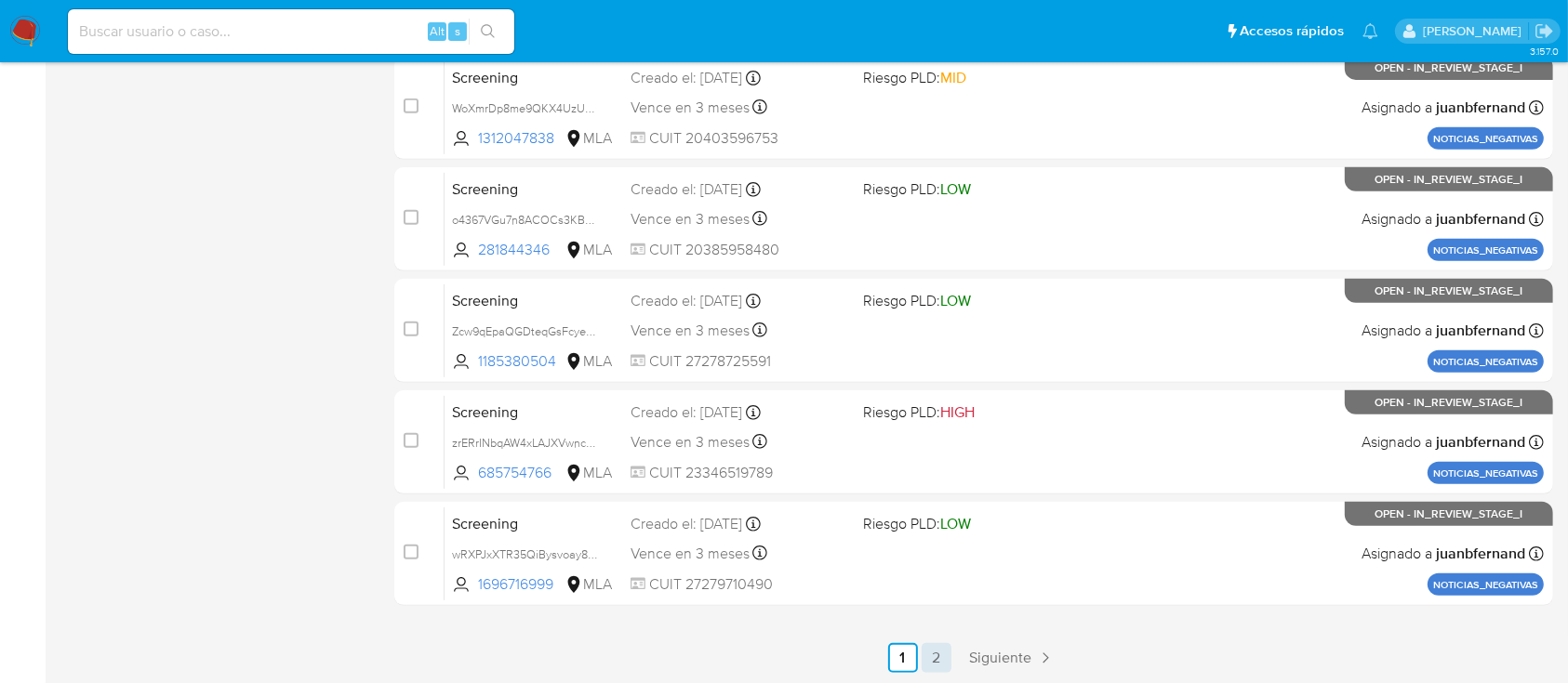
click at [931, 651] on link "2" at bounding box center [936, 658] width 30 height 30
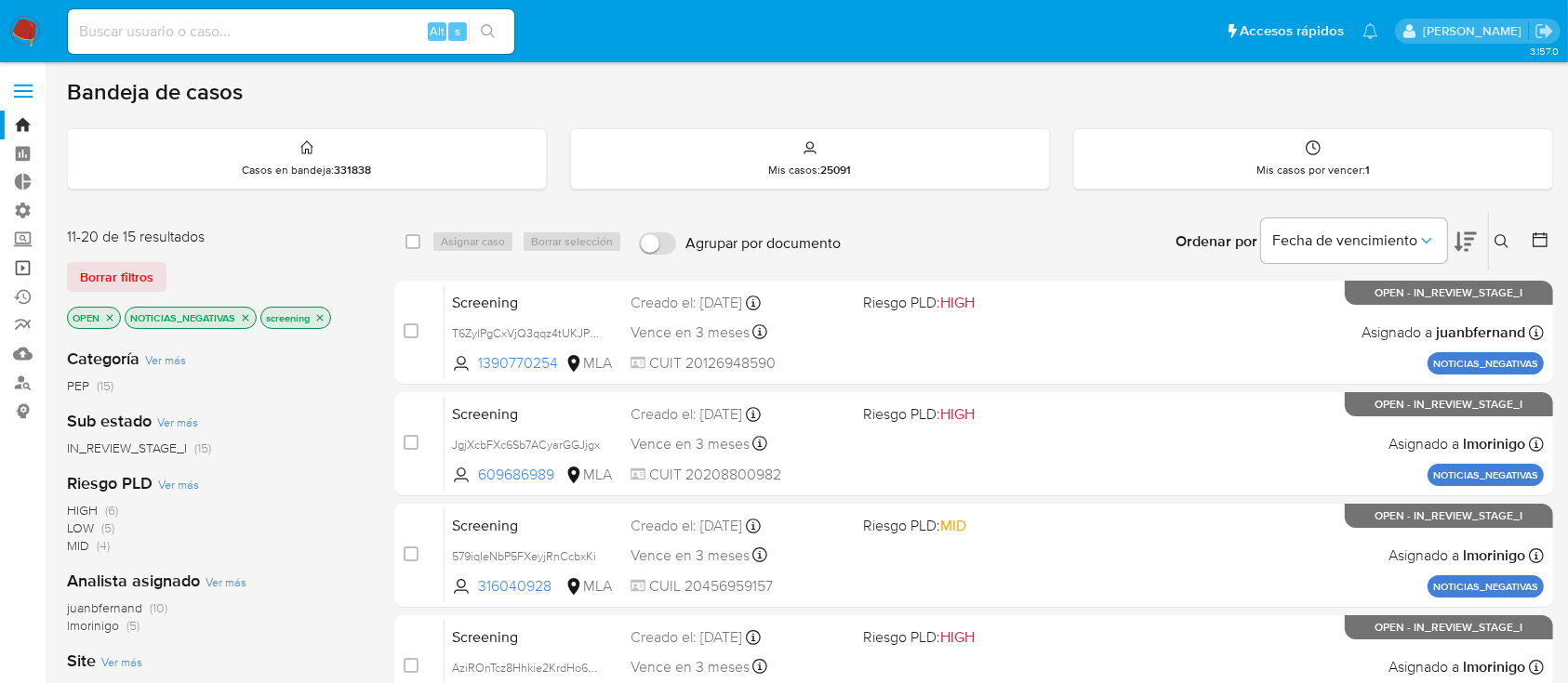
click at [19, 266] on link "Operaciones masivas" at bounding box center [111, 267] width 221 height 29
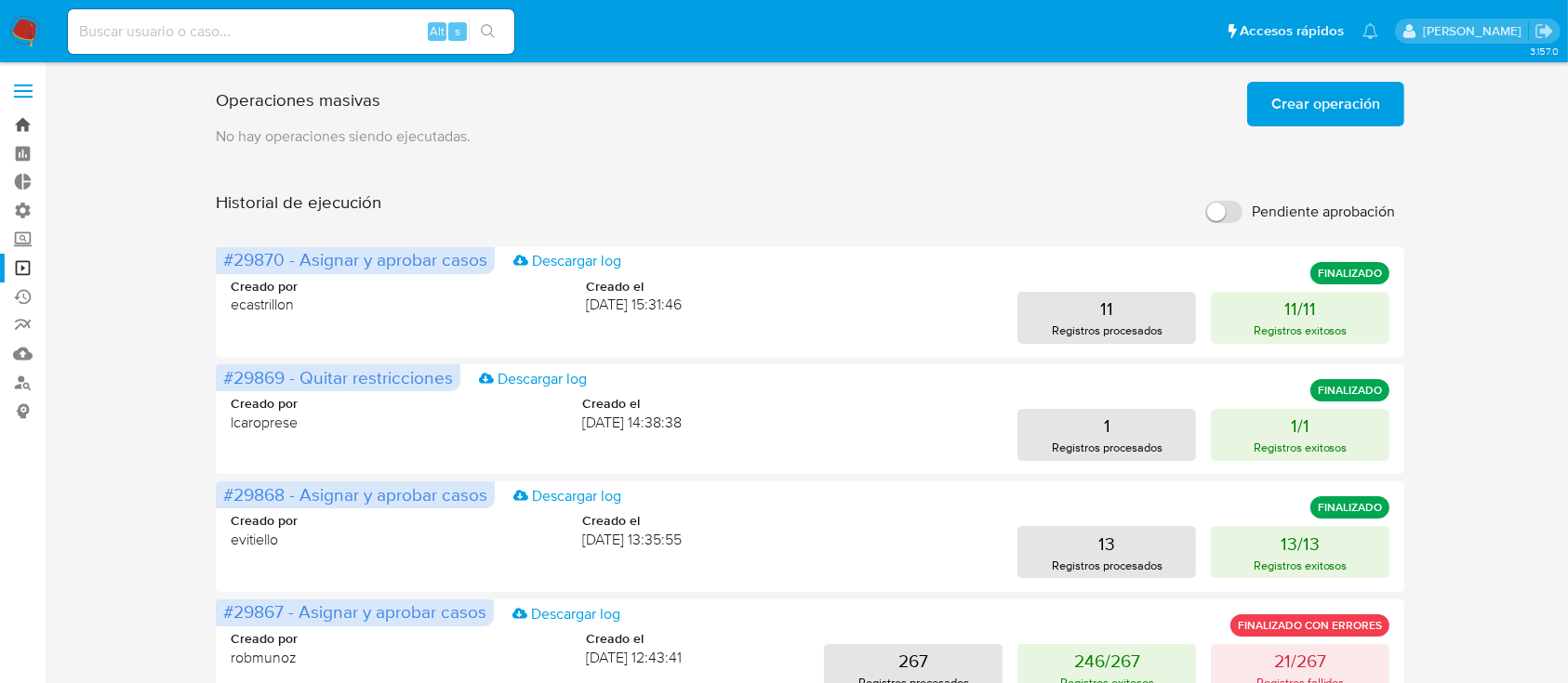
click at [22, 115] on link "Bandeja" at bounding box center [111, 124] width 221 height 29
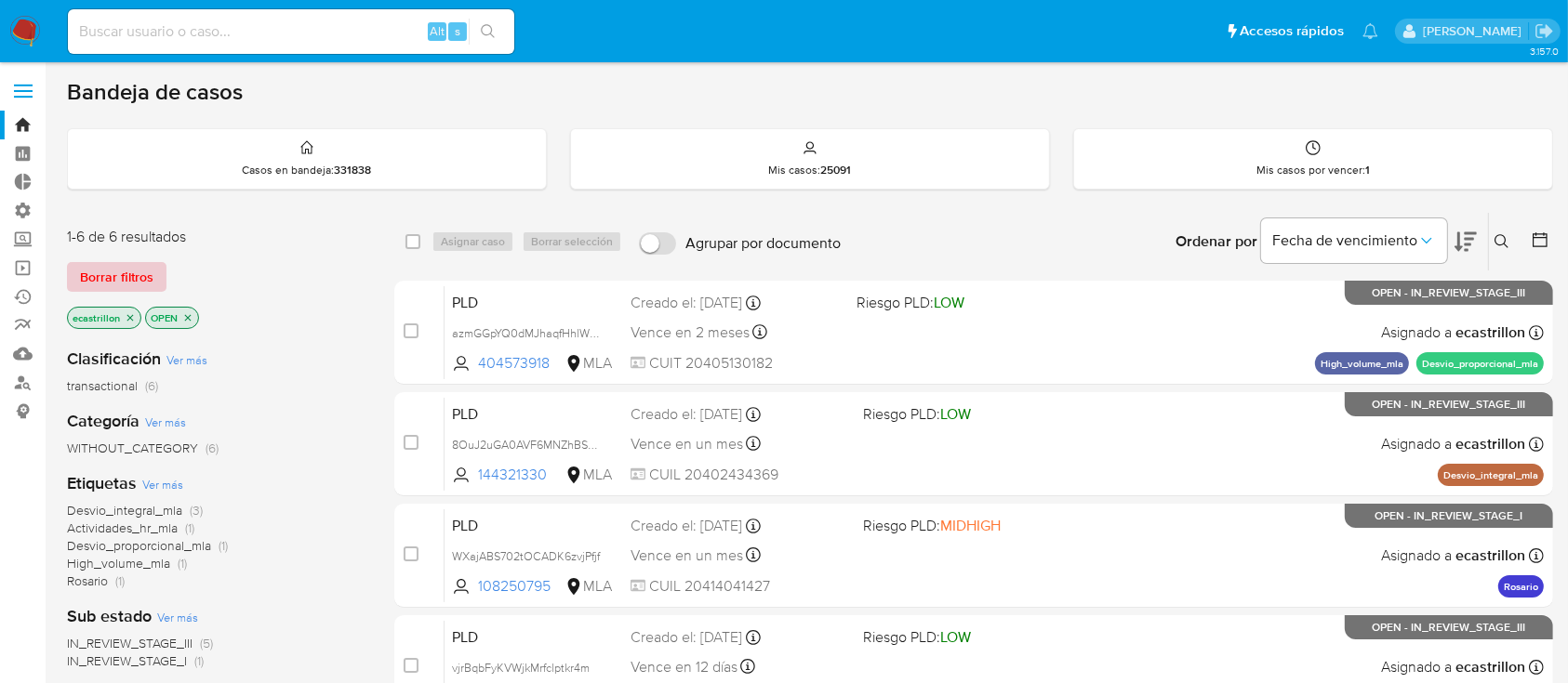
click at [118, 286] on span "Borrar filtros" at bounding box center [117, 276] width 73 height 26
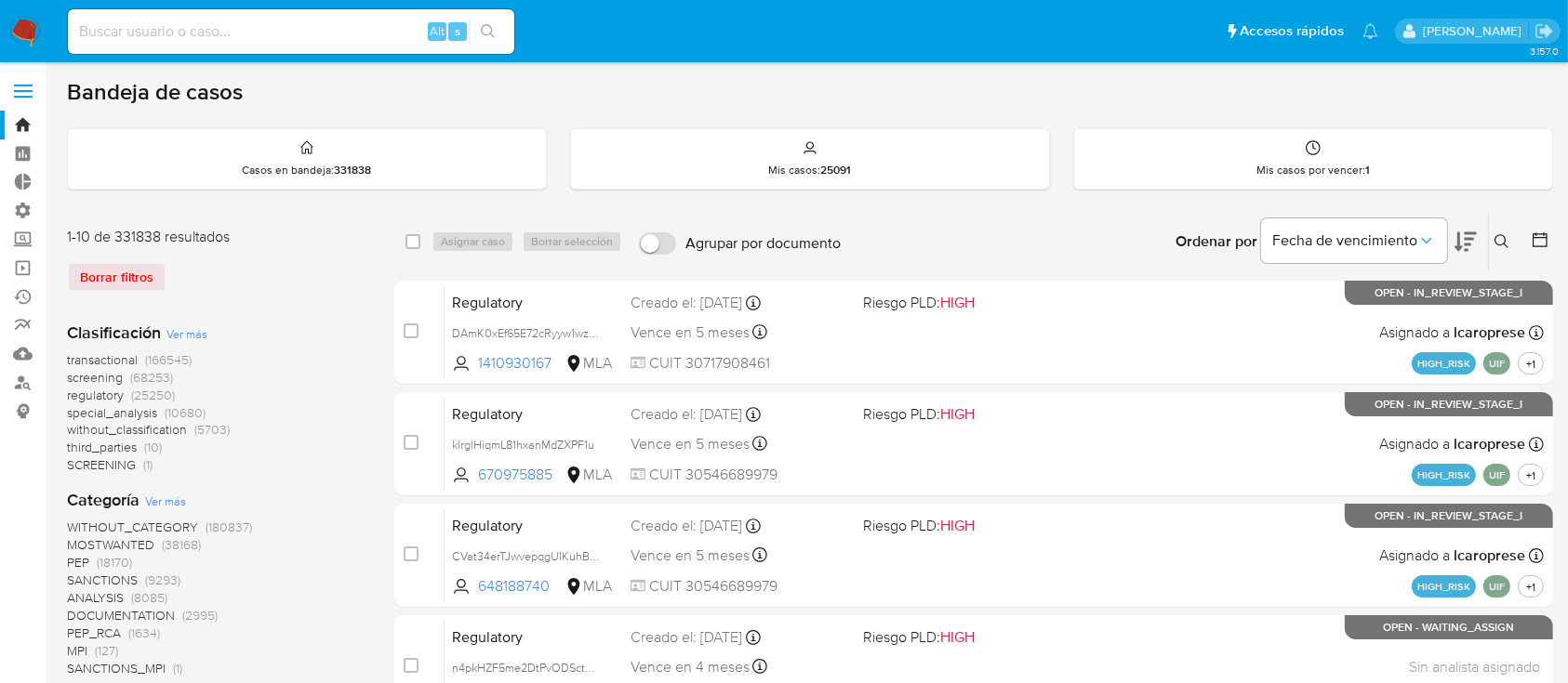
click at [133, 279] on div "Borrar filtros" at bounding box center [215, 277] width 297 height 30
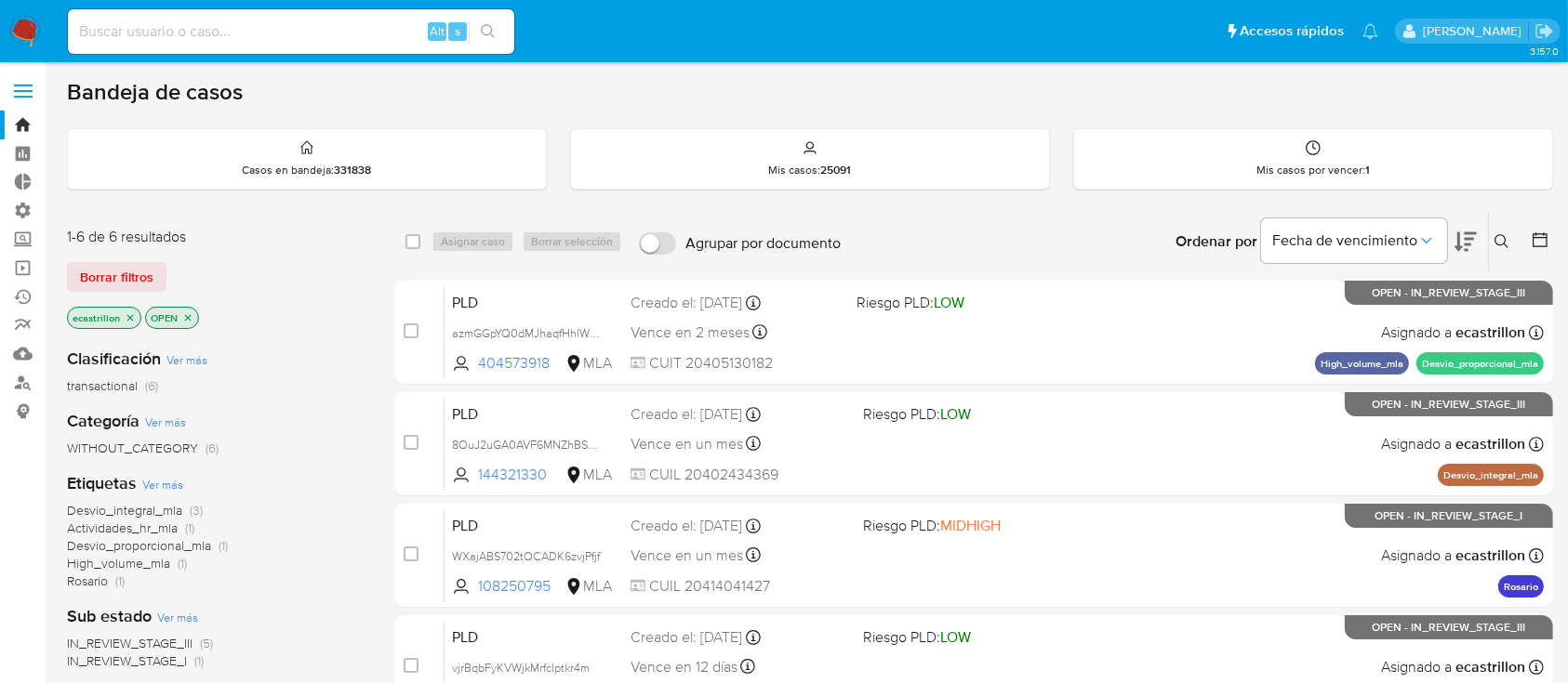
click at [1505, 244] on icon at bounding box center [1501, 241] width 14 height 14
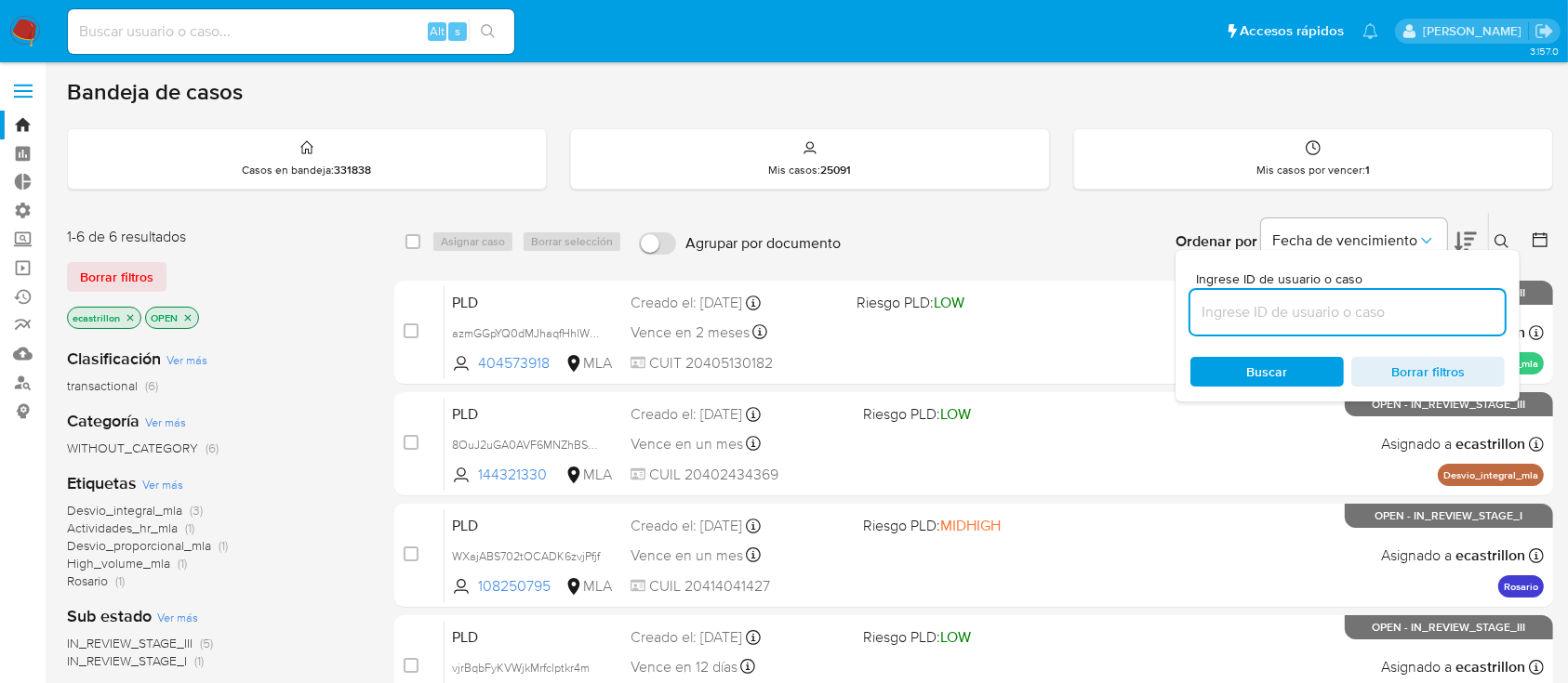
click at [1411, 321] on input at bounding box center [1347, 312] width 314 height 24
type input "80338169"
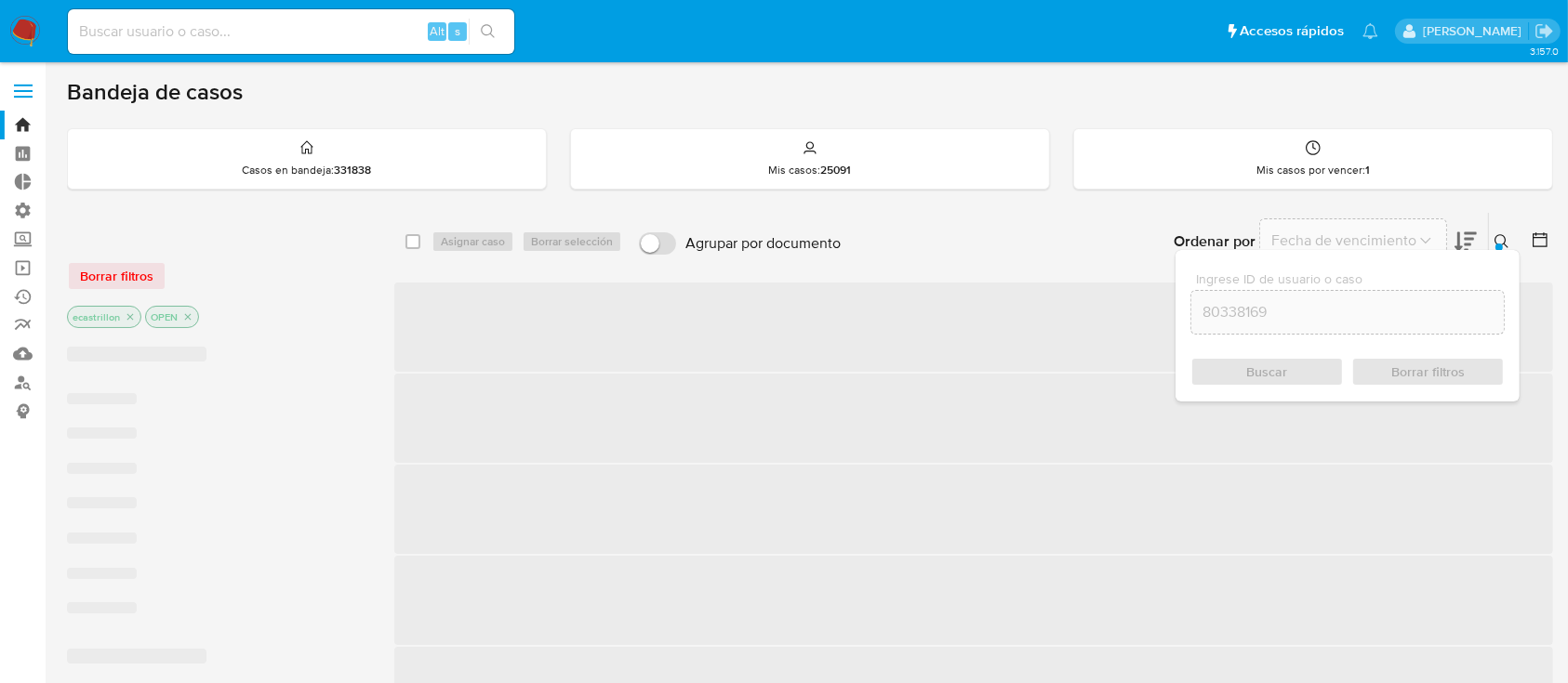
click at [1507, 231] on button at bounding box center [1504, 242] width 31 height 23
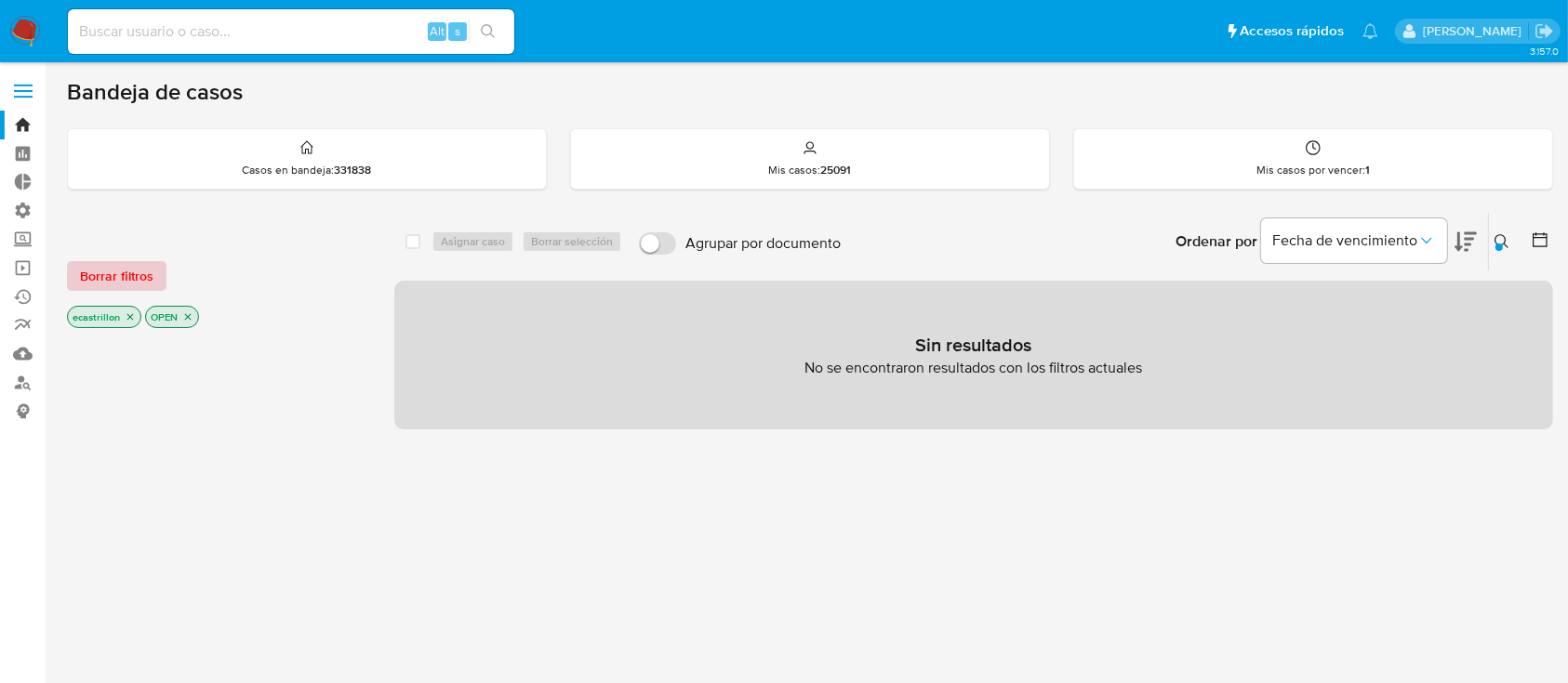
click at [134, 279] on span "Borrar filtros" at bounding box center [117, 276] width 73 height 26
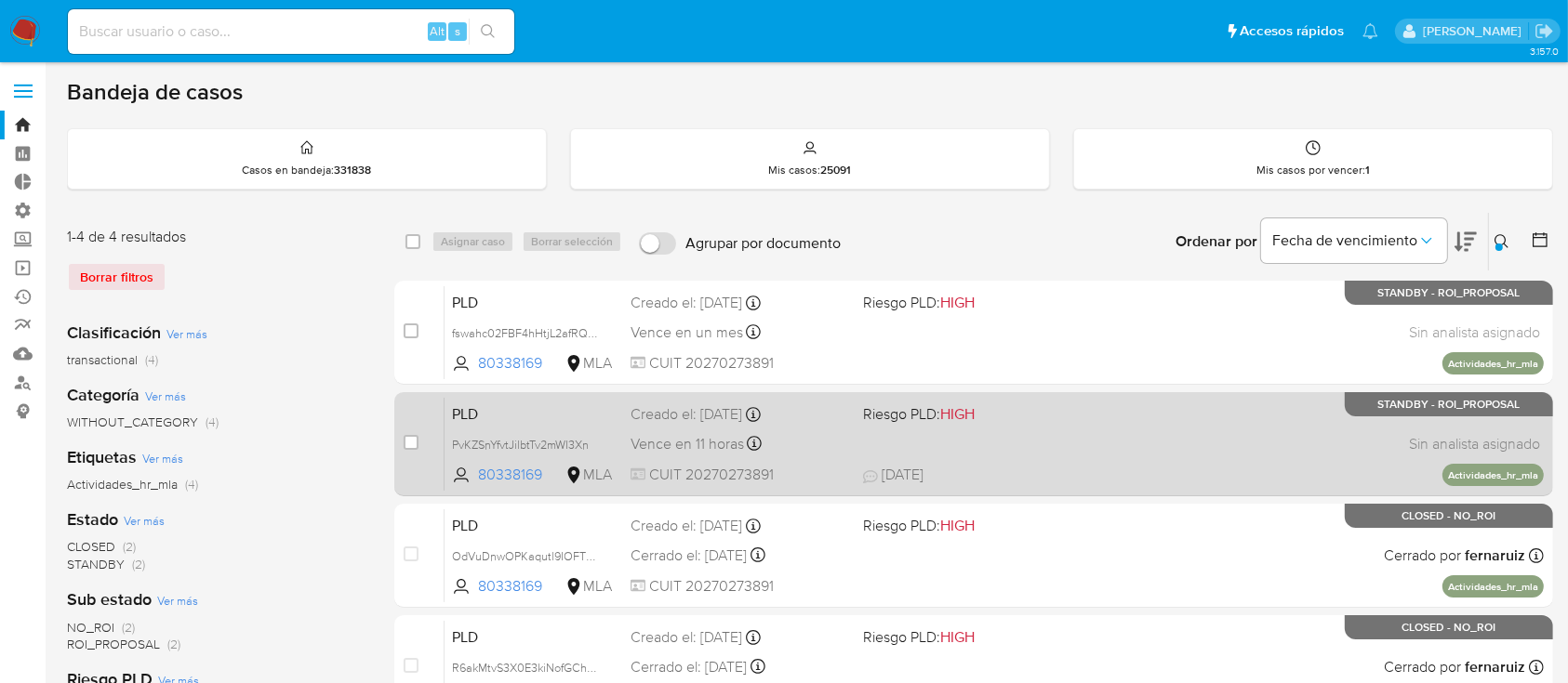
click at [858, 475] on div "PLD PvKZSnYfvtJilbtTv2mWI3Xn 80338169 MLA Riesgo PLD: HIGH Creado el: [DATE] Cr…" at bounding box center [993, 443] width 1099 height 94
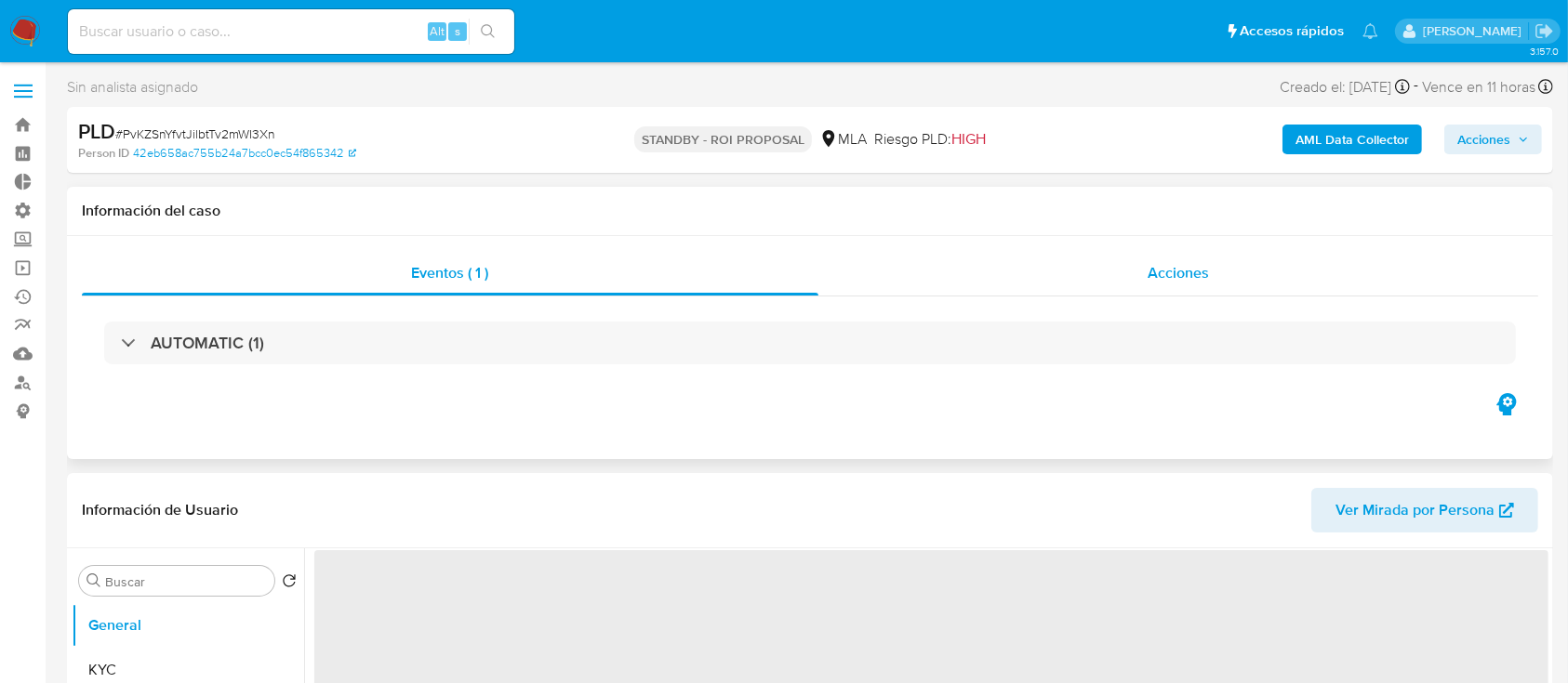
click at [1110, 255] on div "Acciones" at bounding box center [1179, 272] width 721 height 44
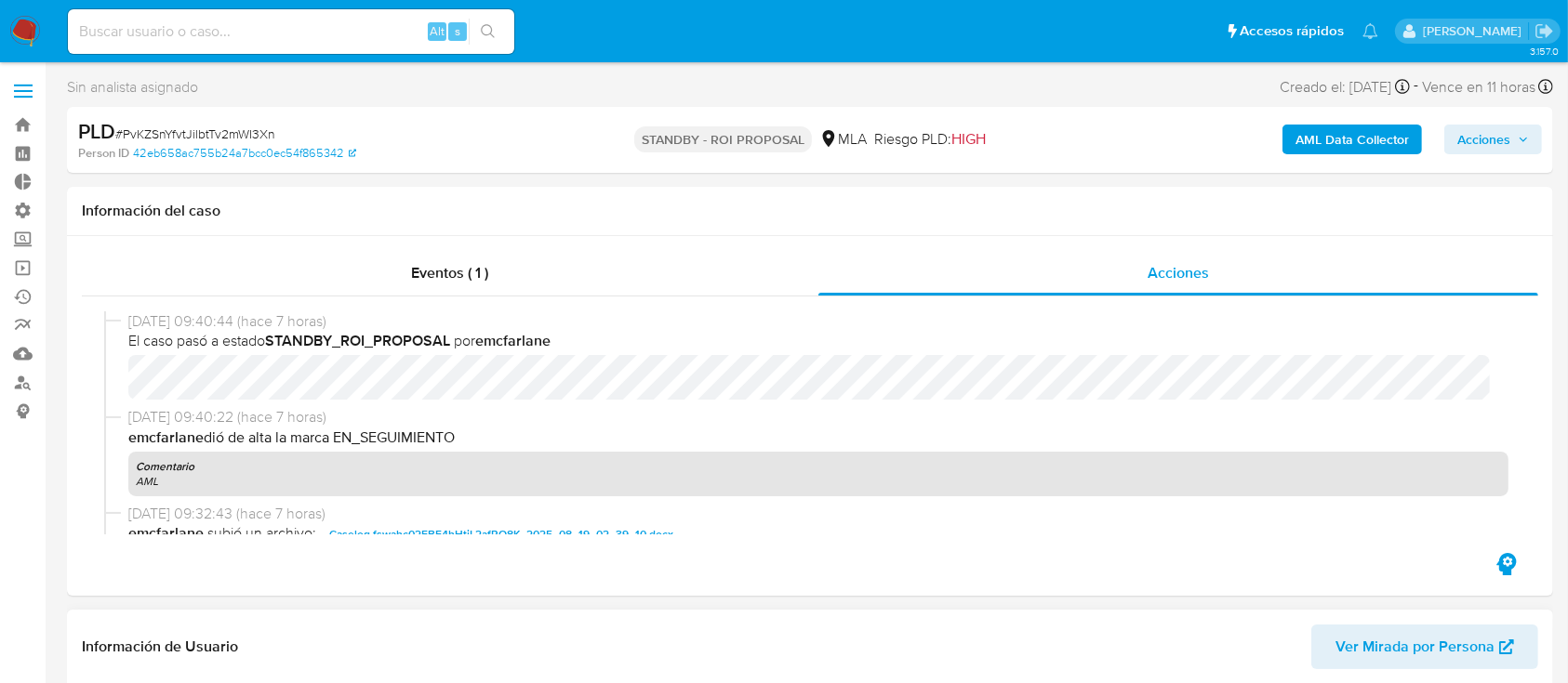
select select "10"
